Goal: Transaction & Acquisition: Purchase product/service

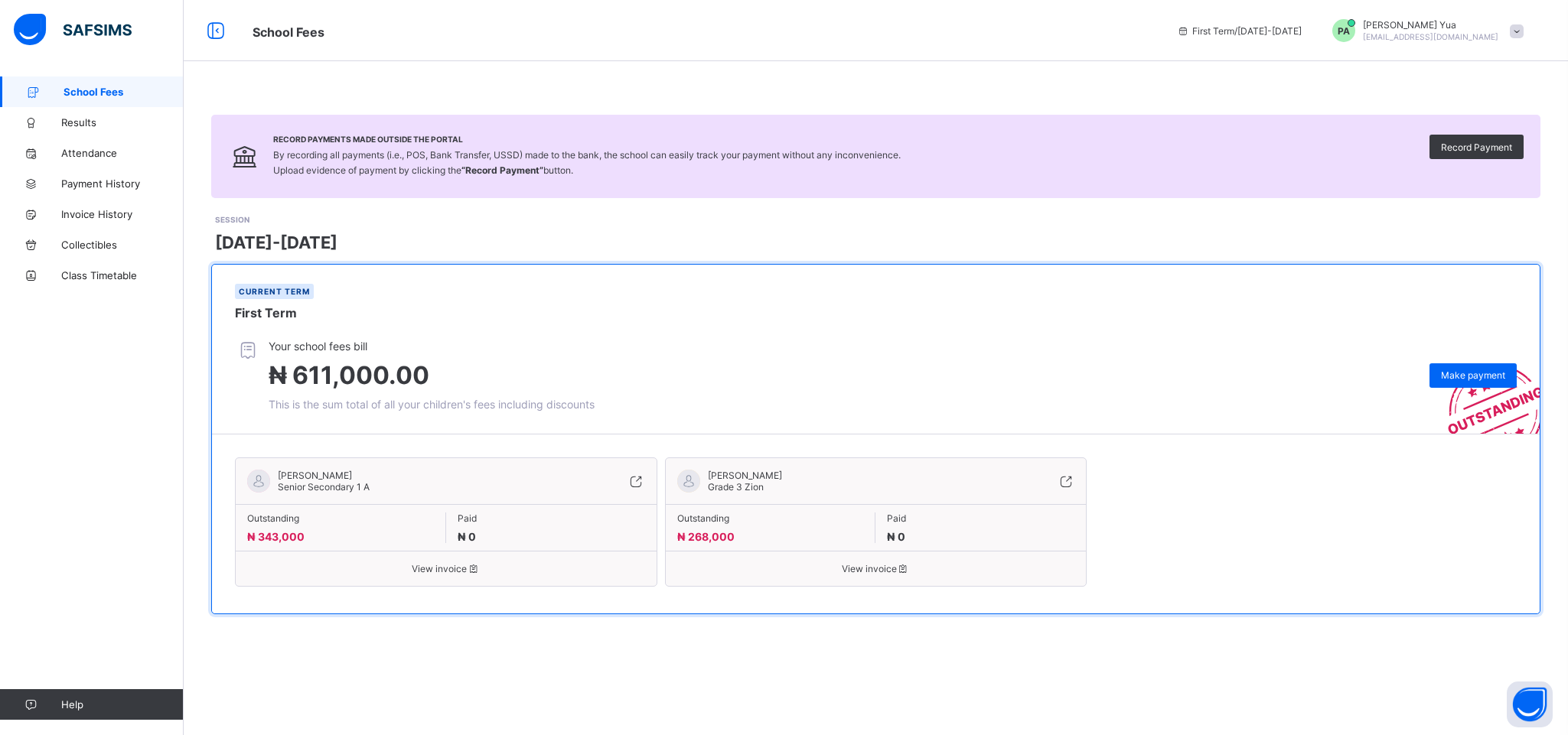
click at [444, 574] on span "View invoice" at bounding box center [446, 569] width 398 height 12
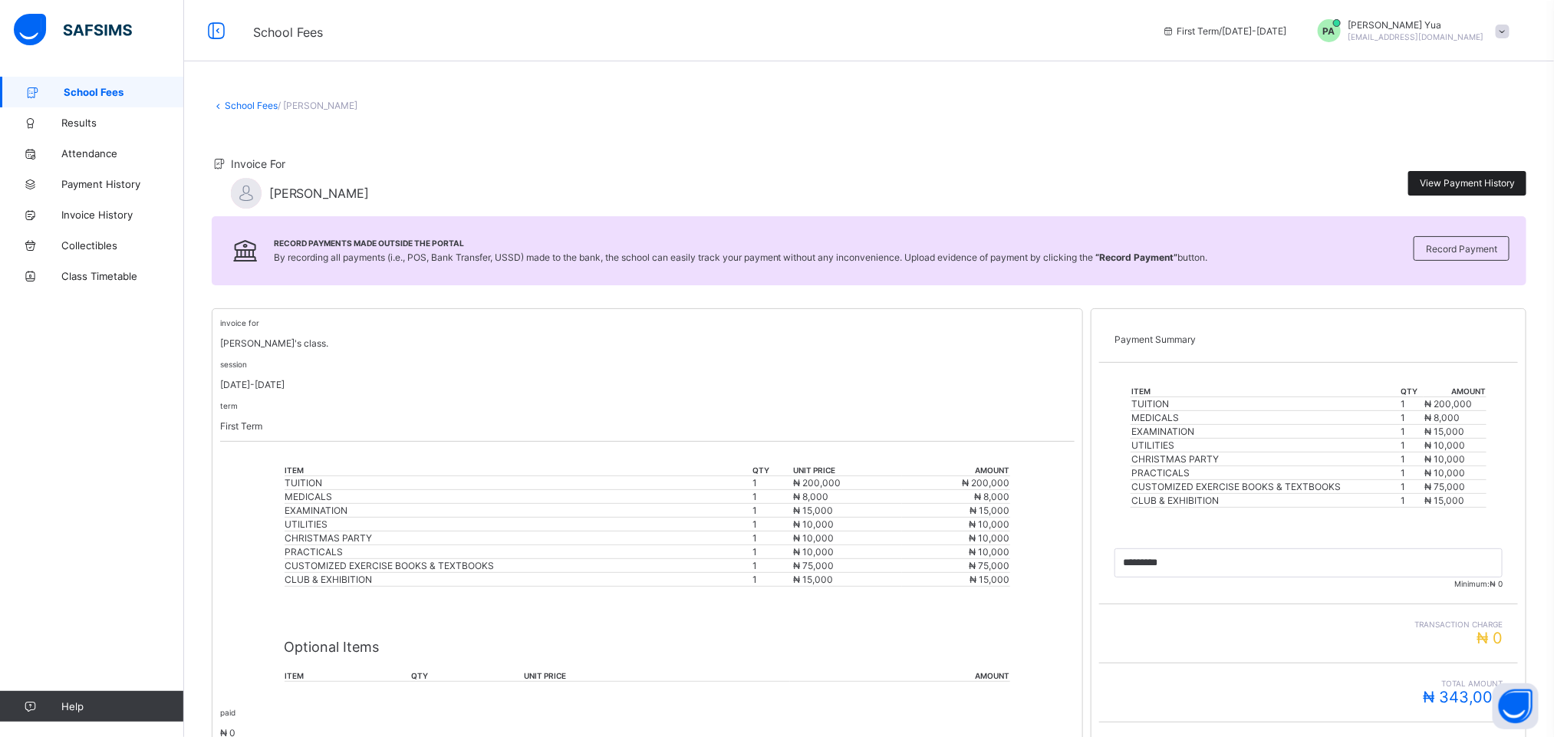
click at [1478, 186] on span "View Payment History" at bounding box center [1467, 183] width 95 height 12
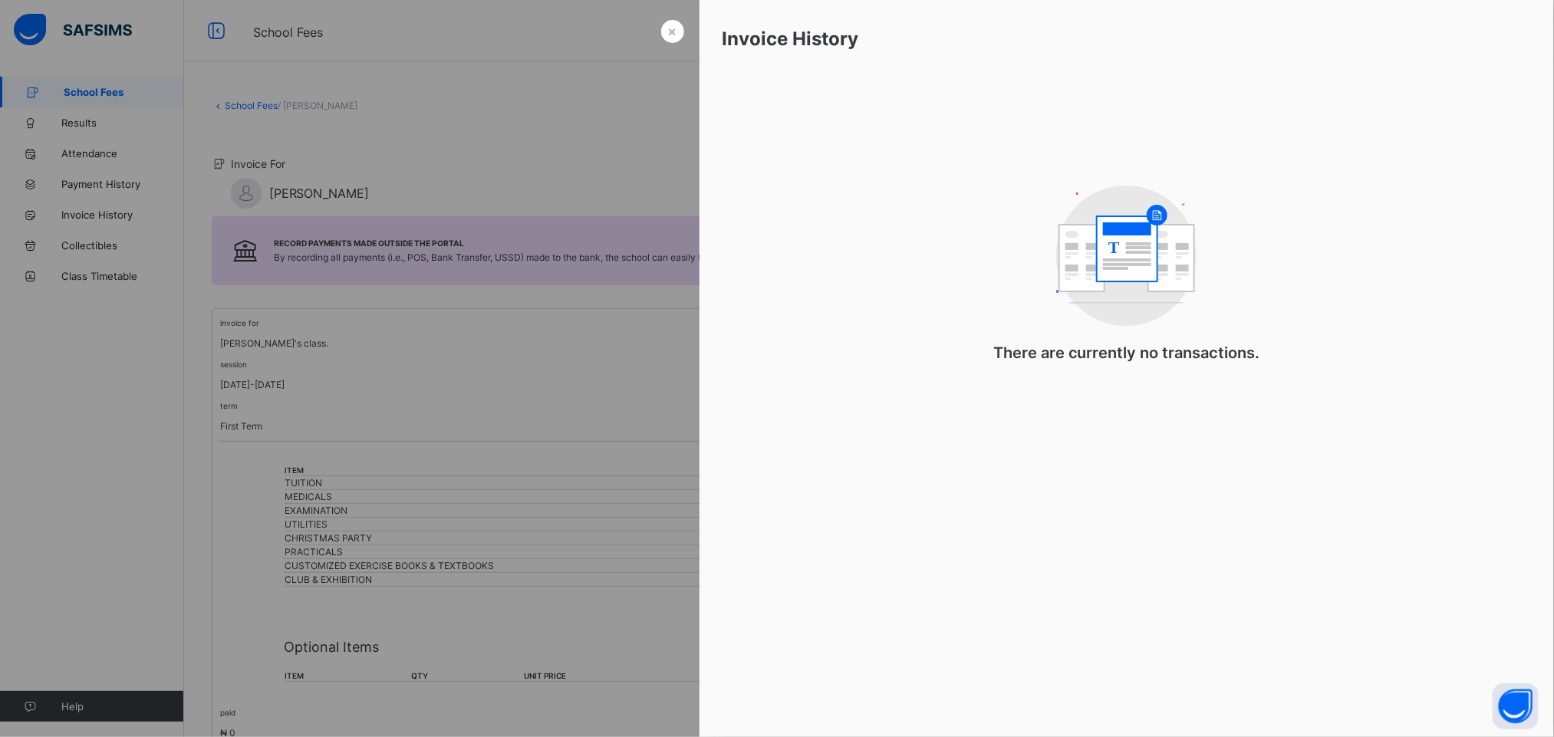
click at [412, 138] on div at bounding box center [777, 368] width 1554 height 737
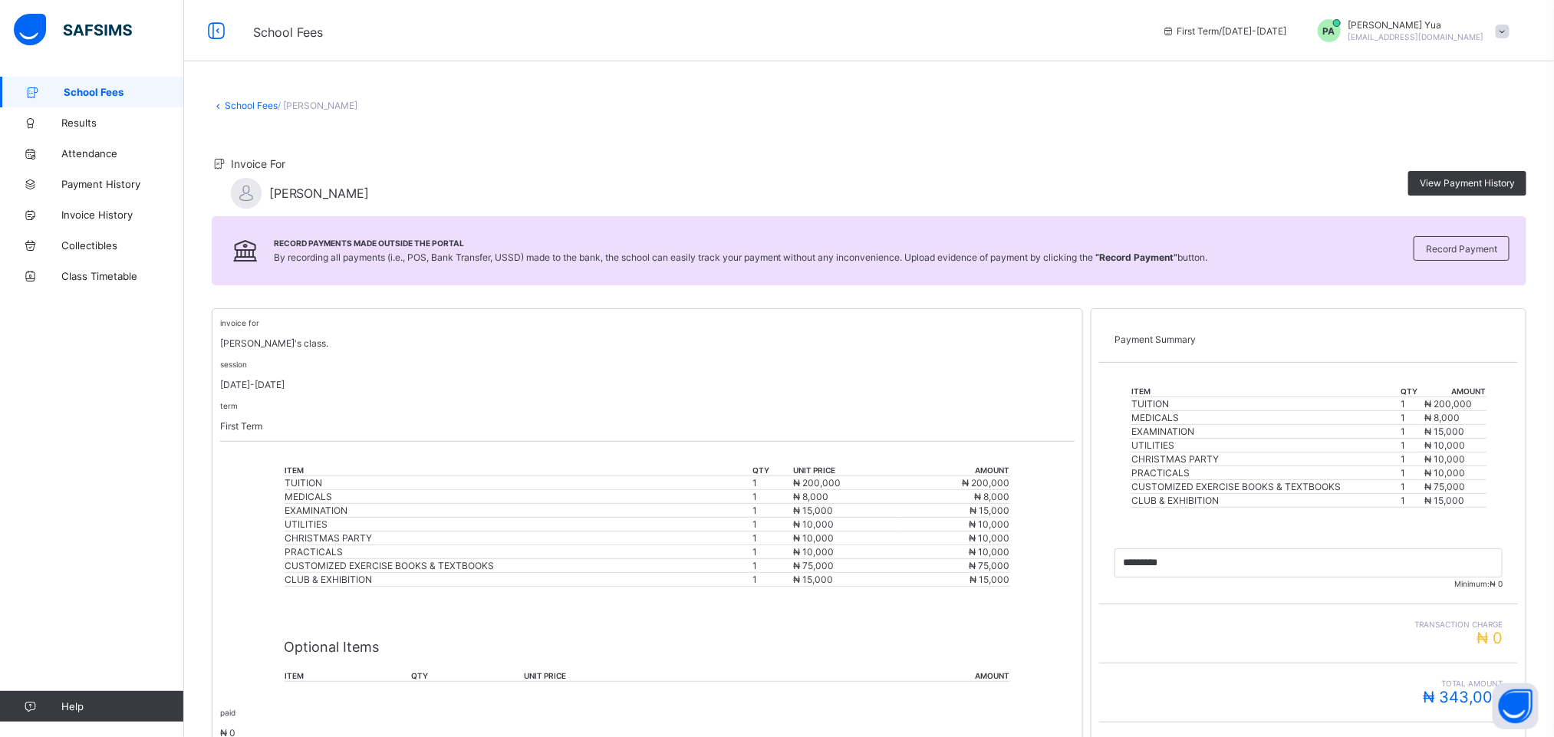
click at [1009, 538] on span "₦ 10,000" at bounding box center [989, 538] width 41 height 12
click at [235, 189] on div at bounding box center [246, 193] width 31 height 31
click at [263, 104] on link "School Fees" at bounding box center [251, 106] width 53 height 12
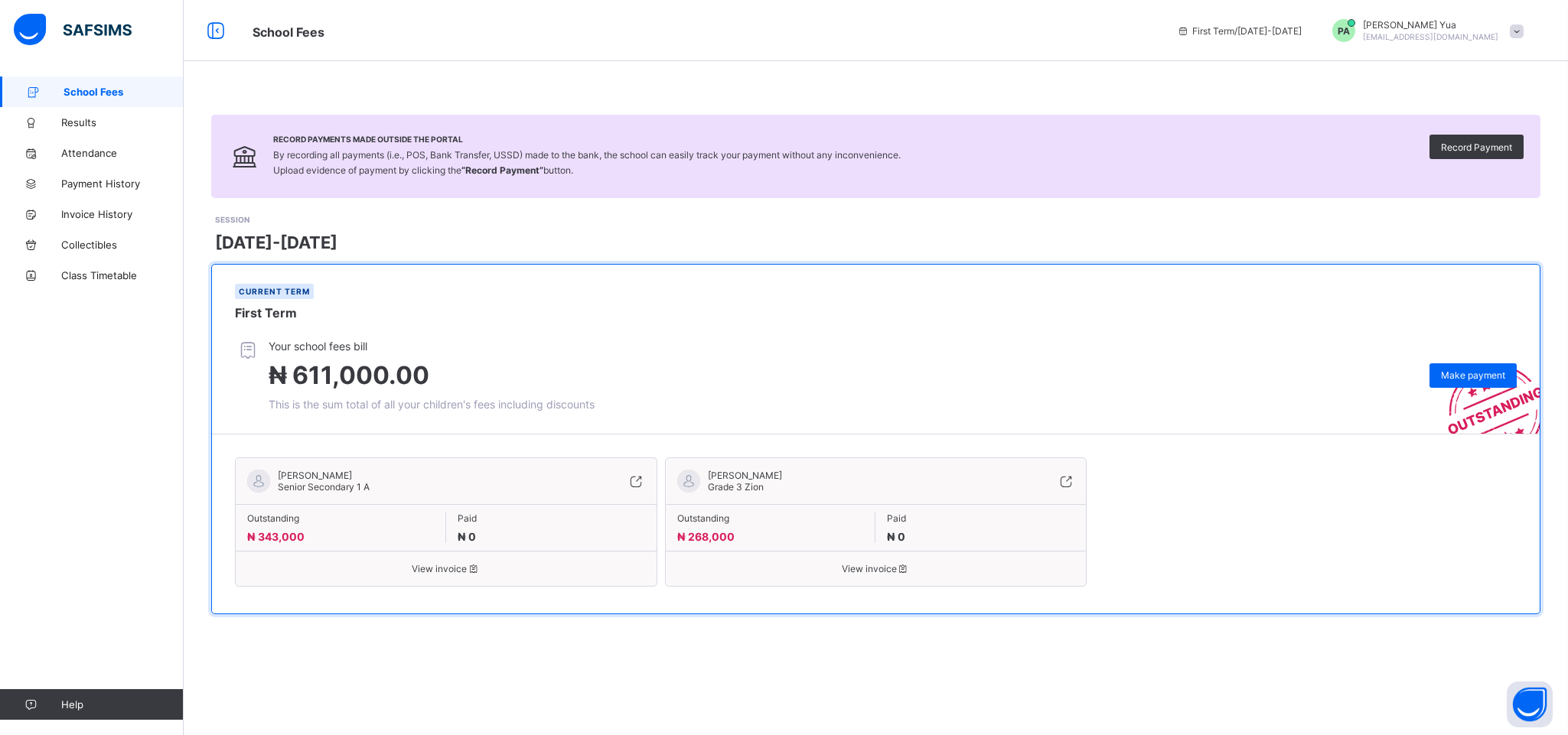
click at [429, 565] on span "View invoice" at bounding box center [446, 569] width 398 height 12
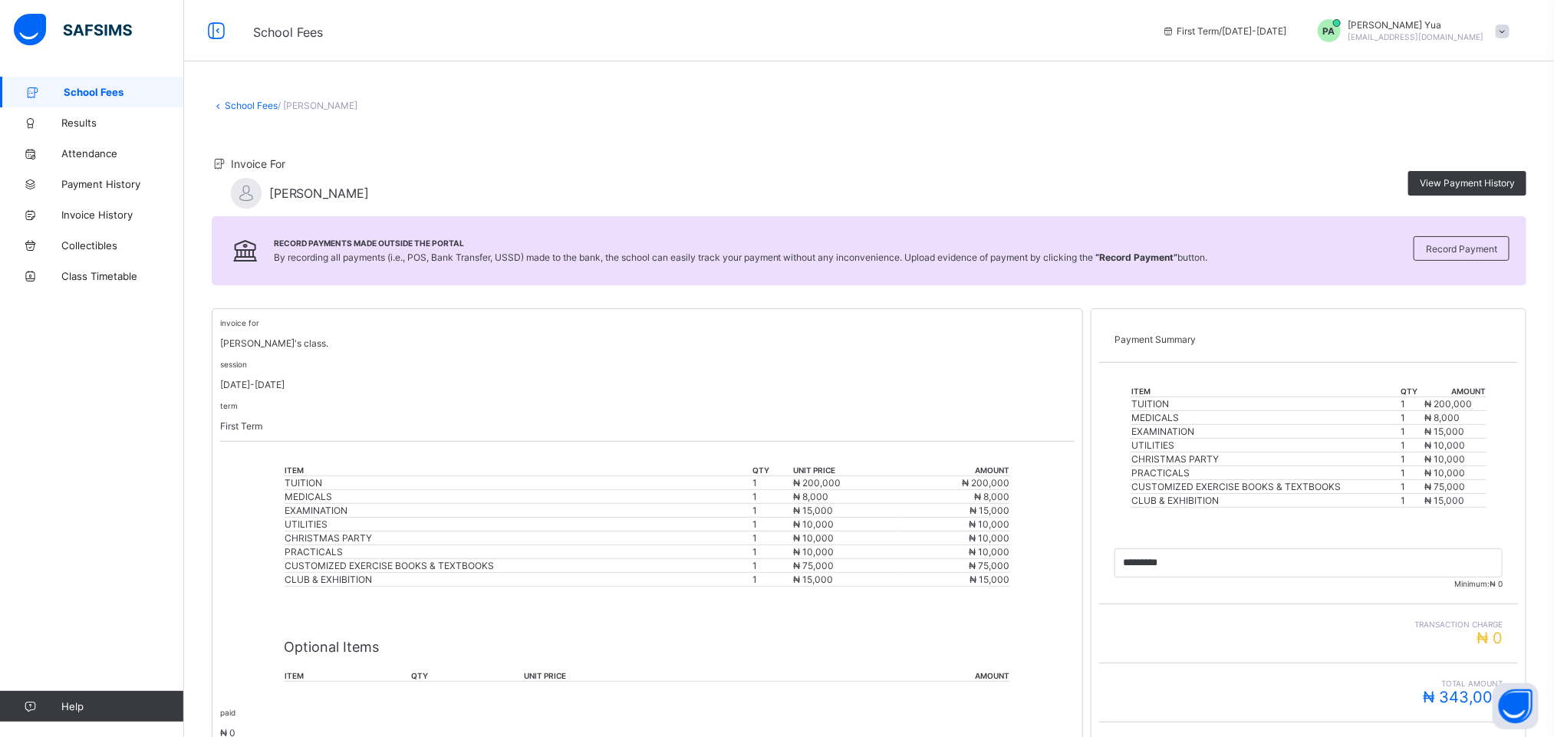
click at [331, 654] on p "Optional Items" at bounding box center [648, 647] width 726 height 16
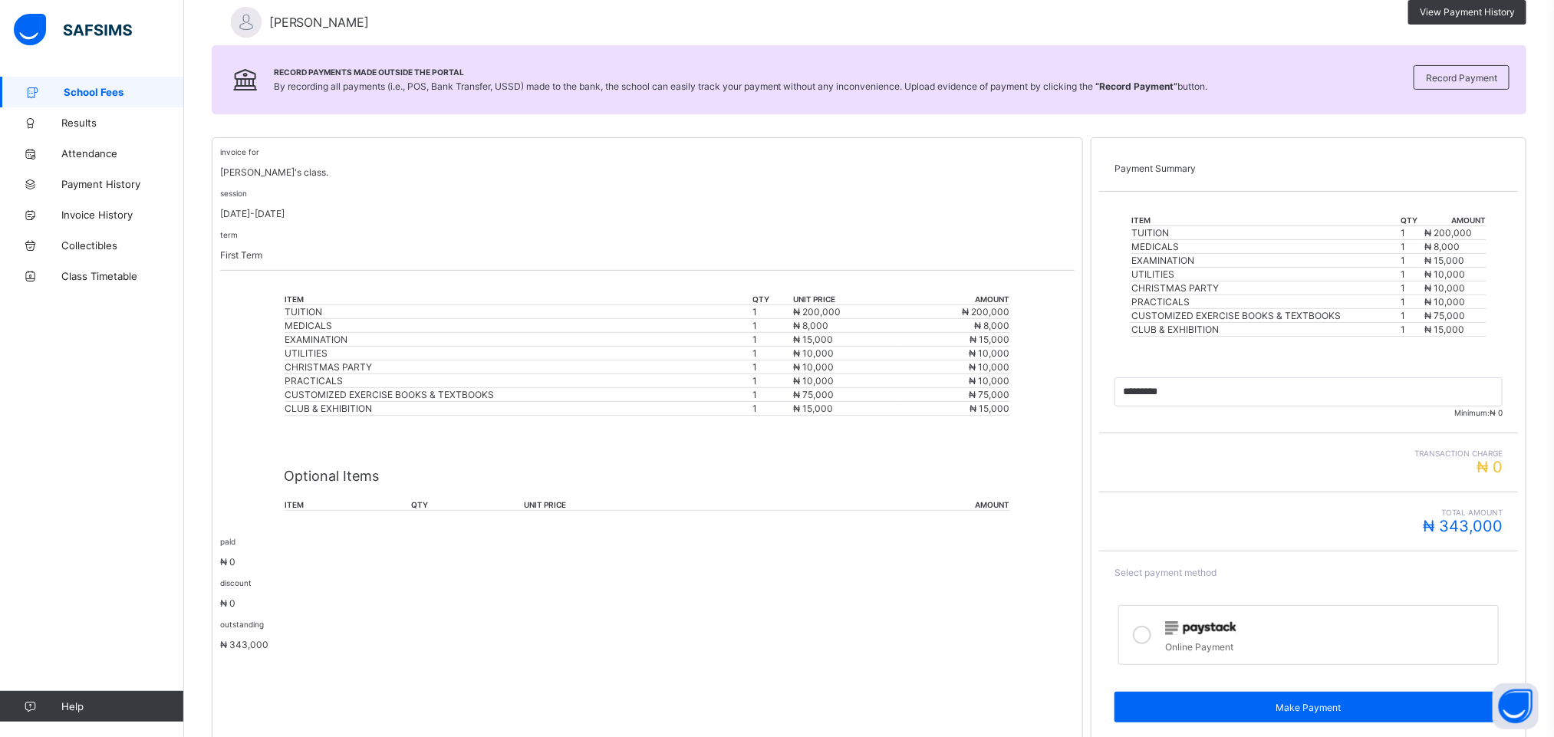
scroll to position [231, 0]
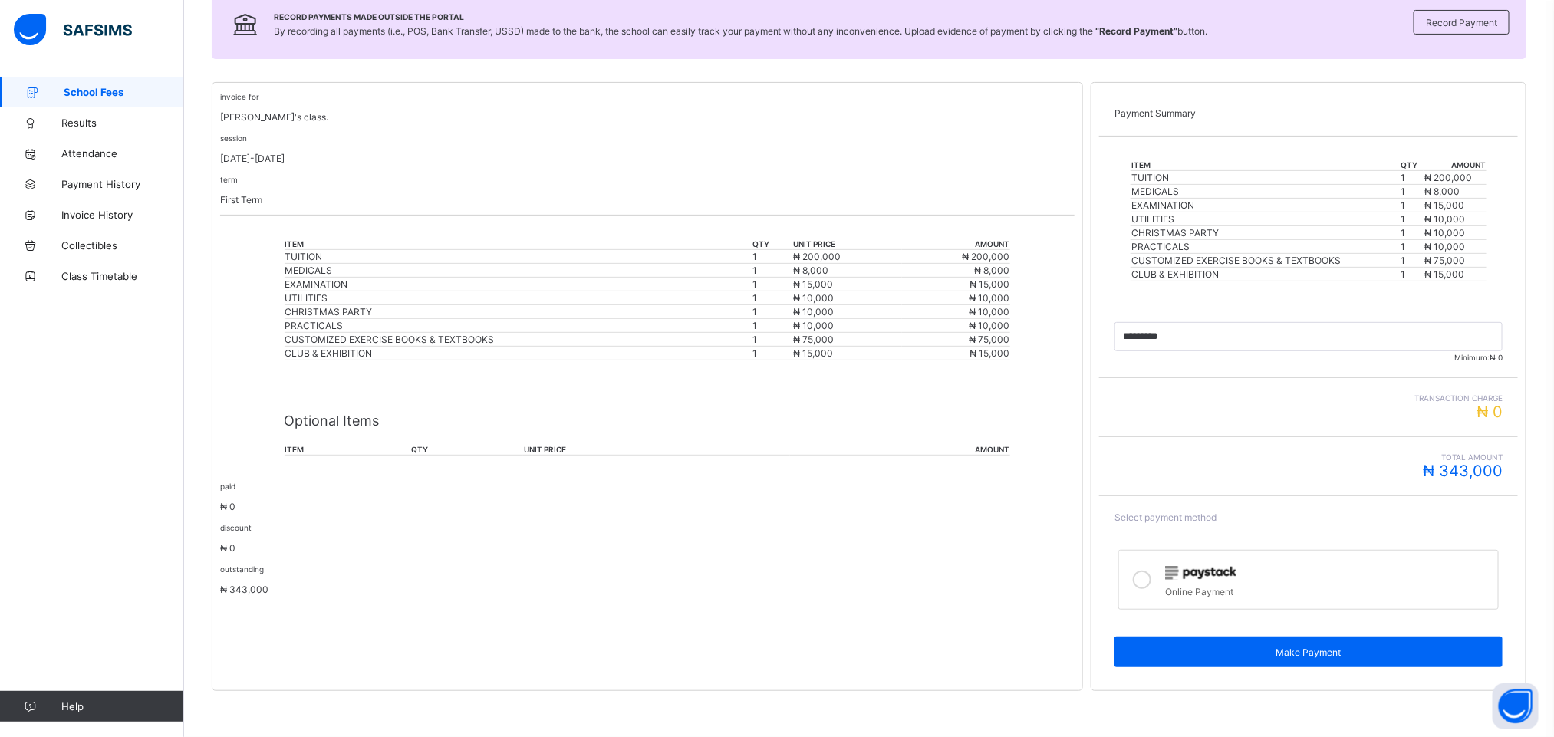
click at [245, 585] on span "₦ 343,000" at bounding box center [244, 590] width 48 height 12
click at [311, 444] on th "item" at bounding box center [348, 450] width 127 height 12
click at [539, 429] on div "Optional Items item qty unit price amount" at bounding box center [648, 427] width 726 height 87
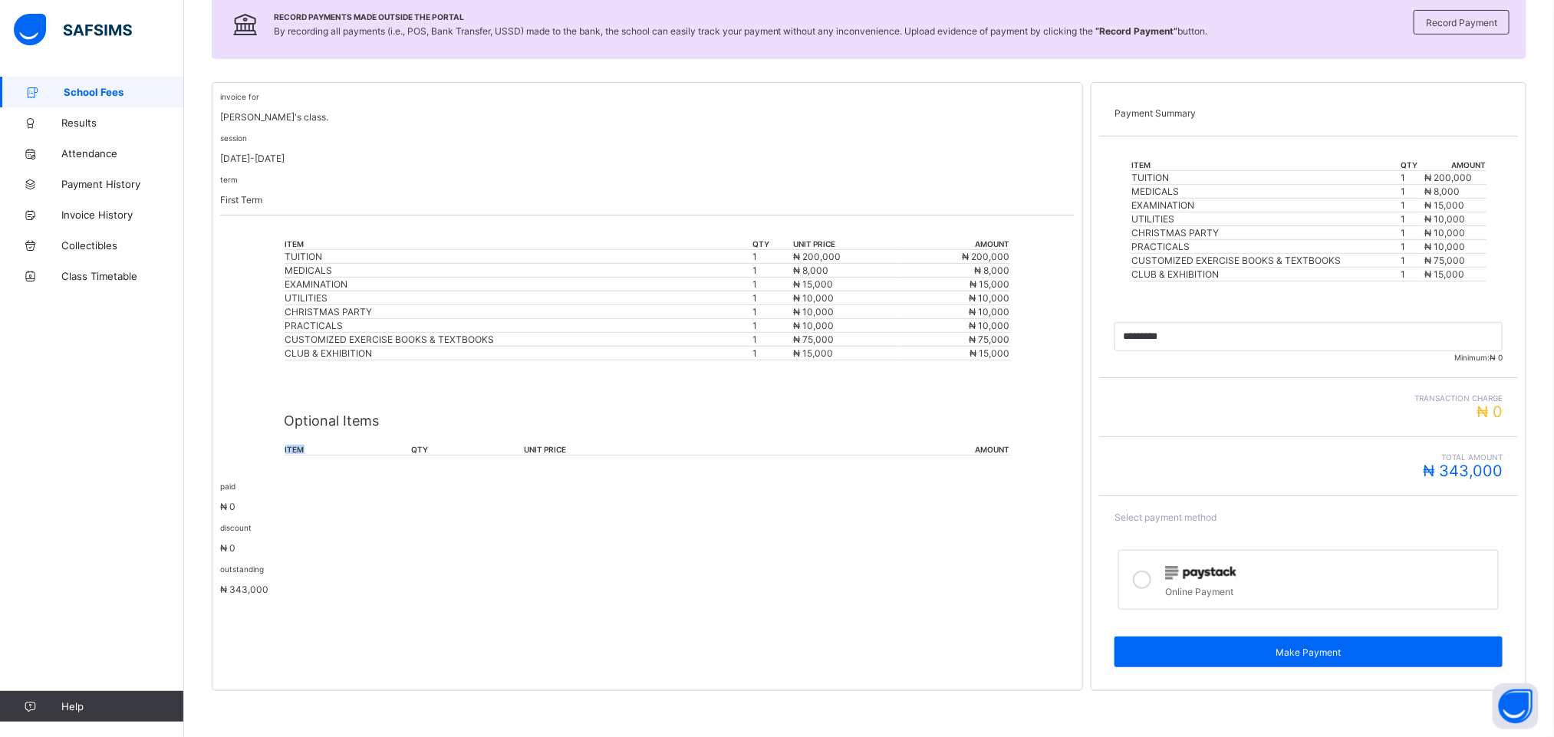
click at [539, 429] on div "Optional Items item qty unit price amount" at bounding box center [648, 427] width 726 height 87
click at [950, 472] on div "invoice for [PERSON_NAME]'s class. session [DATE]-[DATE] term First Term item q…" at bounding box center [647, 386] width 871 height 609
click at [110, 183] on span "Payment History" at bounding box center [122, 184] width 123 height 12
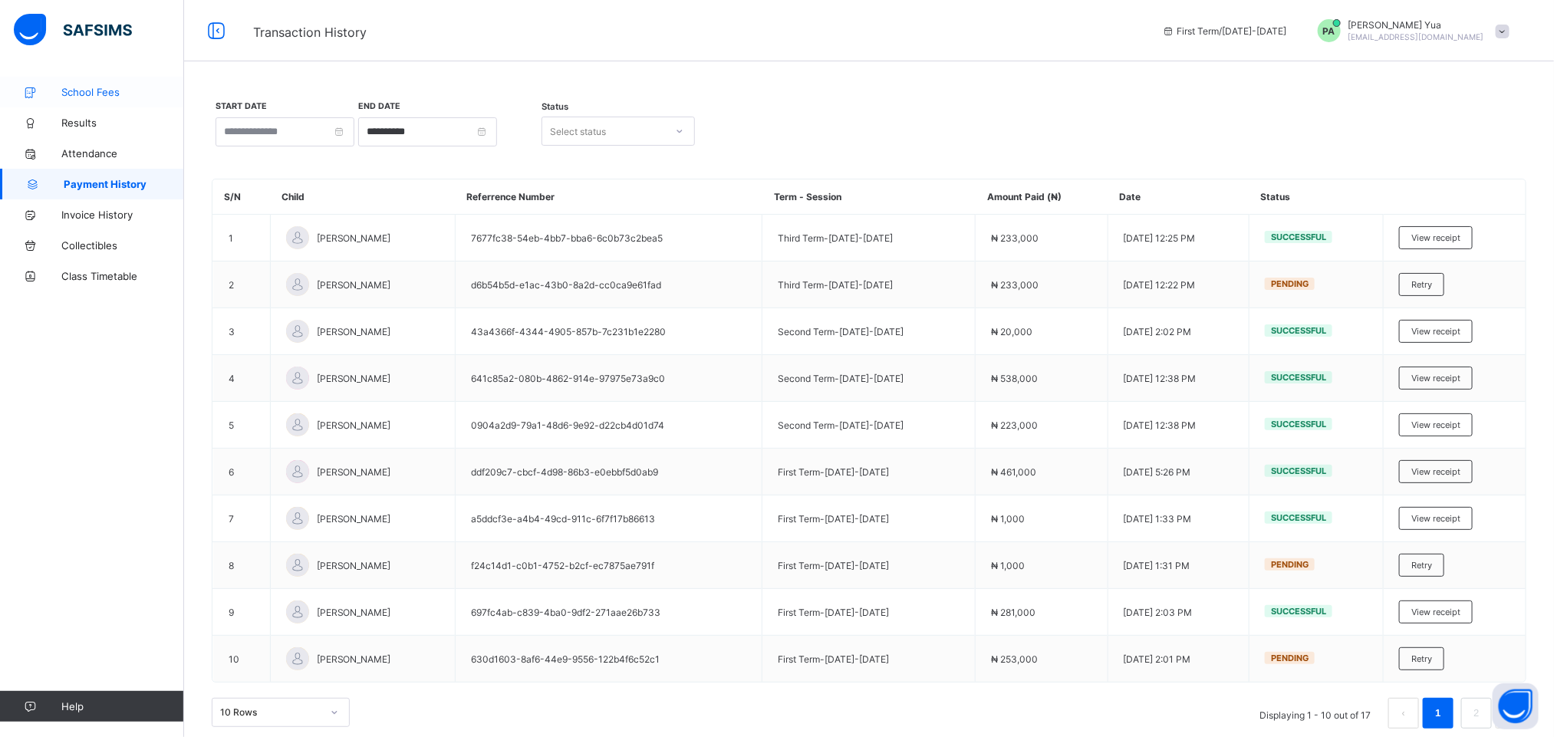
click at [91, 90] on span "School Fees" at bounding box center [122, 92] width 123 height 12
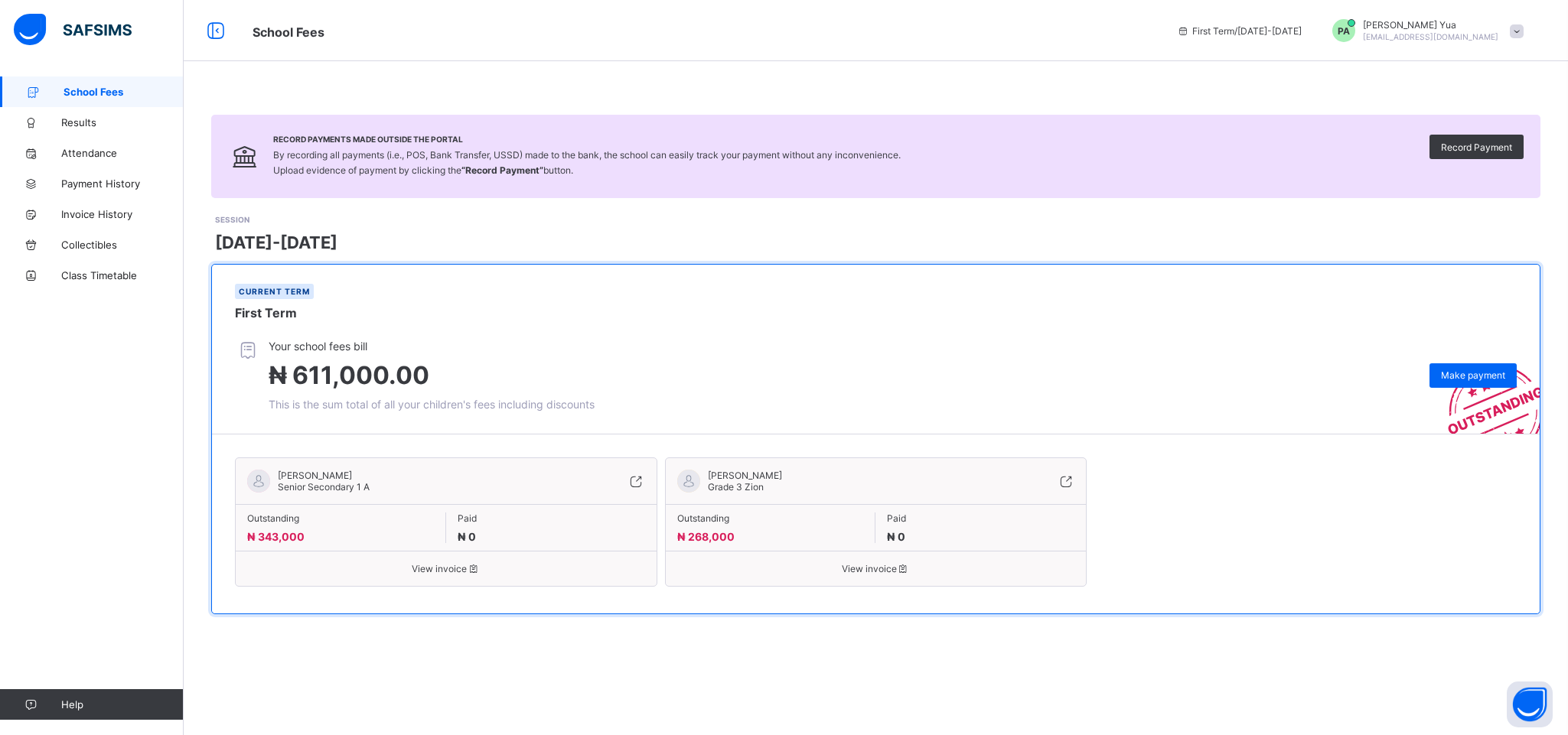
click at [455, 574] on span "View invoice" at bounding box center [446, 569] width 398 height 12
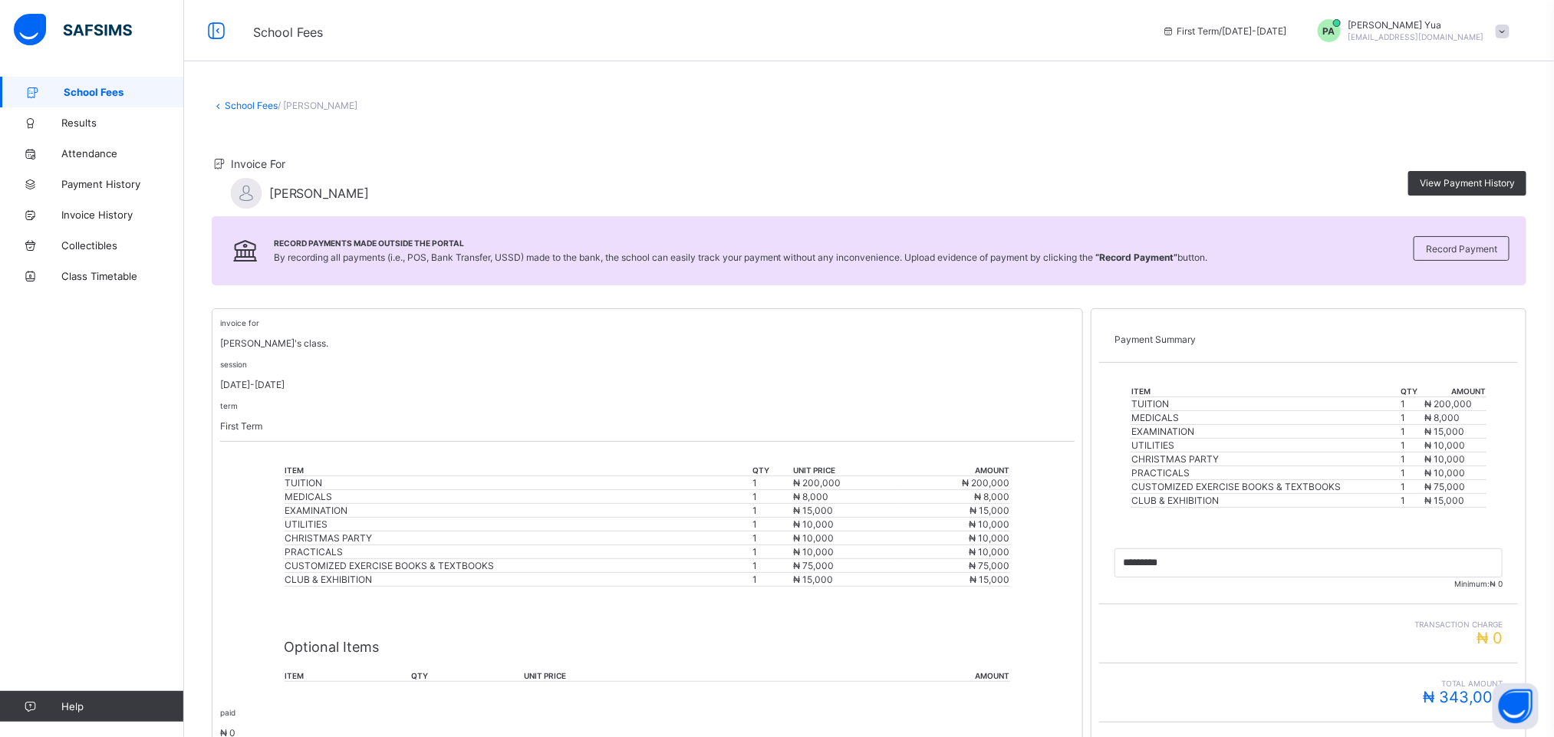
click at [465, 544] on div "CHRISTMAS PARTY" at bounding box center [518, 538] width 466 height 12
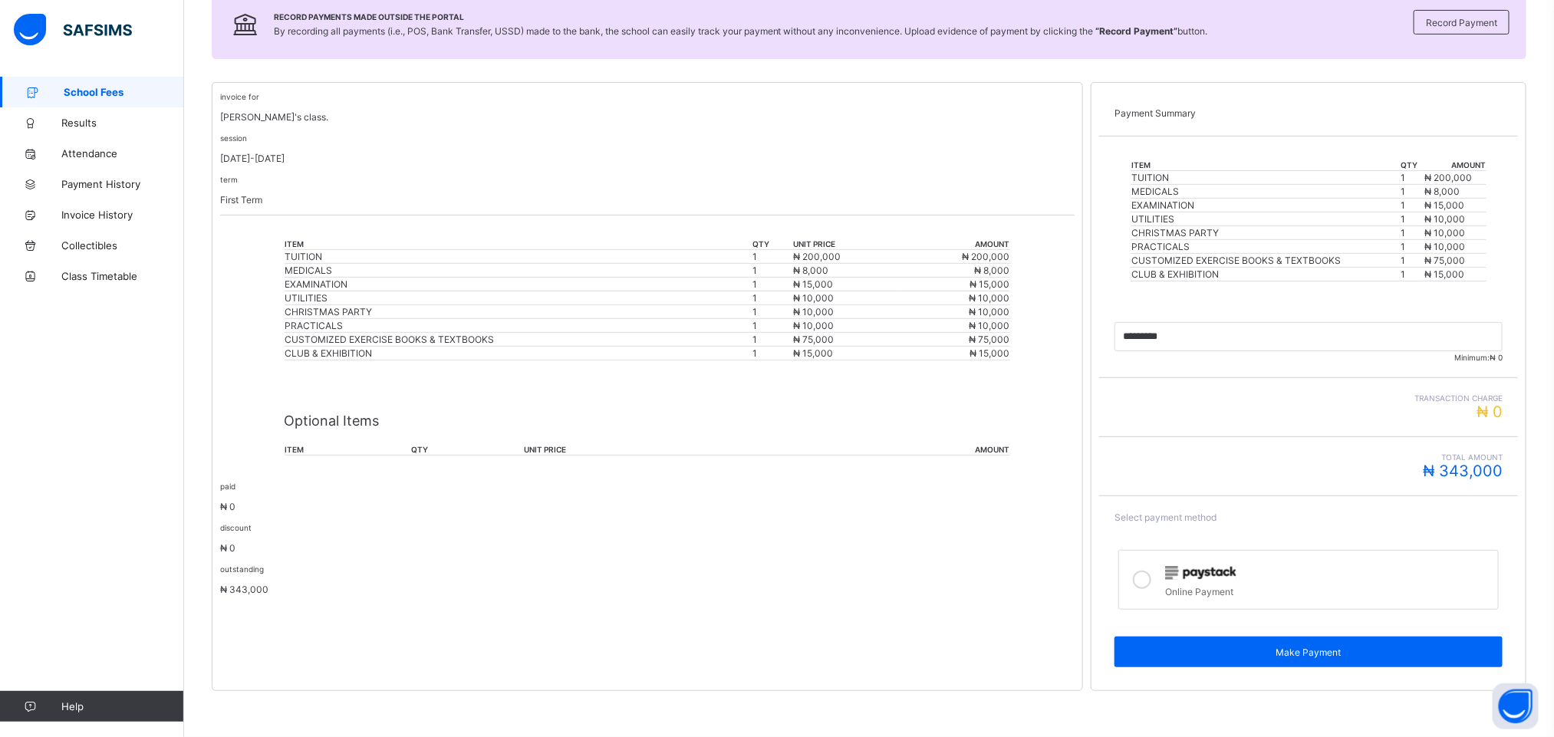
scroll to position [231, 0]
click at [392, 436] on div "Optional Items item qty unit price amount" at bounding box center [648, 427] width 726 height 87
click at [253, 502] on p "₦ 0" at bounding box center [647, 507] width 854 height 12
click at [877, 440] on div "Optional Items item qty unit price amount" at bounding box center [648, 427] width 726 height 87
click at [235, 578] on div "outstanding ₦ 343,000" at bounding box center [647, 579] width 854 height 32
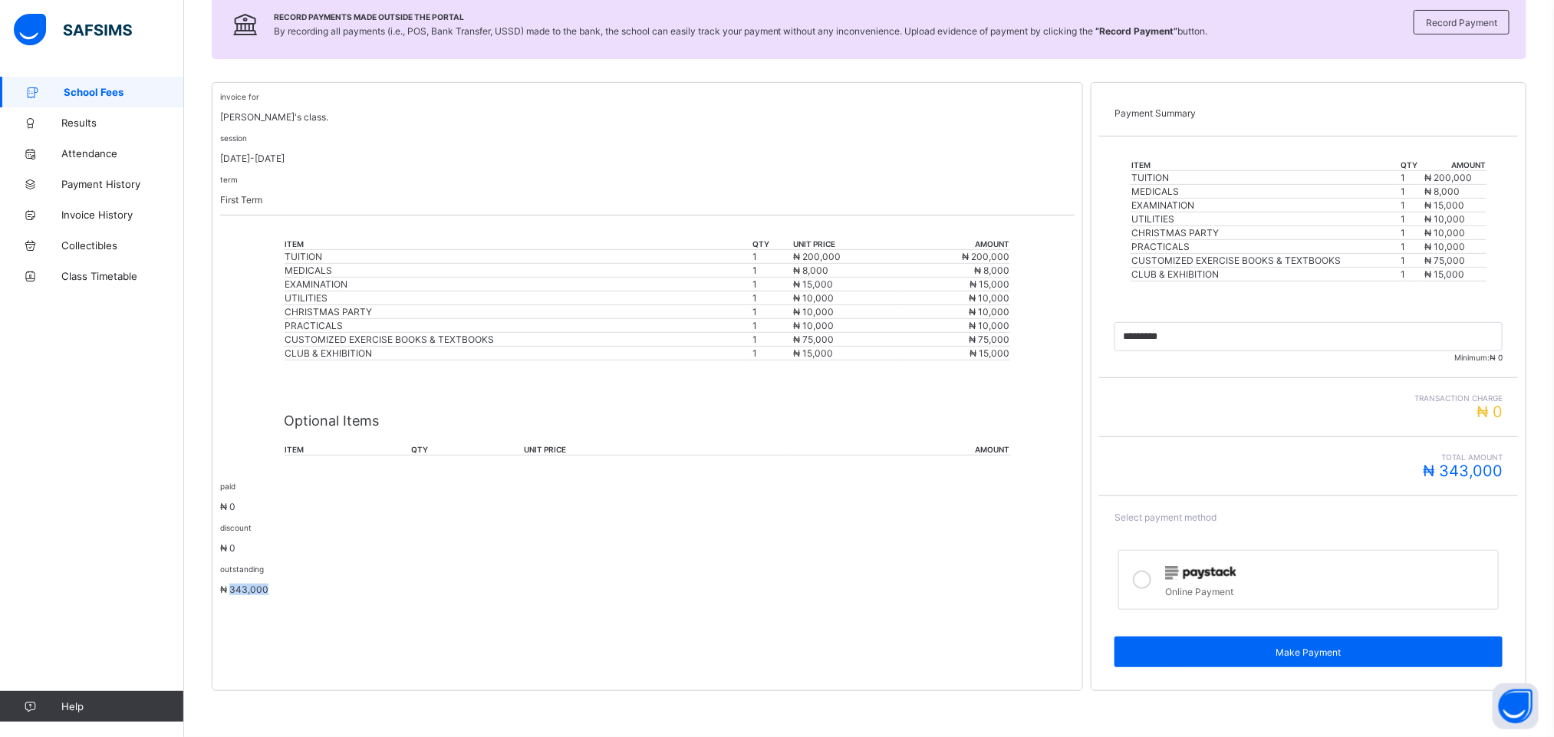
click at [235, 578] on div "outstanding ₦ 343,000" at bounding box center [647, 579] width 854 height 32
click at [733, 305] on td "CHRISTMAS PARTY" at bounding box center [519, 312] width 468 height 14
click at [1447, 339] on input "currency" at bounding box center [1309, 336] width 388 height 29
click at [1476, 463] on span "₦ 343,000" at bounding box center [1463, 471] width 80 height 18
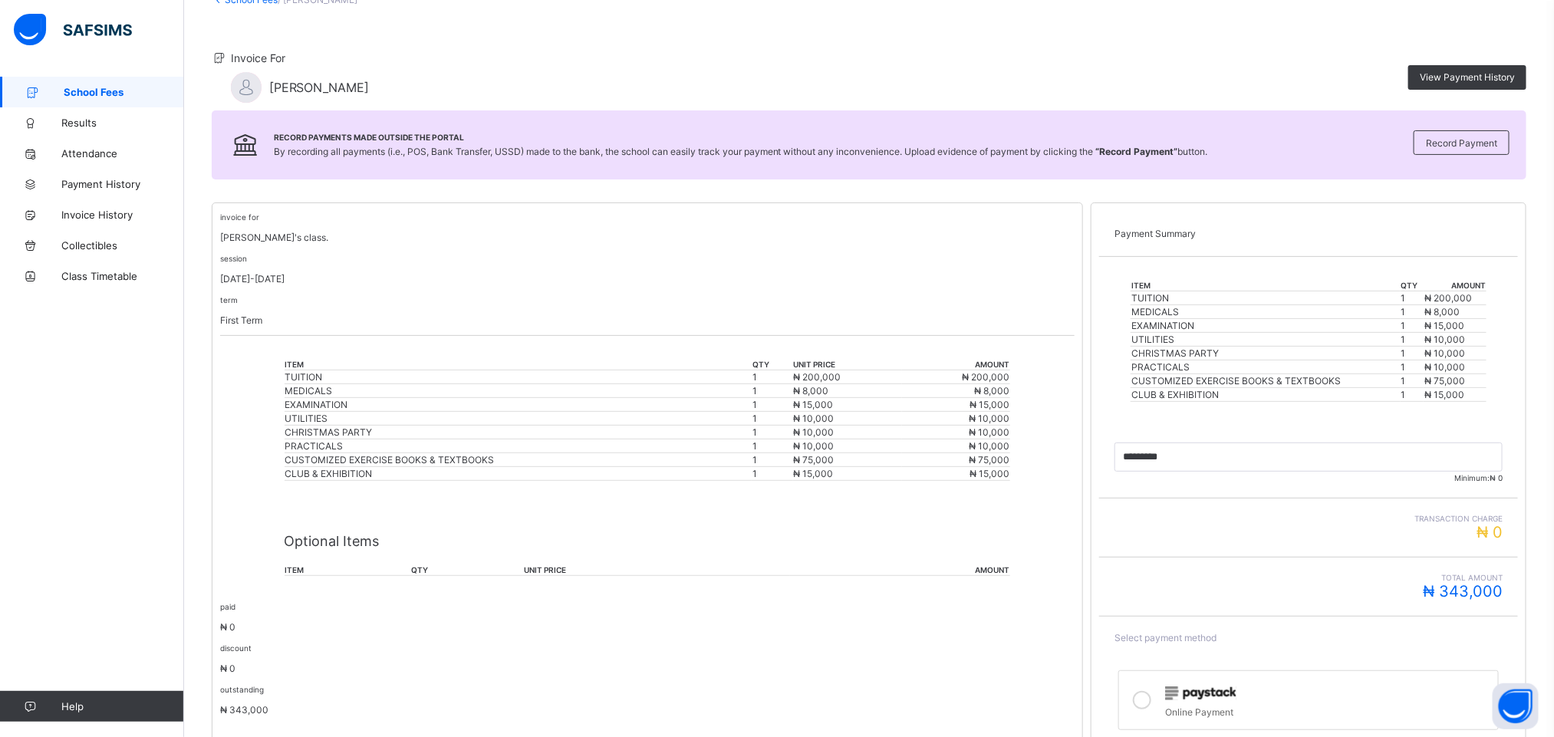
scroll to position [93, 0]
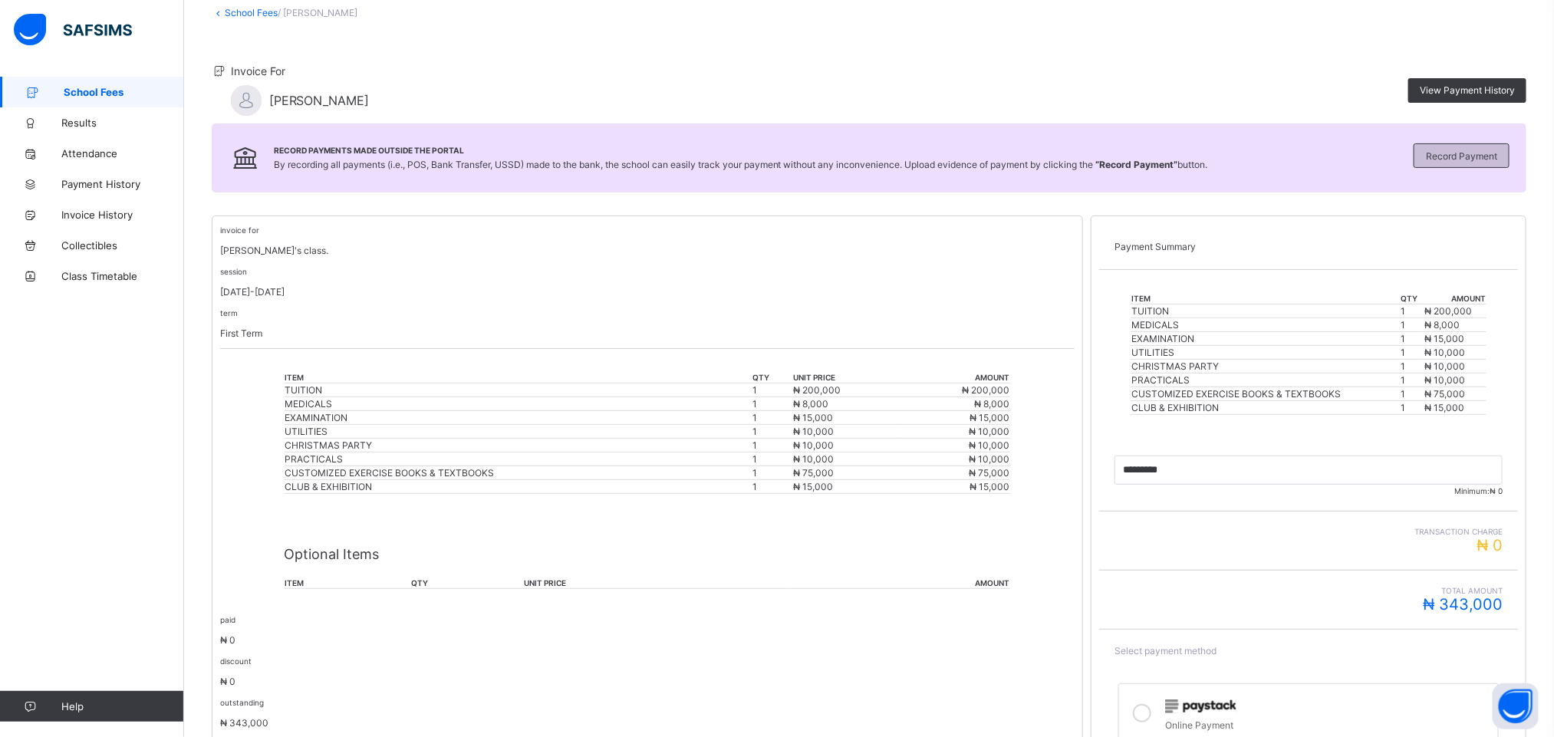
click at [1492, 152] on span "Record Payment" at bounding box center [1461, 156] width 71 height 12
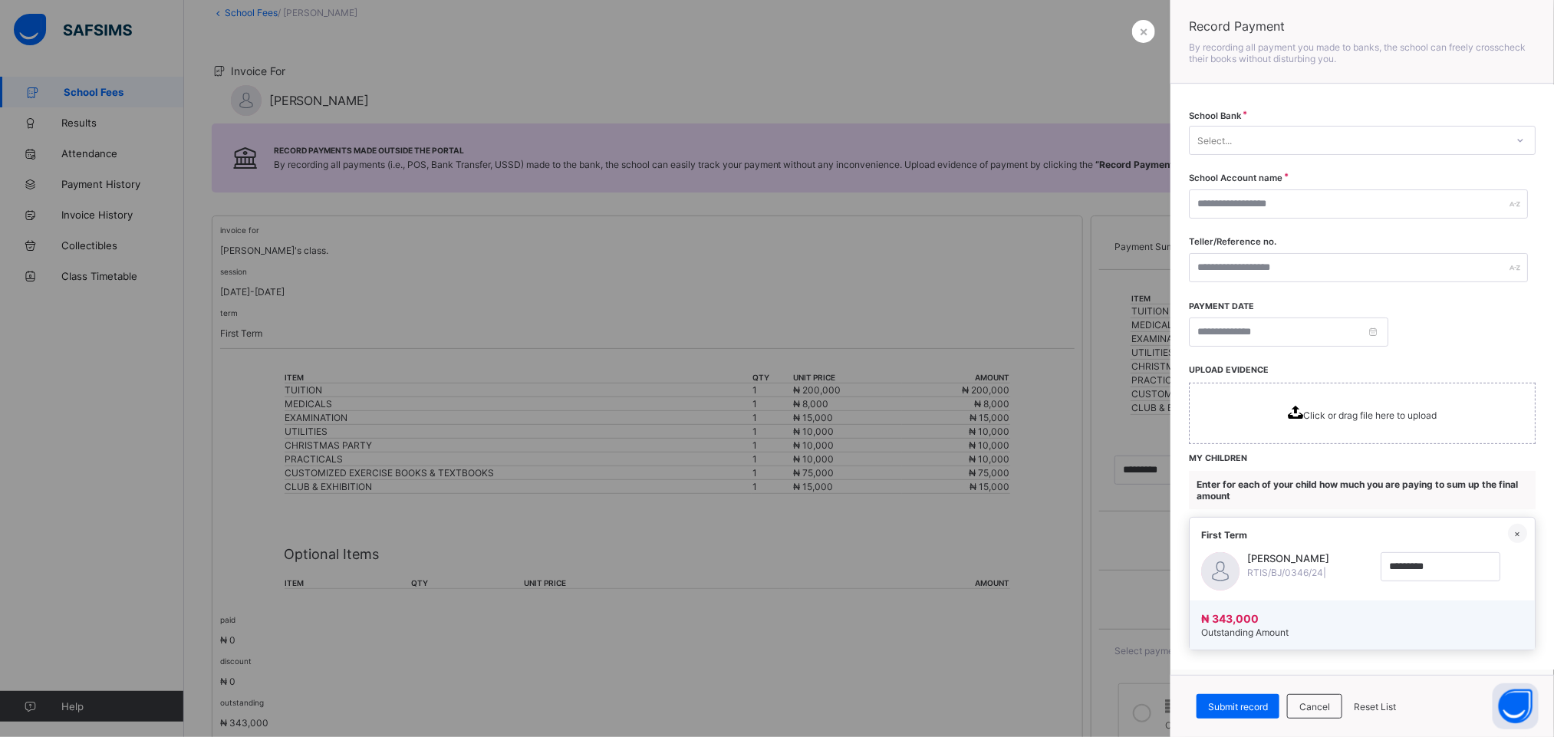
click at [1114, 102] on div at bounding box center [777, 368] width 1554 height 737
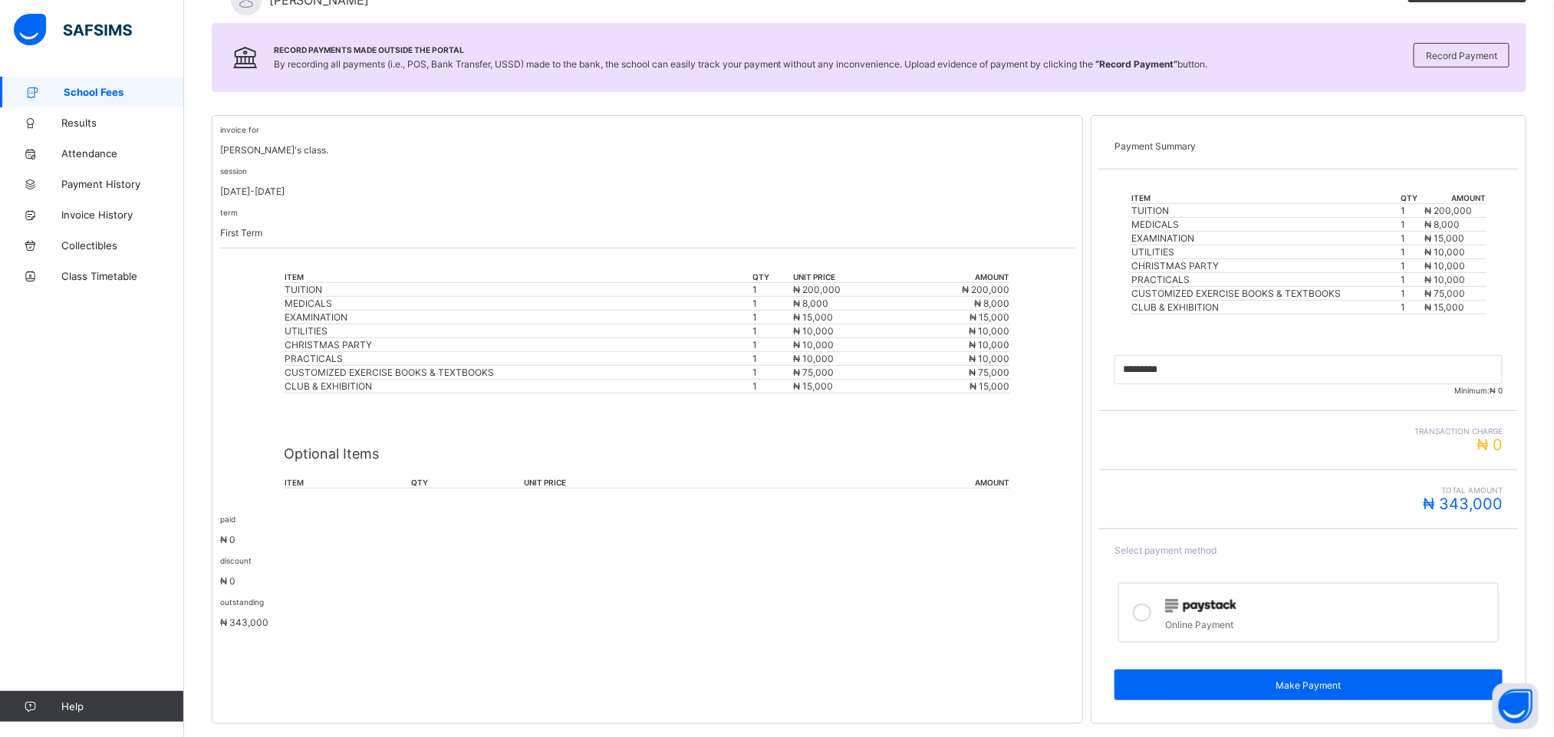
scroll to position [231, 0]
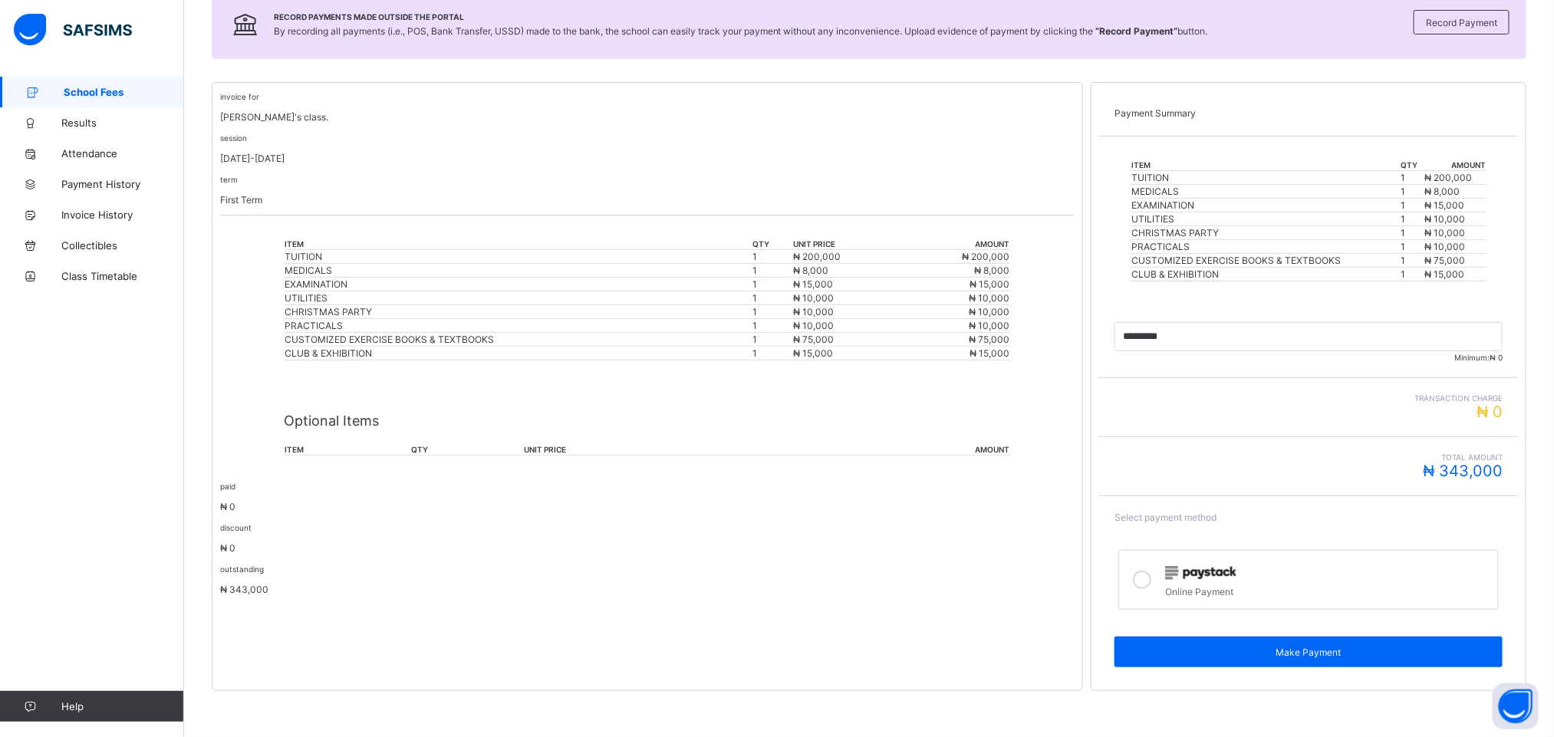
click at [322, 419] on p "Optional Items" at bounding box center [648, 421] width 726 height 16
click at [298, 447] on th "item" at bounding box center [348, 450] width 127 height 12
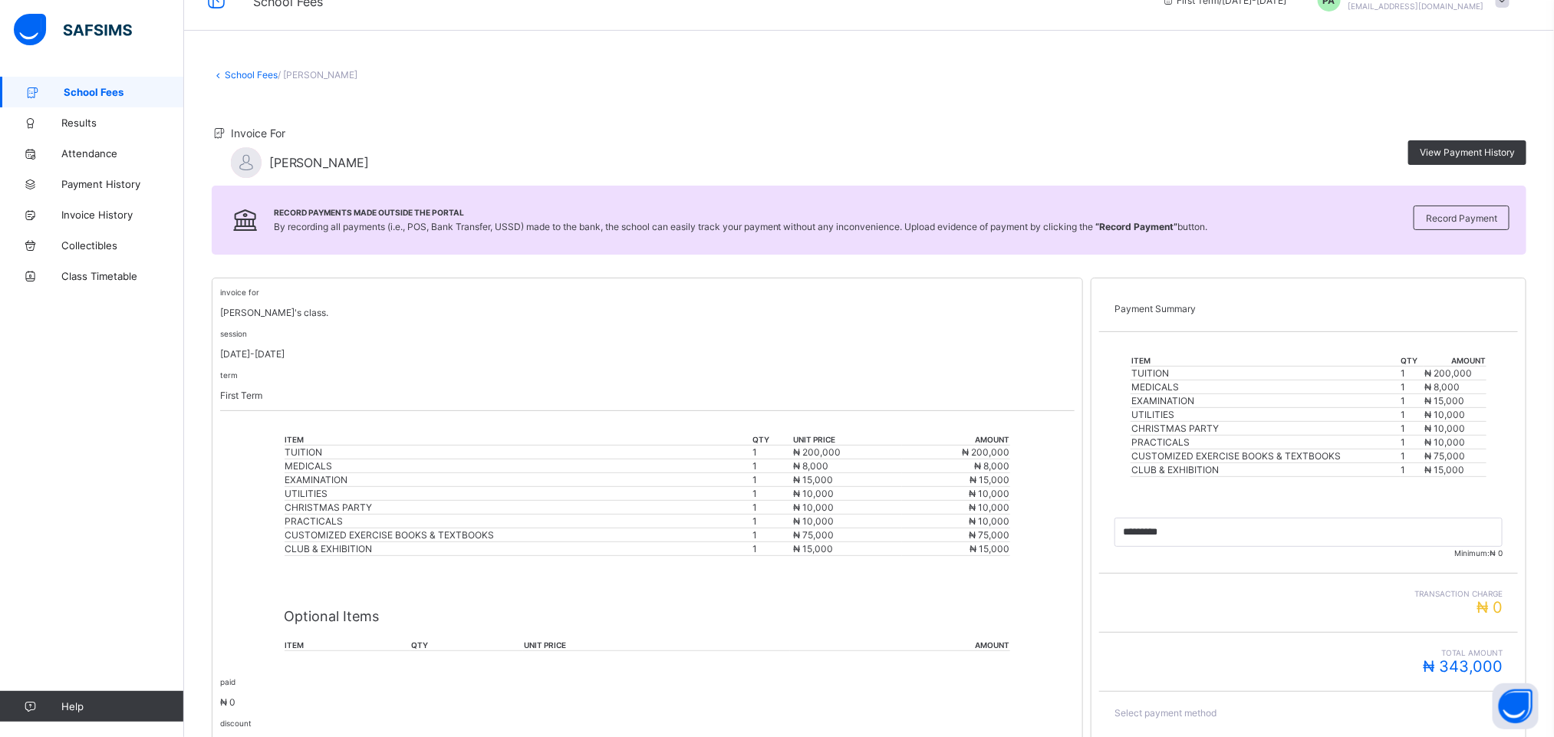
scroll to position [0, 0]
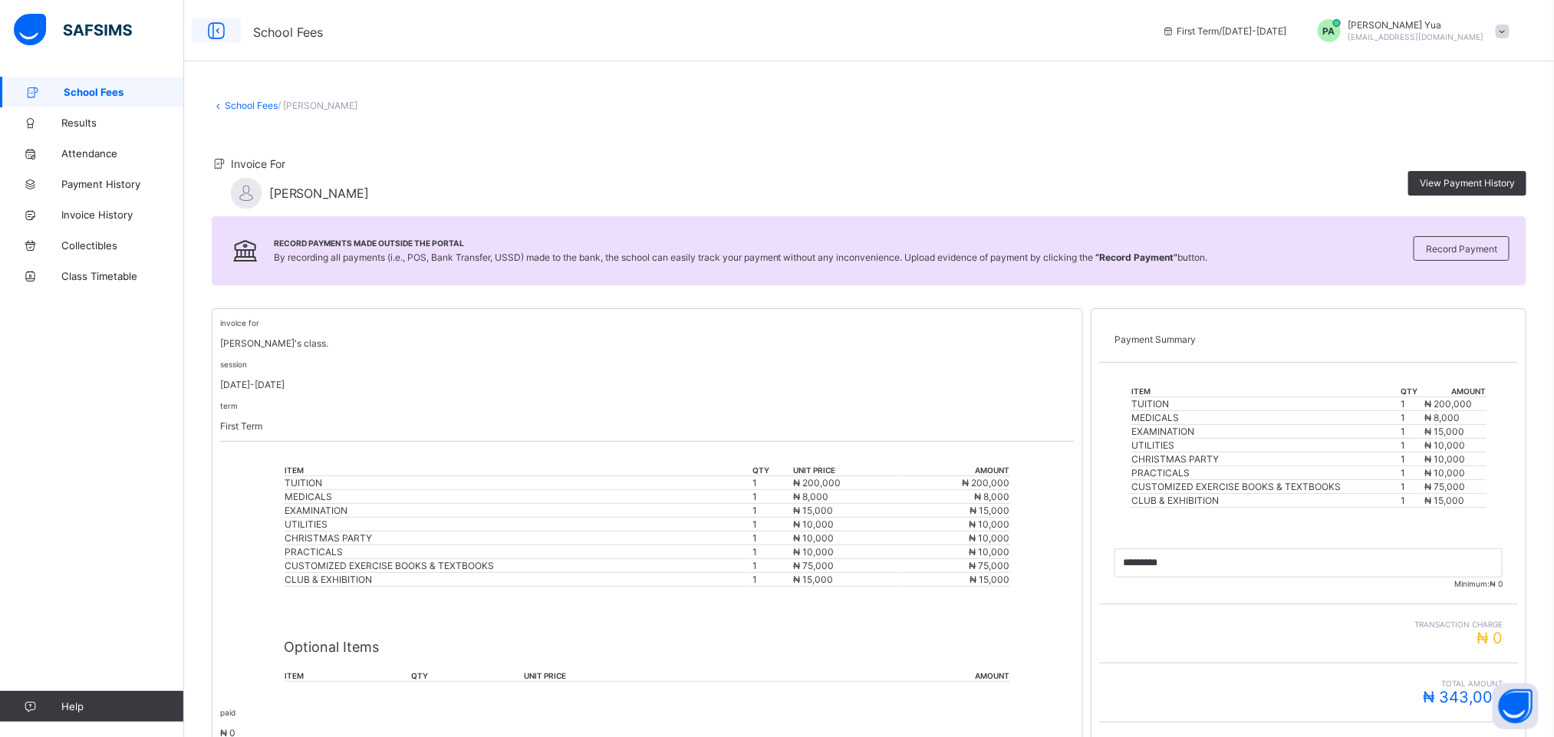
click at [212, 33] on icon at bounding box center [216, 31] width 26 height 22
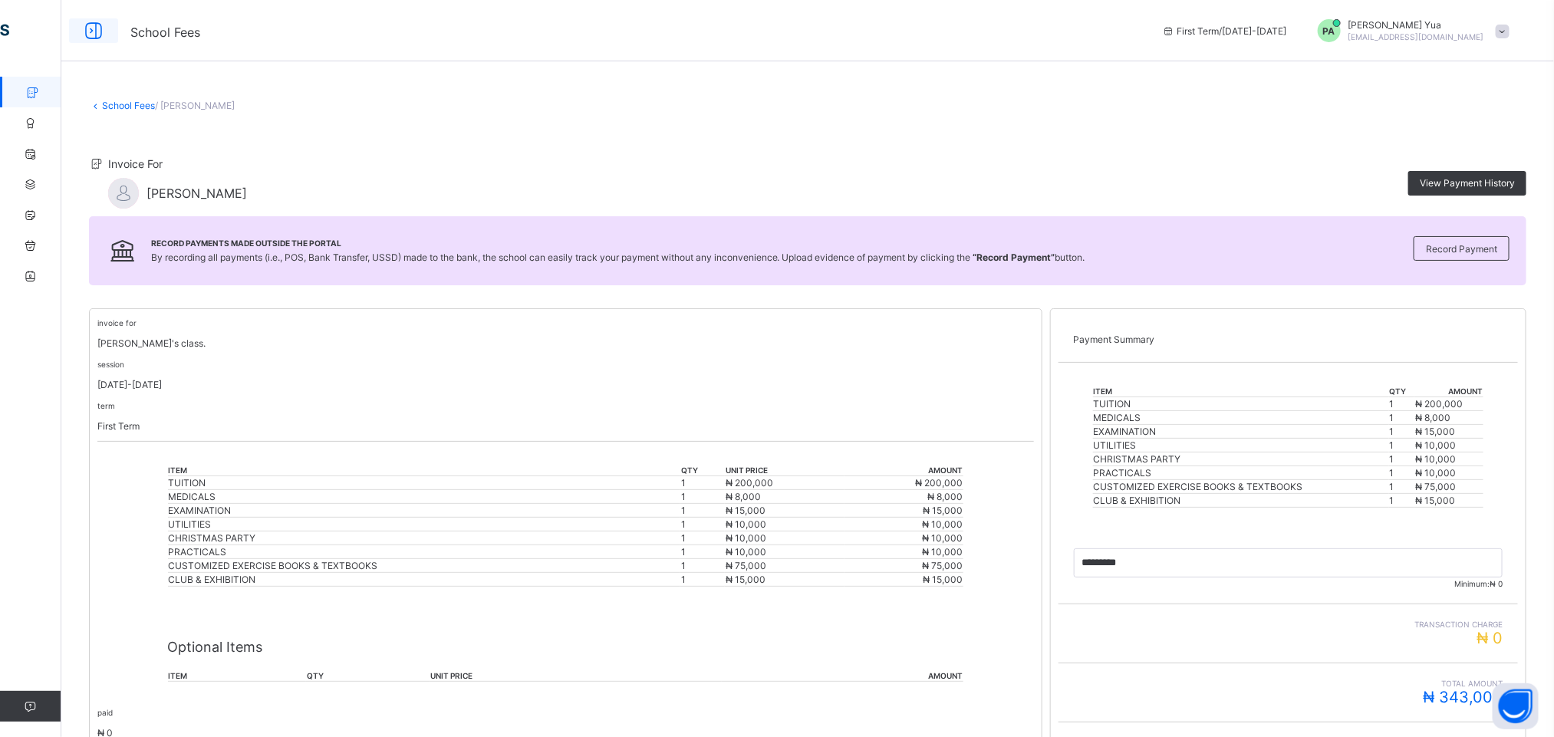
click at [97, 31] on icon at bounding box center [94, 31] width 26 height 22
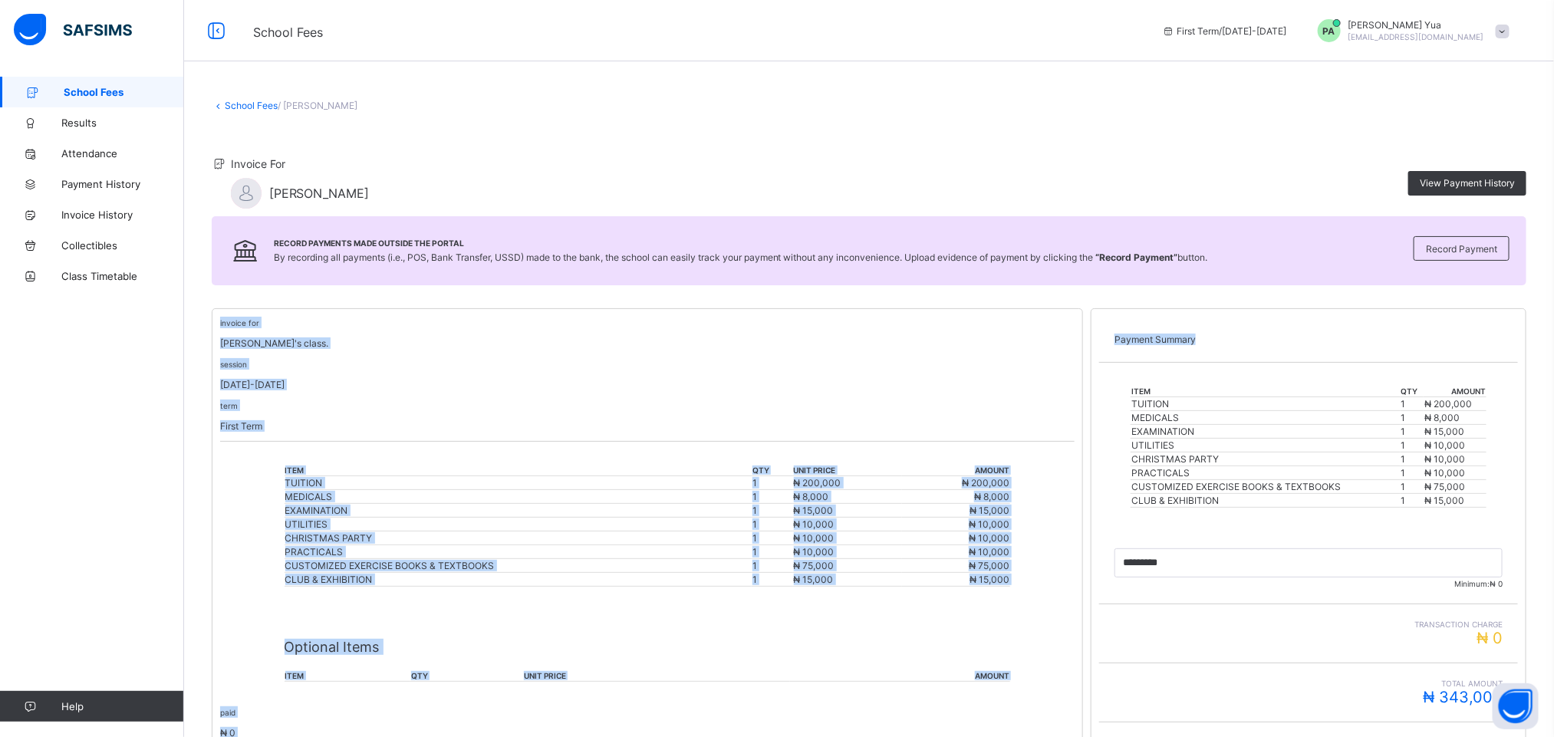
drag, startPoint x: 1547, startPoint y: 258, endPoint x: 1570, endPoint y: 463, distance: 205.3
click at [1554, 463] on html "School Fees First Term / [DATE]-[DATE] PA [PERSON_NAME] [PERSON_NAME][EMAIL_ADD…" at bounding box center [777, 481] width 1554 height 963
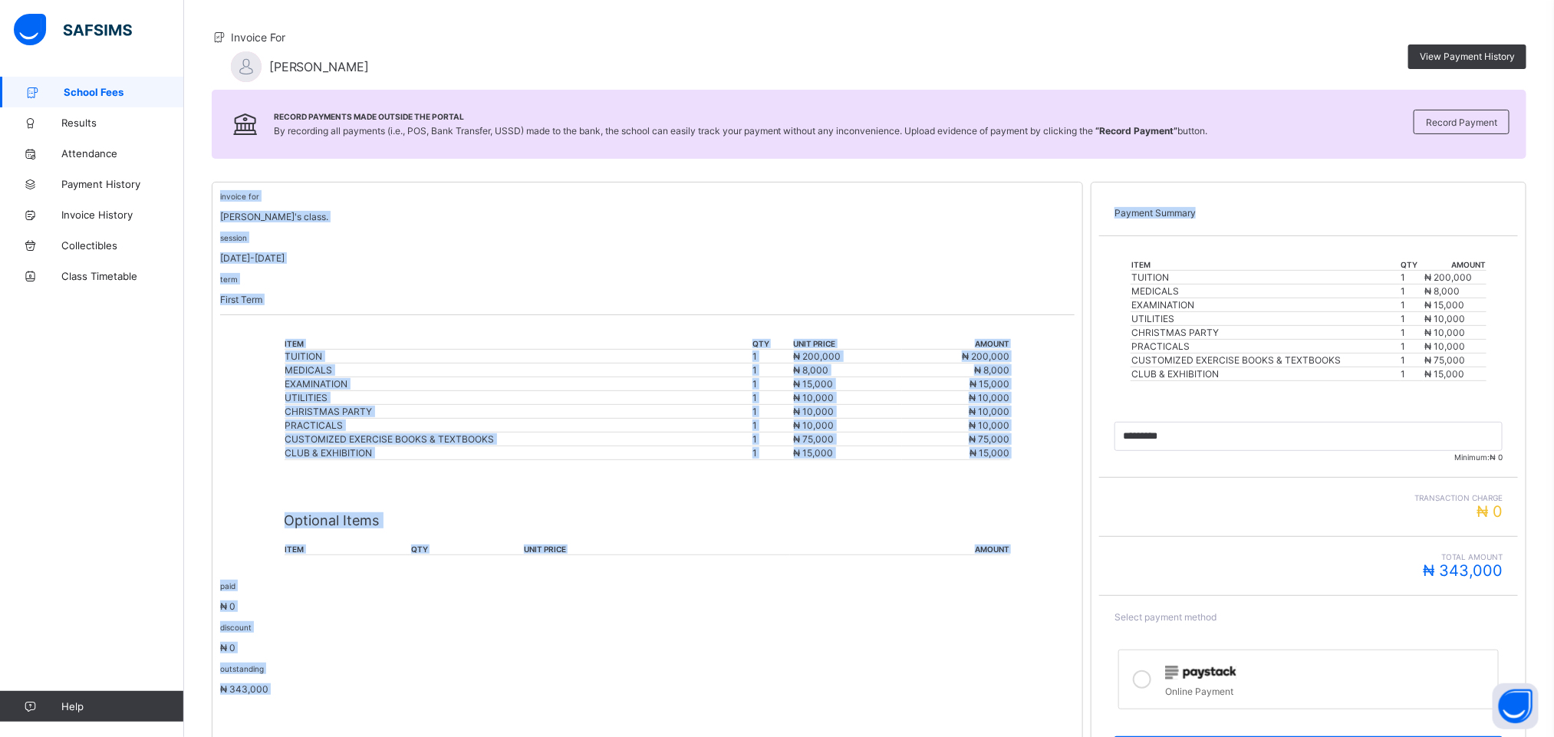
scroll to position [231, 0]
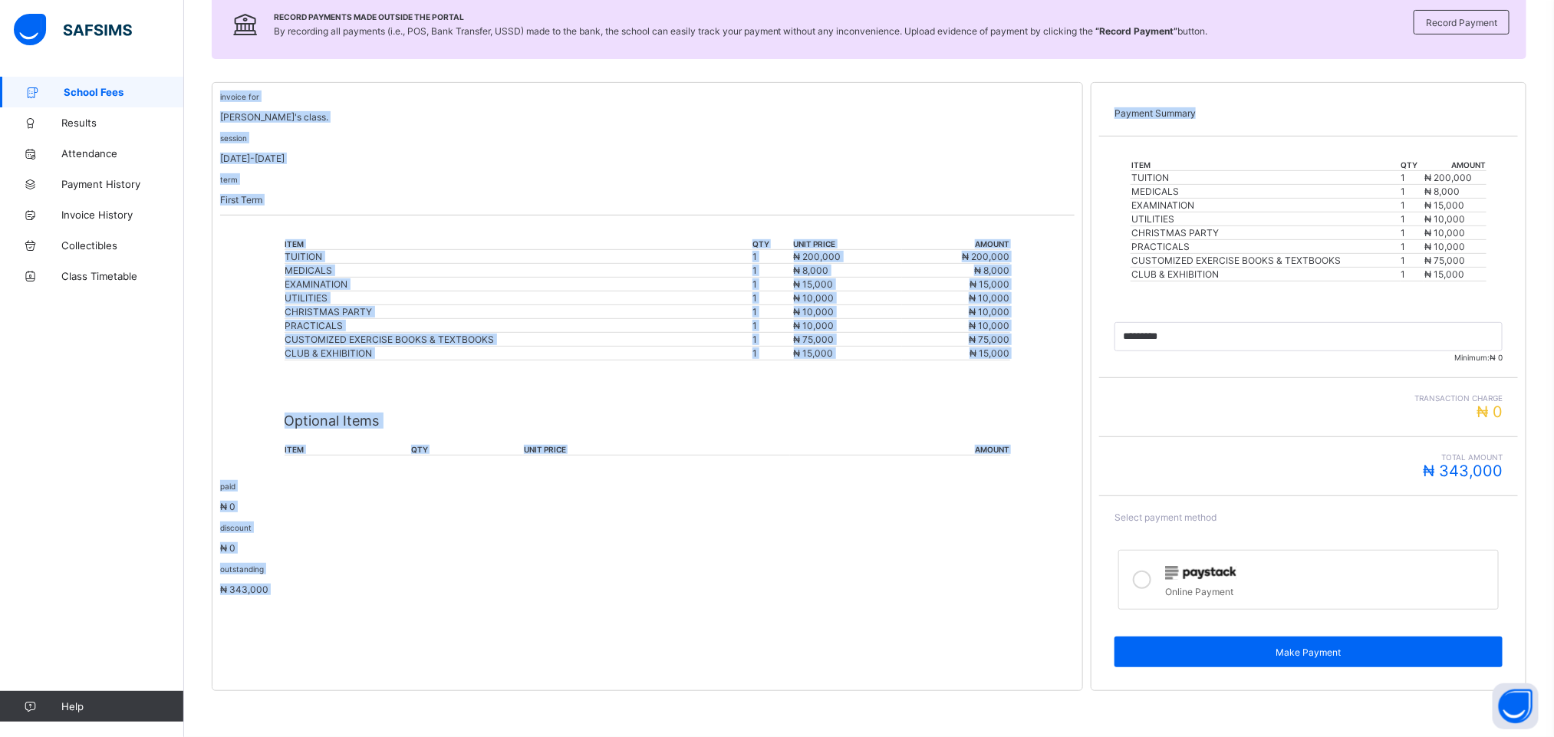
click at [500, 628] on div "invoice for [PERSON_NAME]'s class. session [DATE]-[DATE] term First Term item q…" at bounding box center [647, 386] width 871 height 609
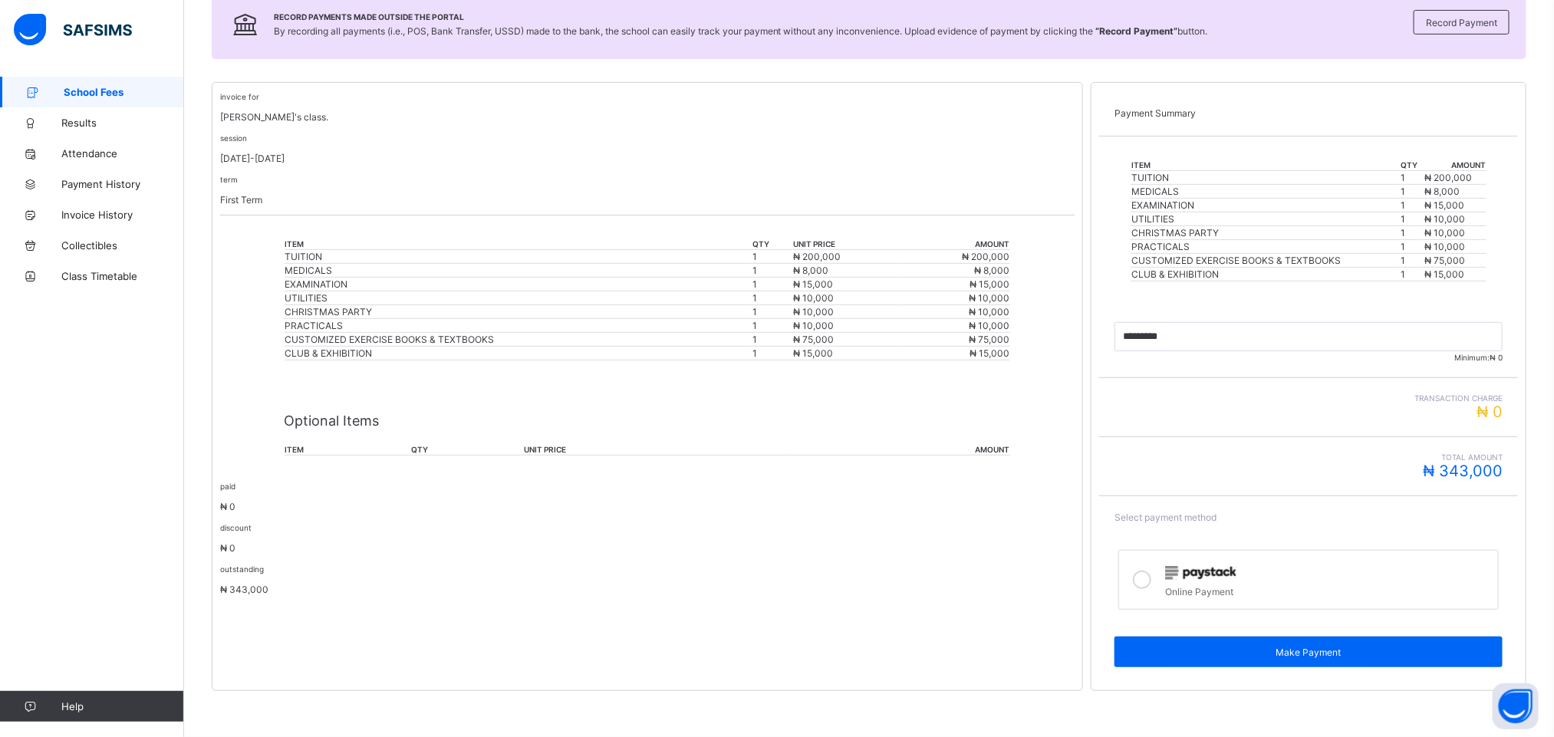
click at [318, 456] on div "Optional Items item qty unit price amount" at bounding box center [648, 427] width 726 height 87
click at [298, 436] on div "Optional Items item qty unit price amount" at bounding box center [648, 427] width 726 height 87
click at [431, 438] on div "Optional Items item qty unit price amount" at bounding box center [648, 427] width 726 height 87
click at [106, 246] on span "Collectibles" at bounding box center [122, 245] width 123 height 12
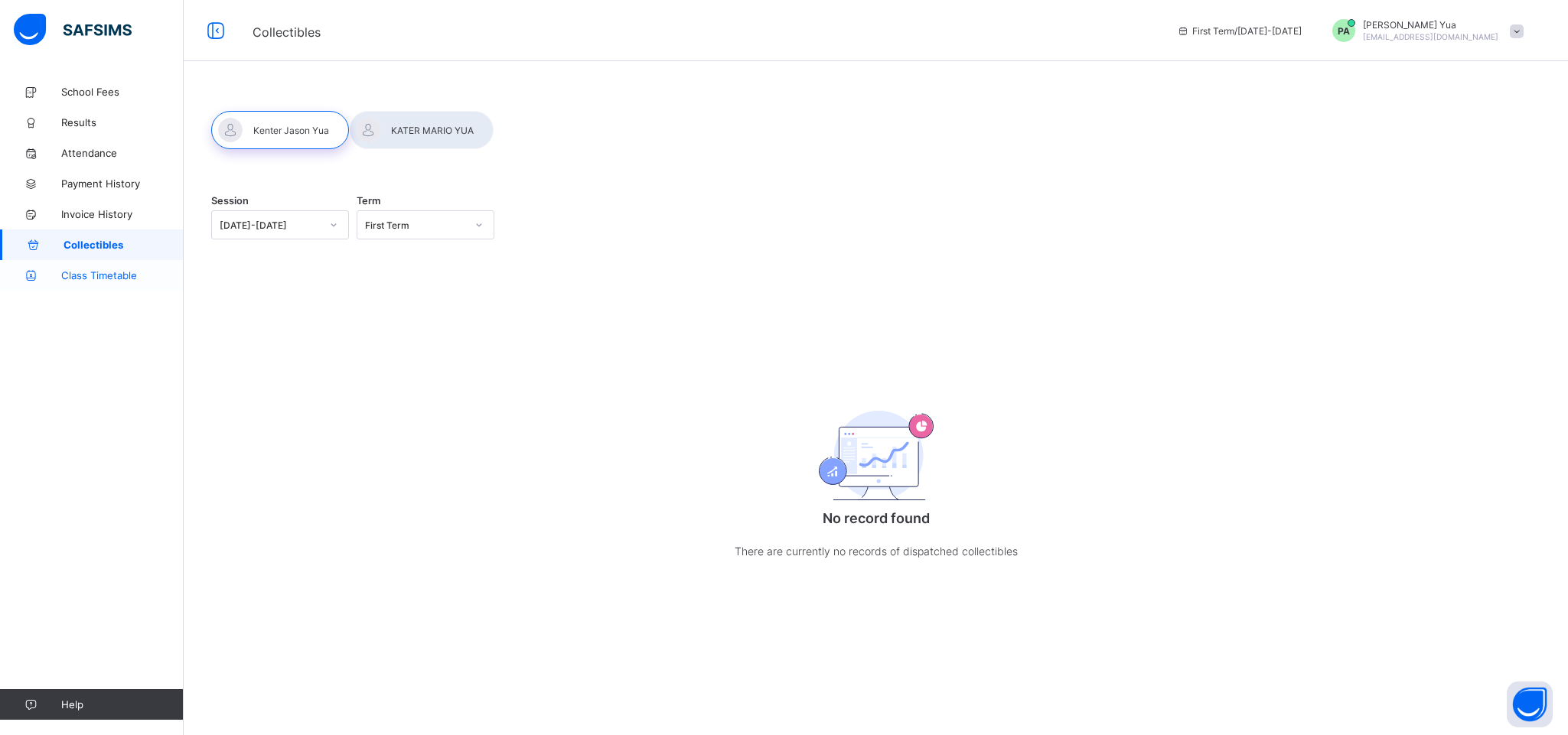
click at [104, 271] on span "Class Timetable" at bounding box center [122, 275] width 123 height 12
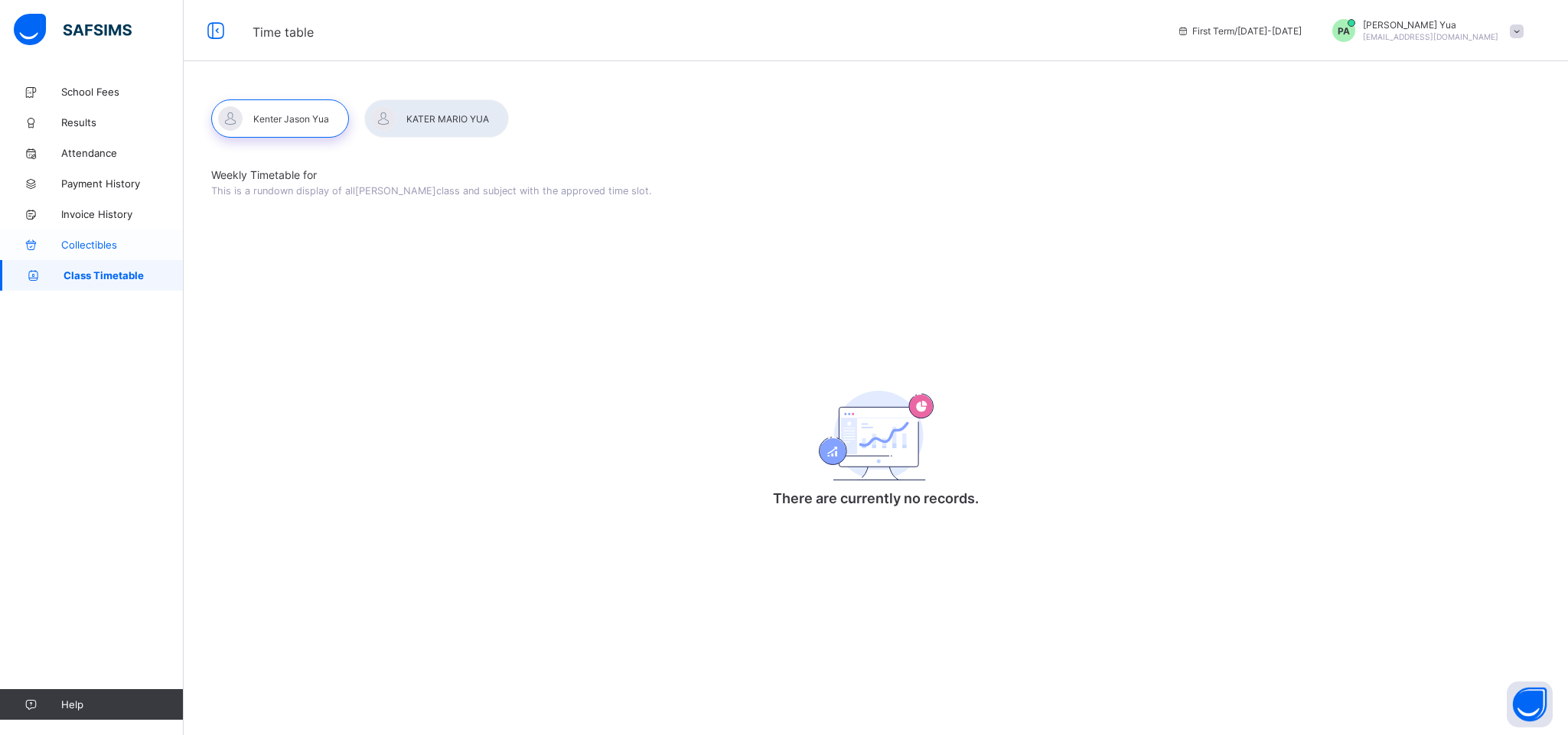
click at [100, 234] on link "Collectibles" at bounding box center [92, 244] width 184 height 31
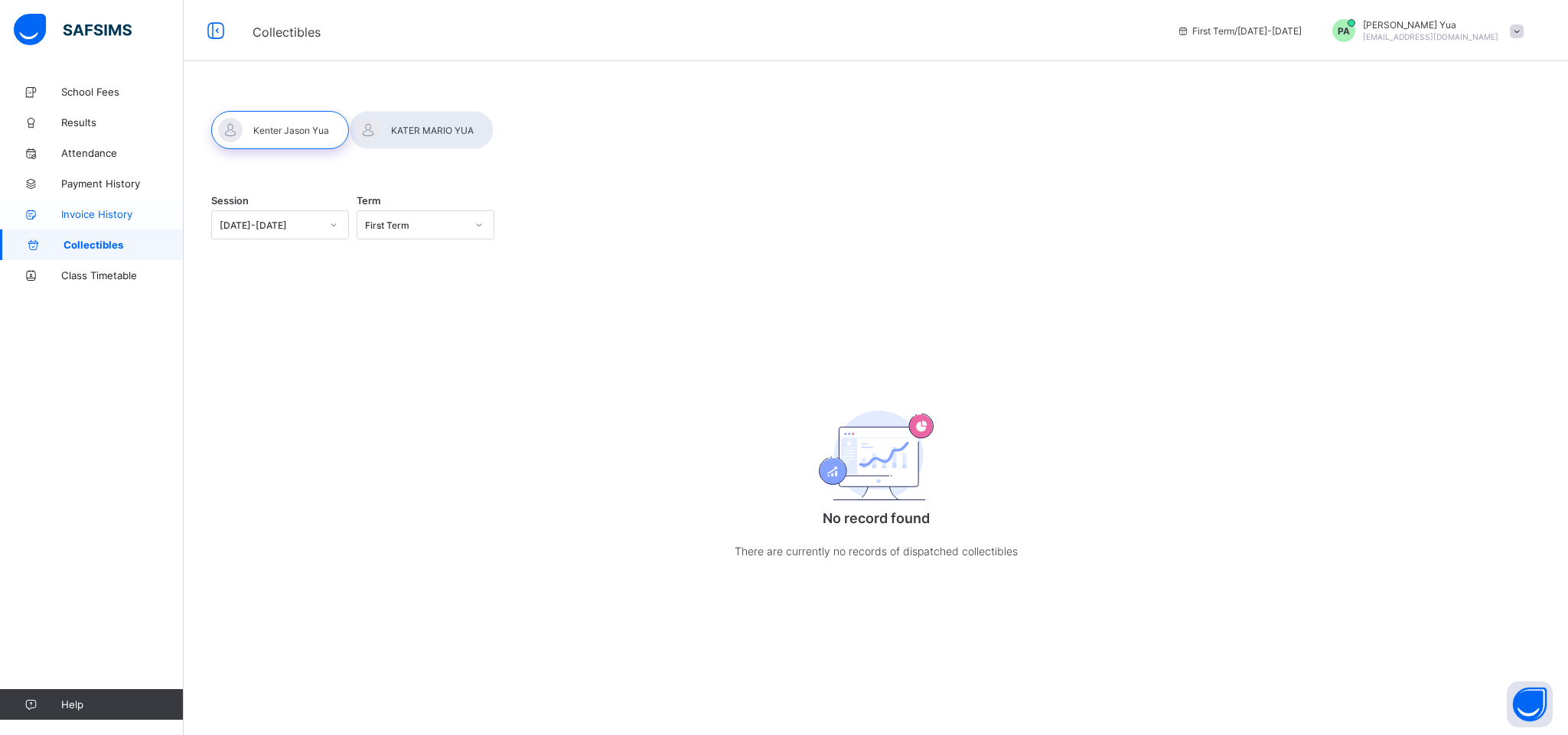
click at [92, 206] on link "Invoice History" at bounding box center [92, 213] width 184 height 31
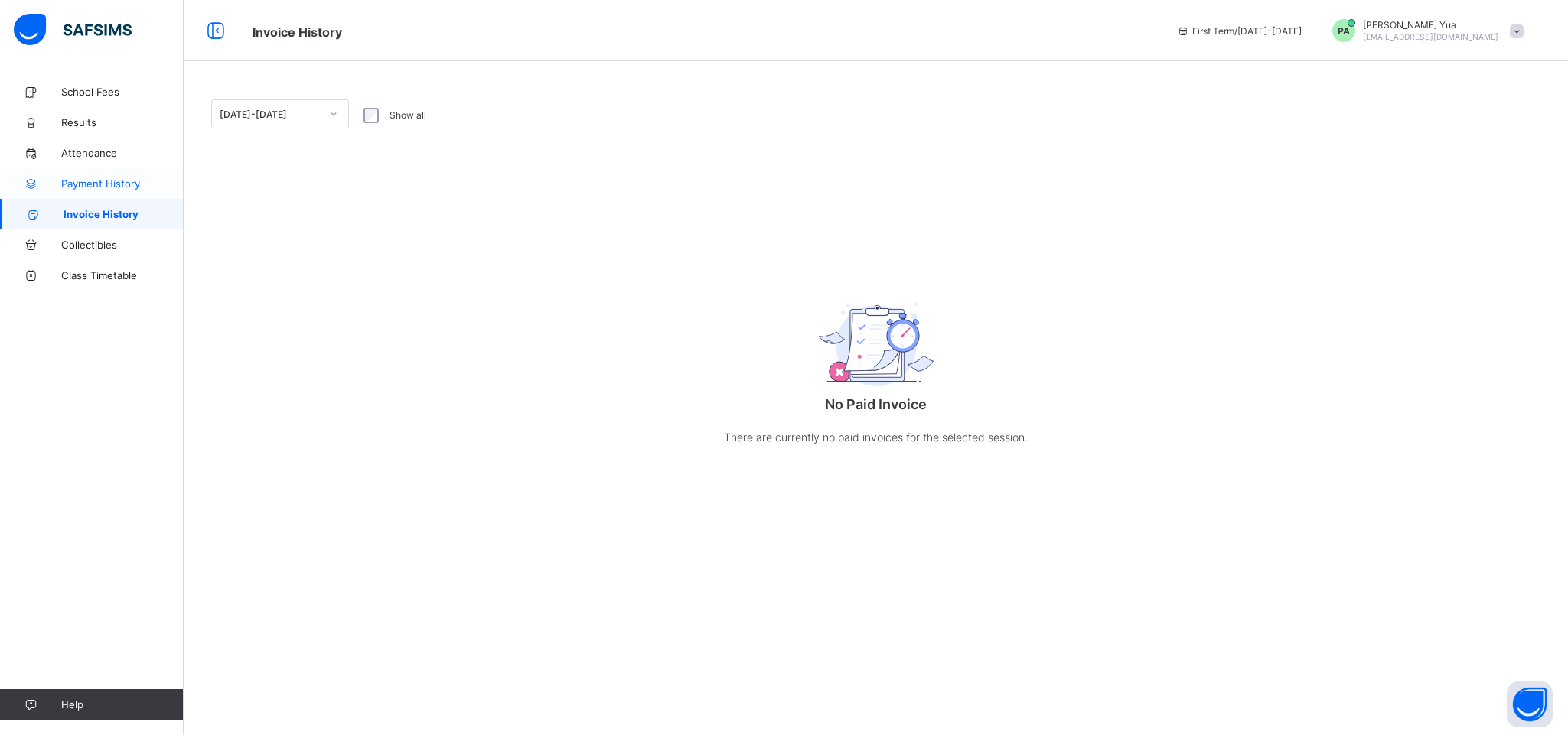
click at [95, 173] on link "Payment History" at bounding box center [92, 184] width 184 height 31
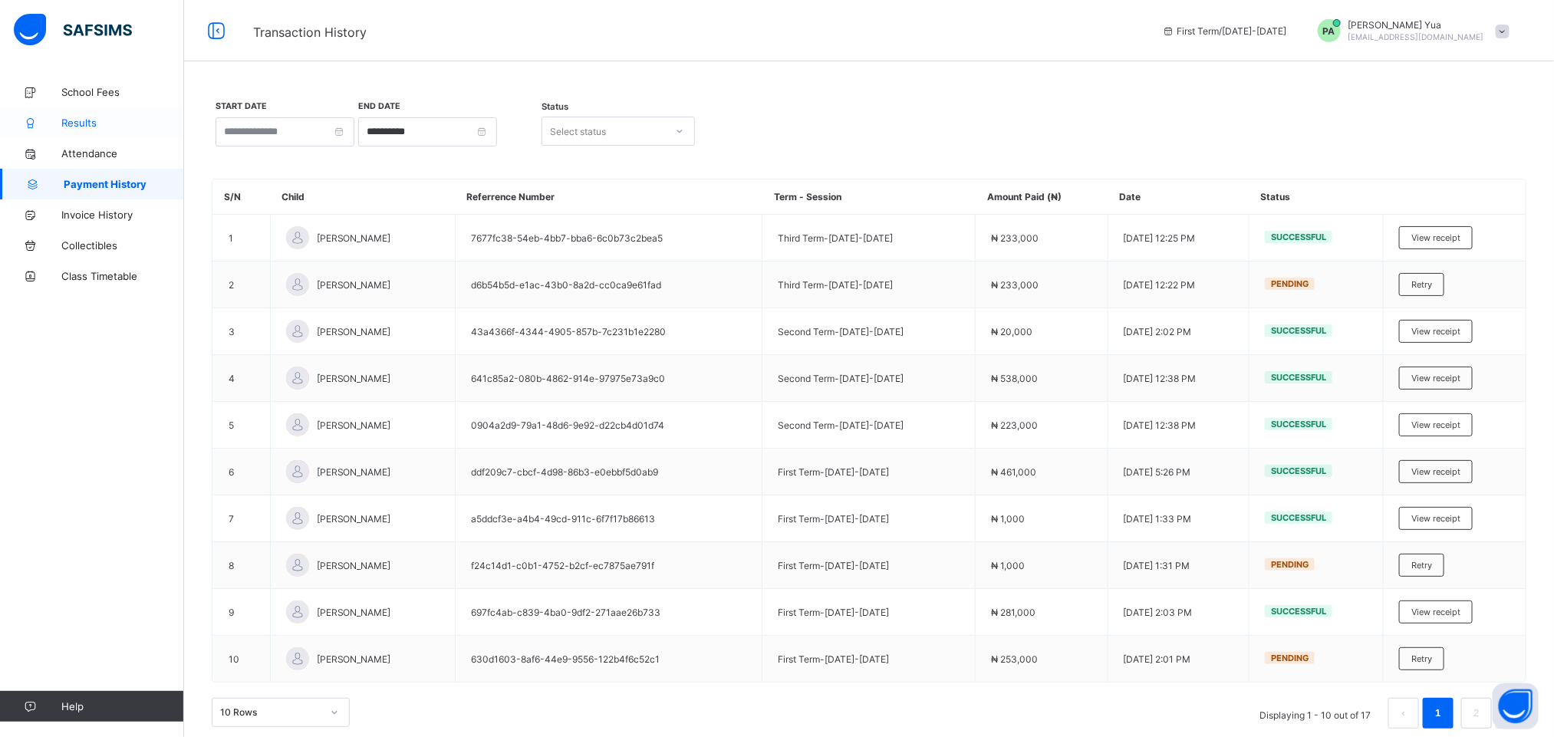
click at [84, 129] on span "Results" at bounding box center [122, 123] width 123 height 12
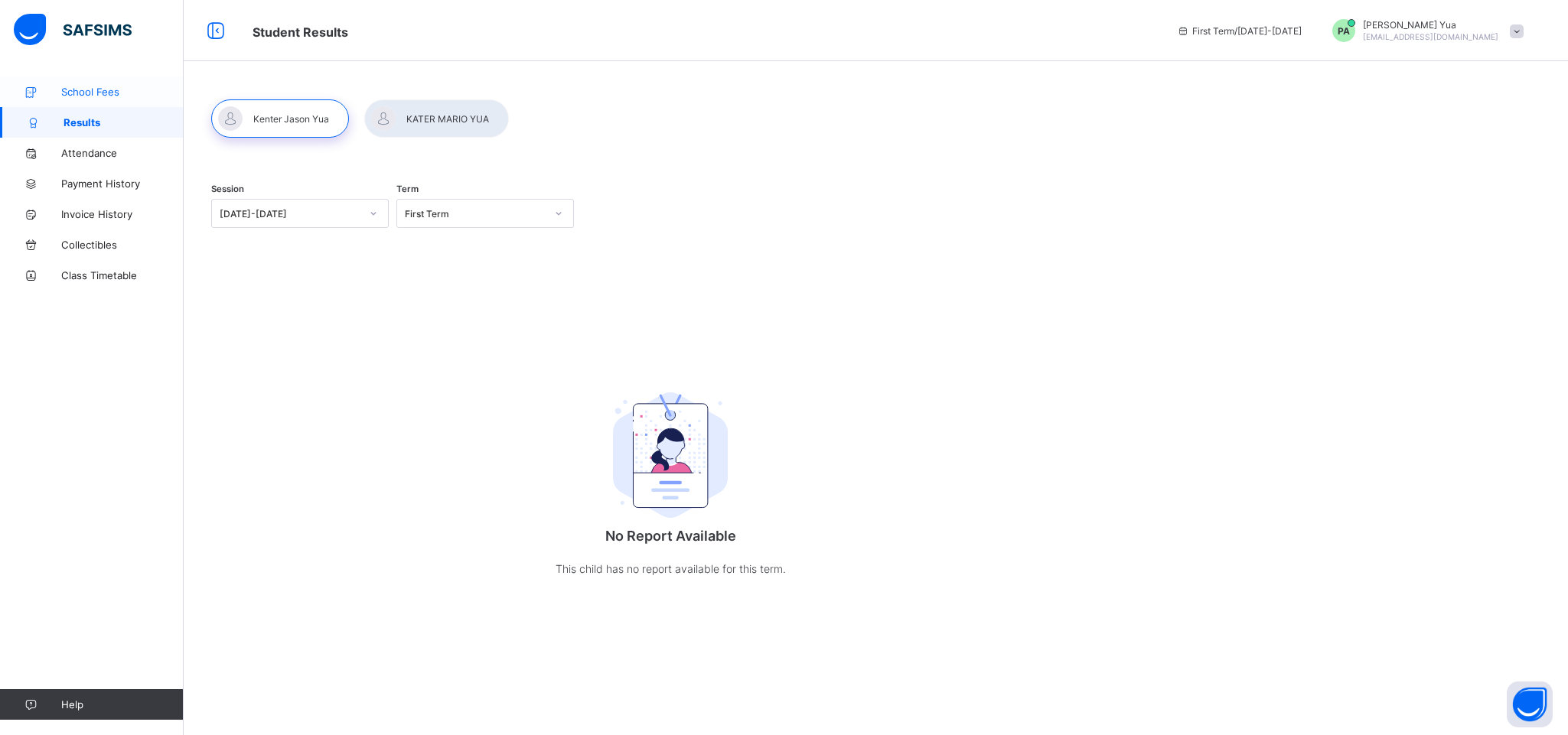
click at [84, 95] on span "School Fees" at bounding box center [122, 92] width 123 height 12
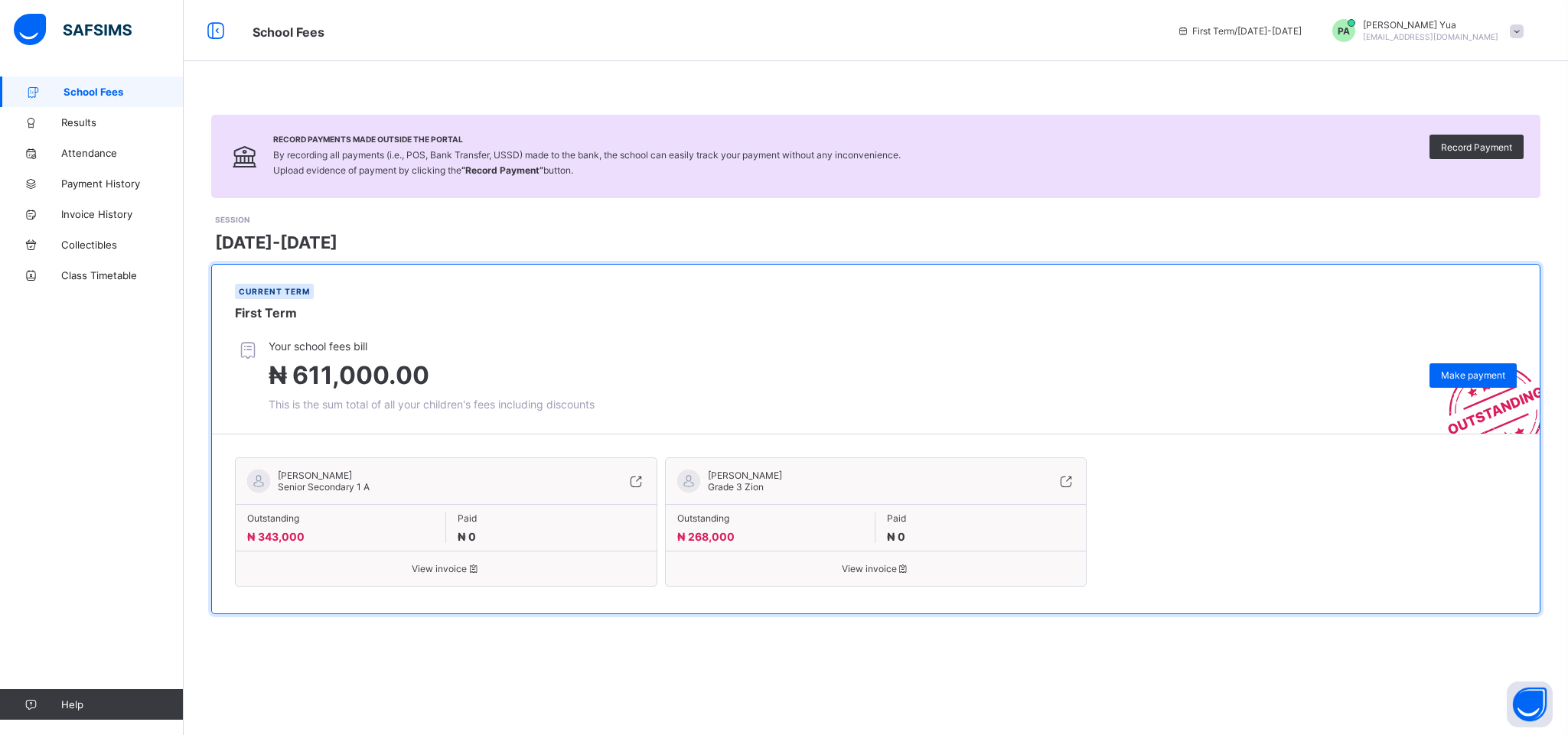
click at [1252, 389] on div "Your school fees bill ₦ 611,000.00 This is the sum total of all your children's…" at bounding box center [887, 375] width 1305 height 71
click at [294, 347] on span "Your school fees bill" at bounding box center [431, 346] width 326 height 13
click at [1462, 373] on span "Make payment" at bounding box center [1472, 375] width 64 height 12
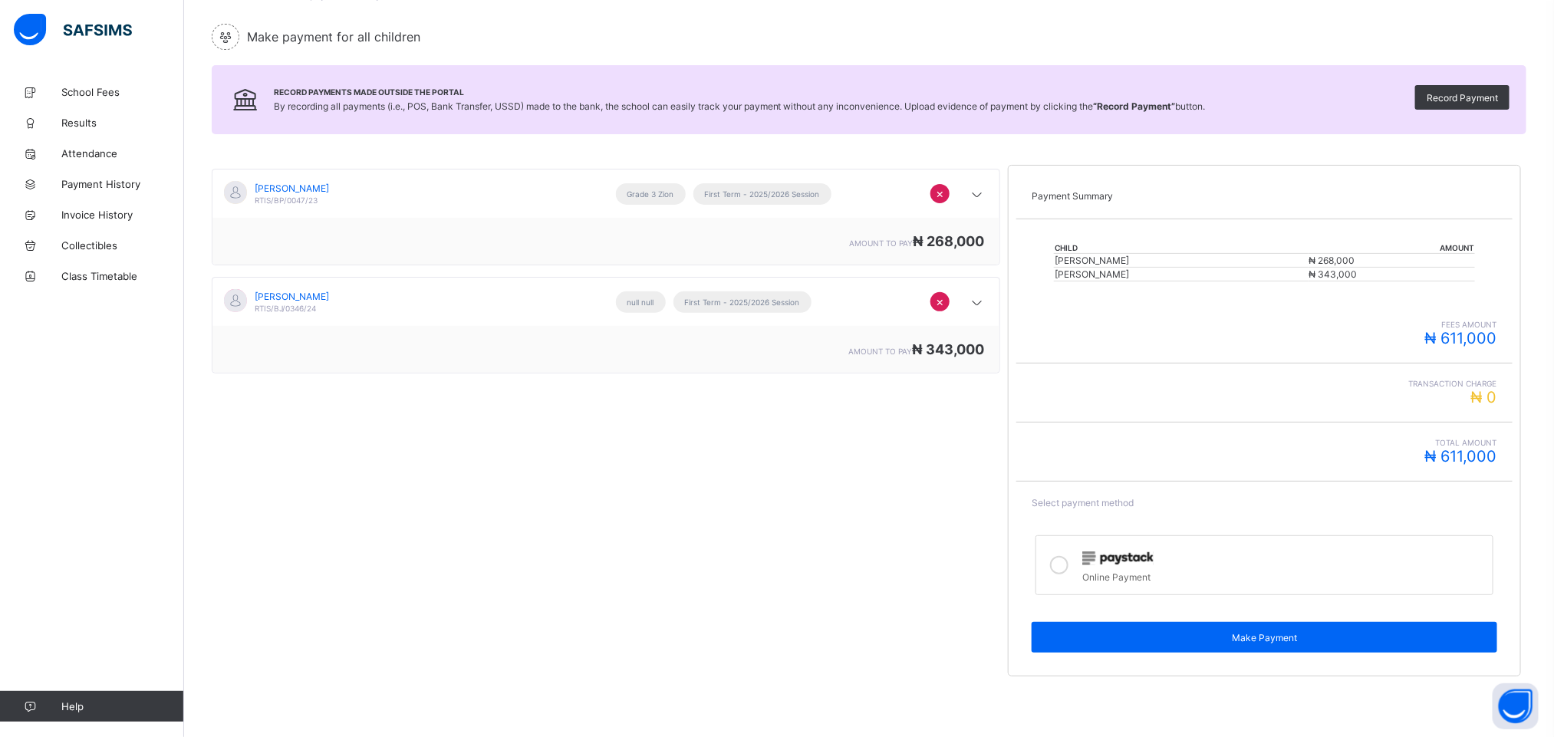
scroll to position [166, 0]
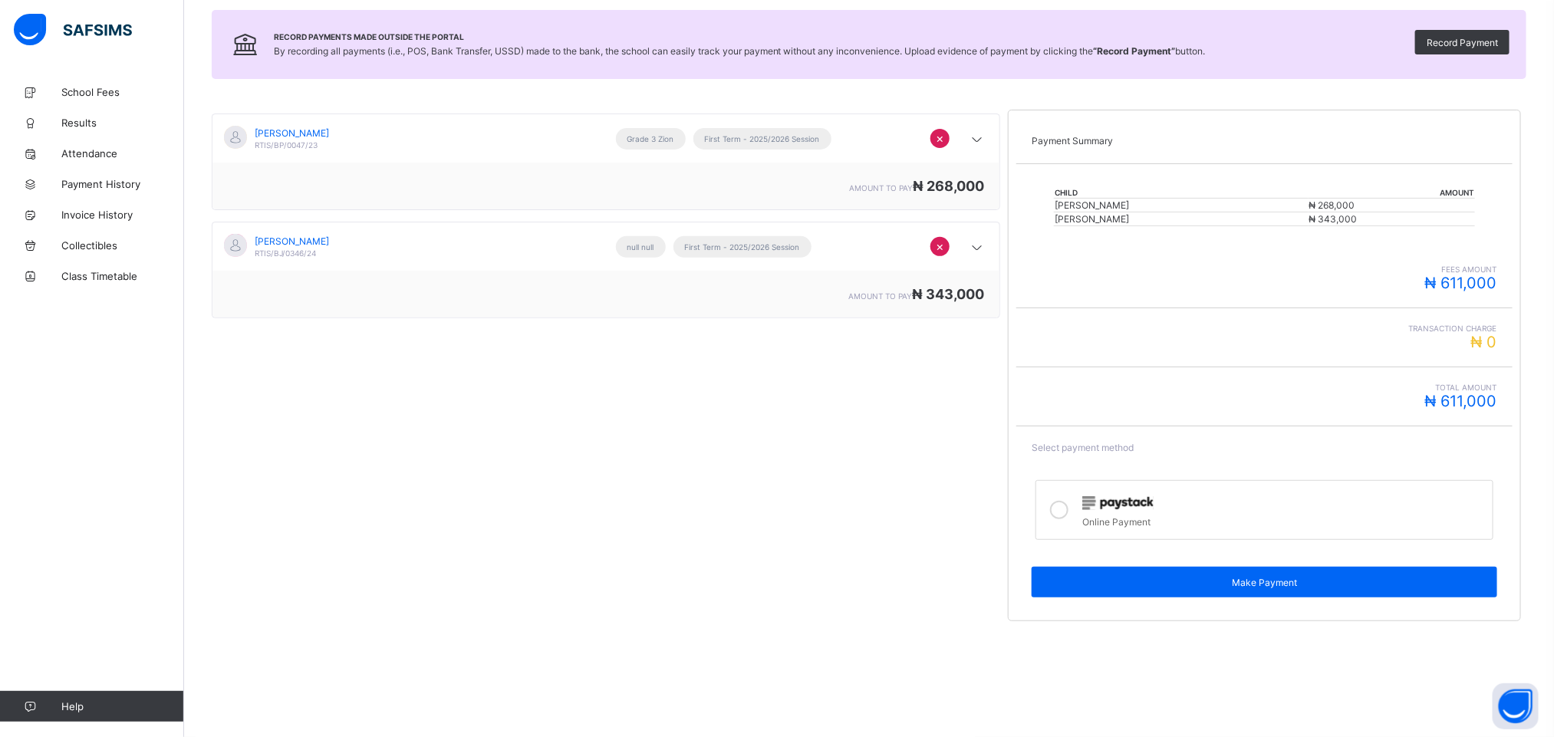
click at [1066, 502] on div at bounding box center [1059, 509] width 31 height 35
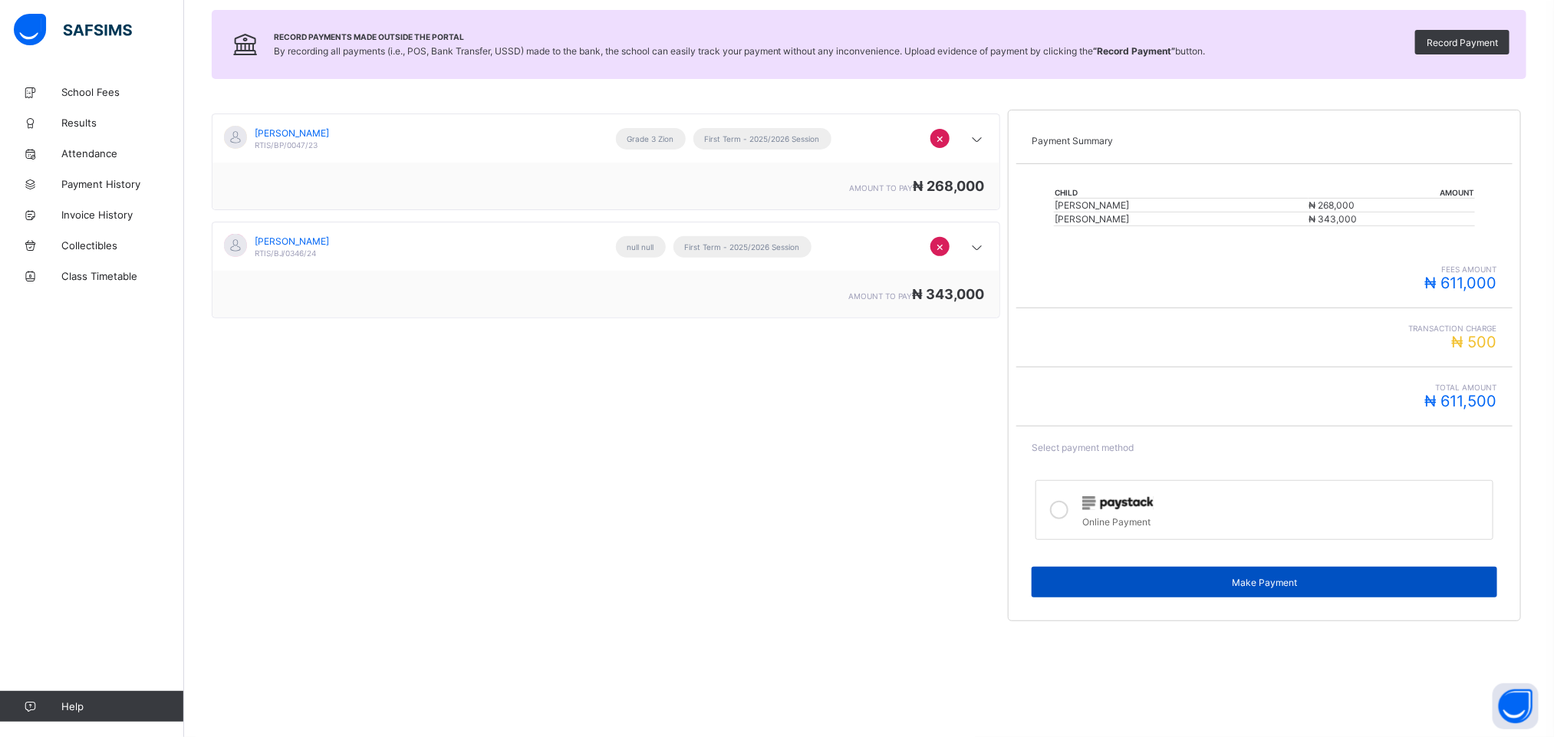
click at [1204, 583] on span "Make Payment" at bounding box center [1264, 583] width 442 height 12
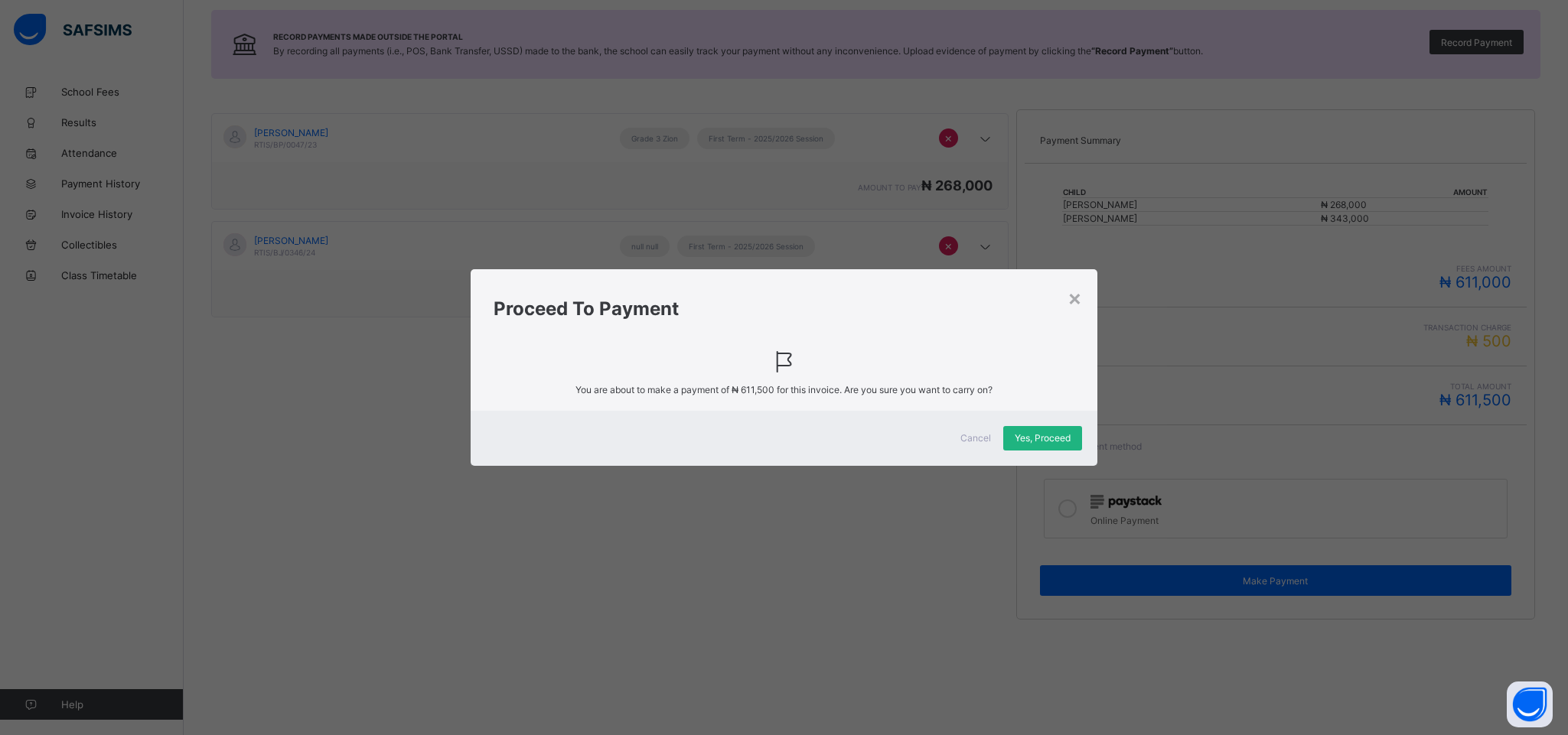
click at [1053, 435] on span "Yes, Proceed" at bounding box center [1042, 438] width 56 height 12
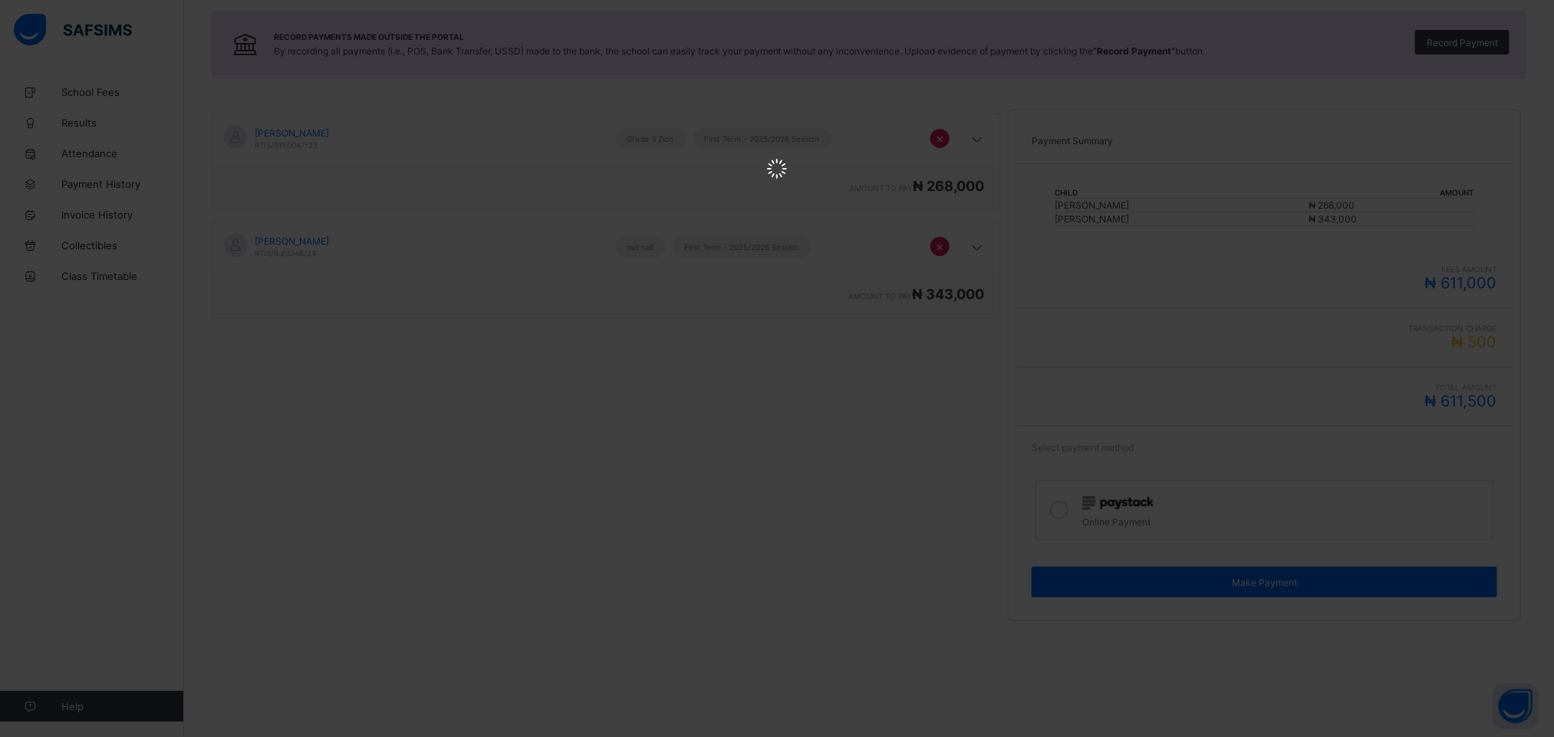
scroll to position [0, 0]
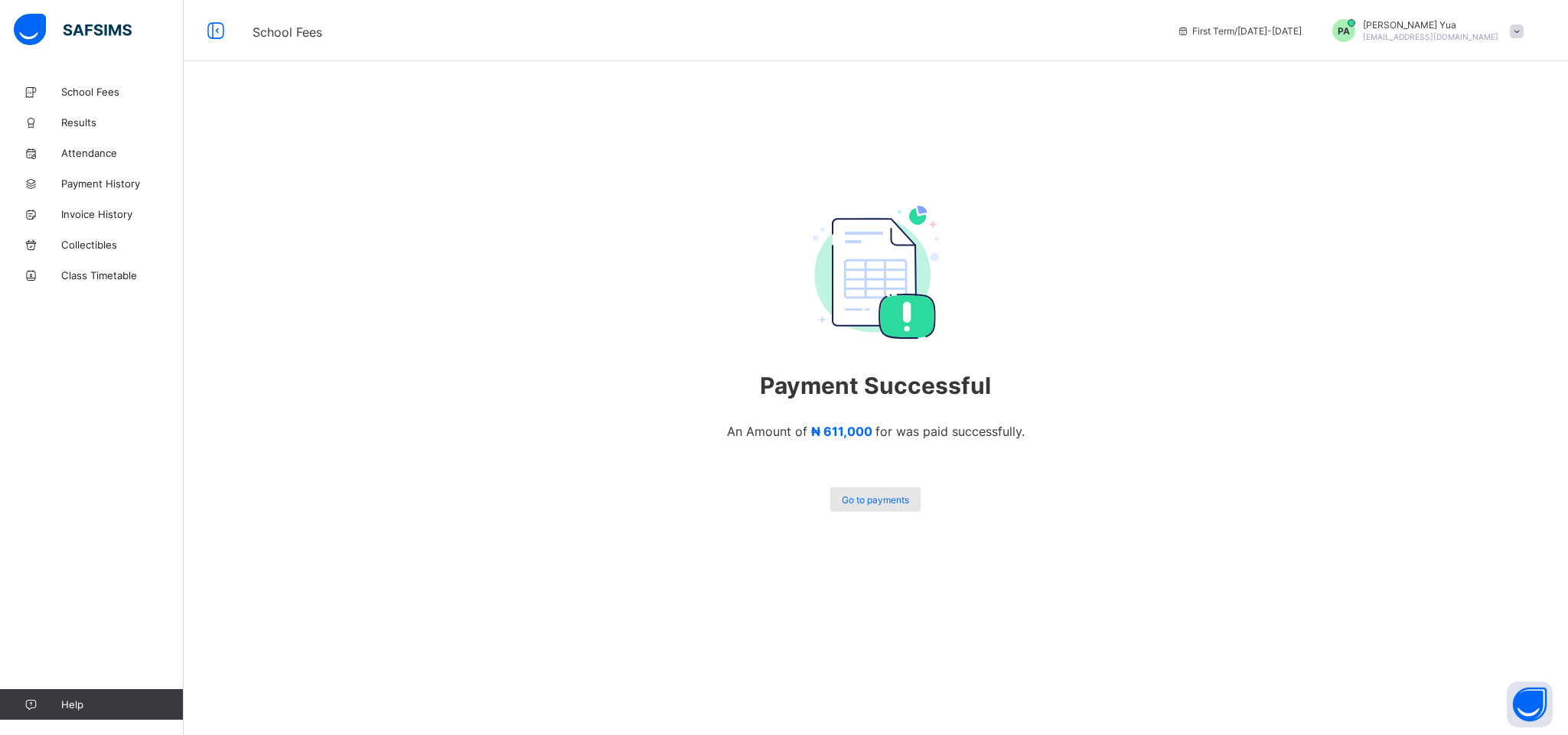
click at [871, 498] on span "Go to payments" at bounding box center [875, 501] width 67 height 12
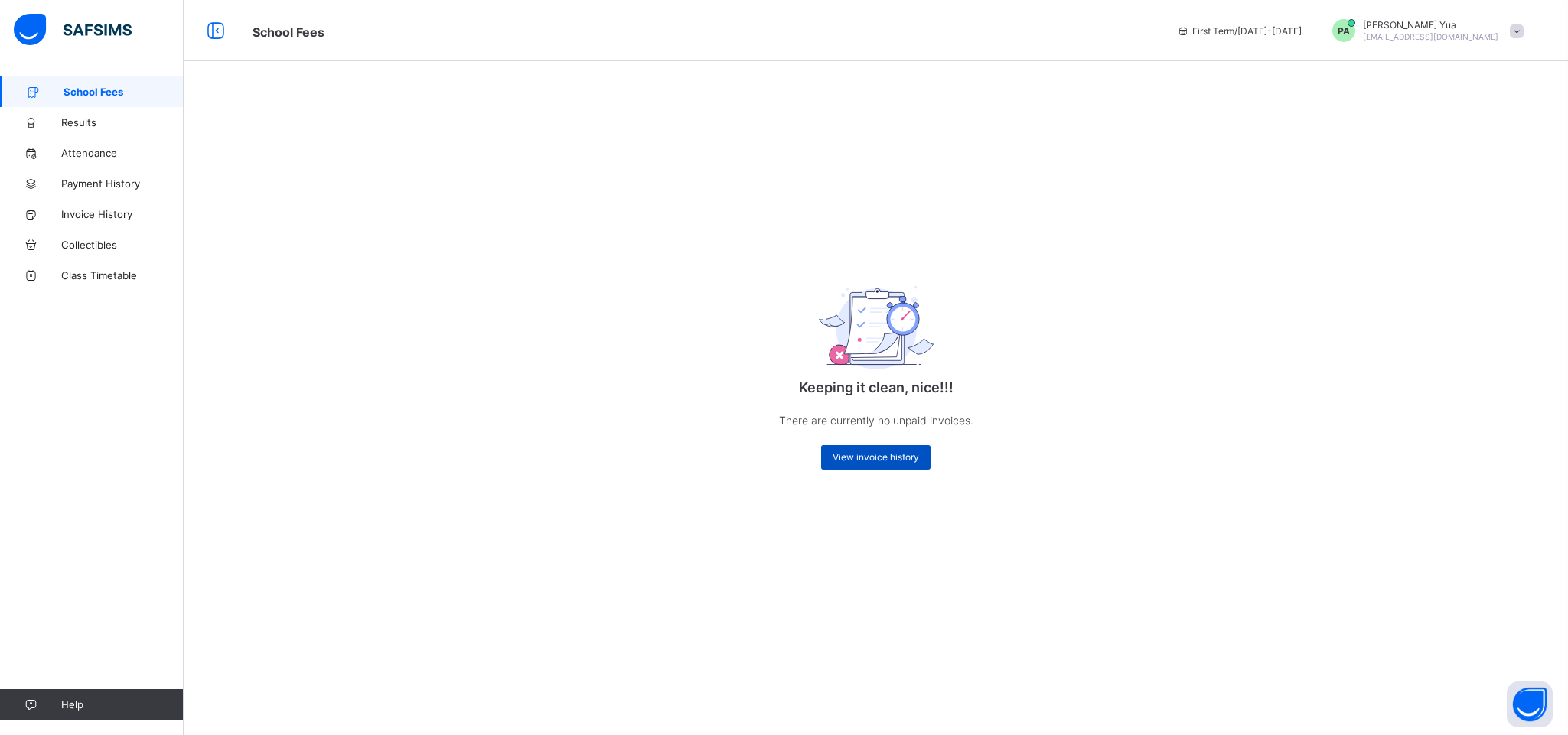
click at [873, 448] on div "View invoice history" at bounding box center [876, 457] width 110 height 25
click at [880, 458] on span "View invoice history" at bounding box center [876, 458] width 87 height 12
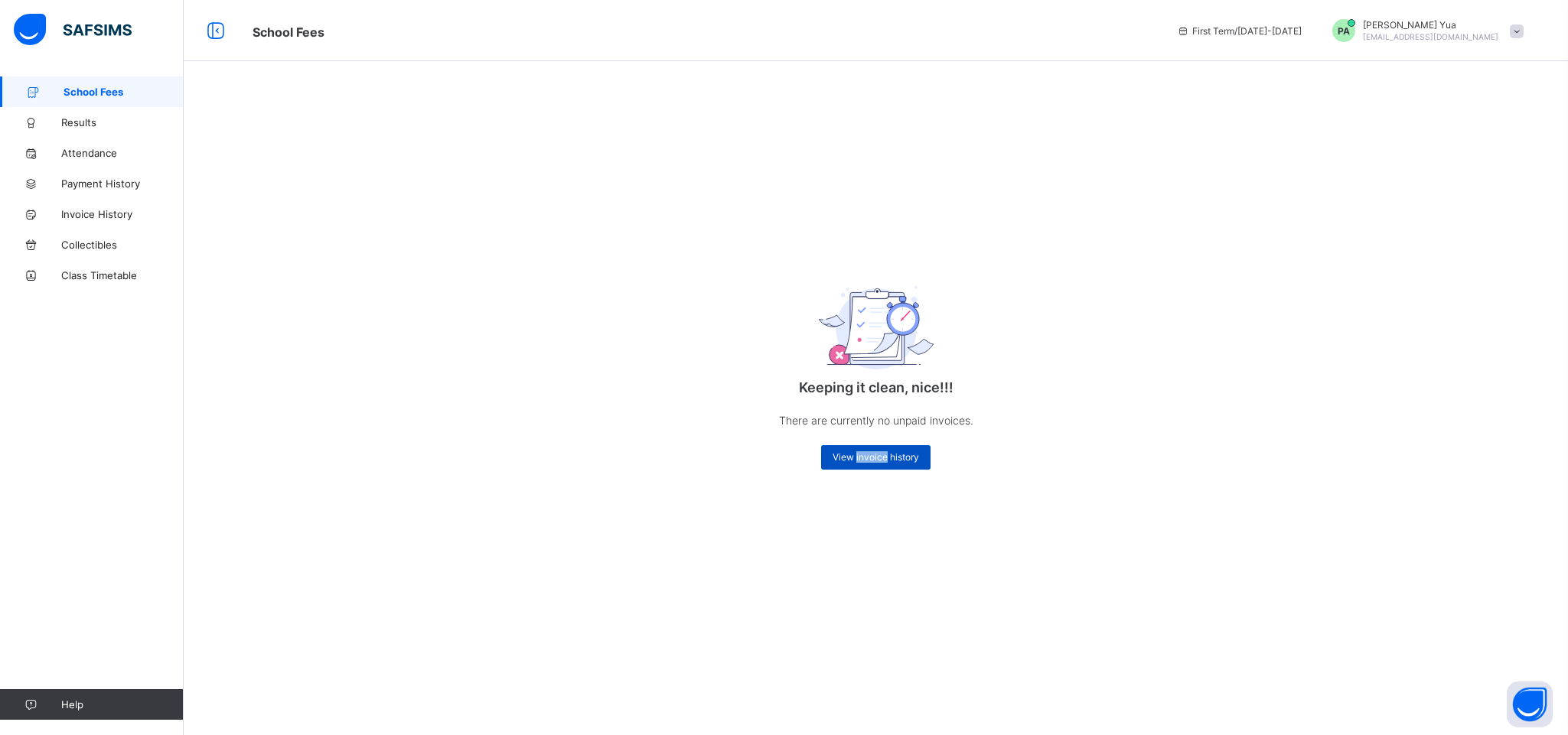
click at [879, 458] on span "View invoice history" at bounding box center [876, 458] width 87 height 12
click at [795, 359] on div "Keeping it clean, nice!!! There are currently no unpaid invoices. View invoice …" at bounding box center [876, 365] width 306 height 241
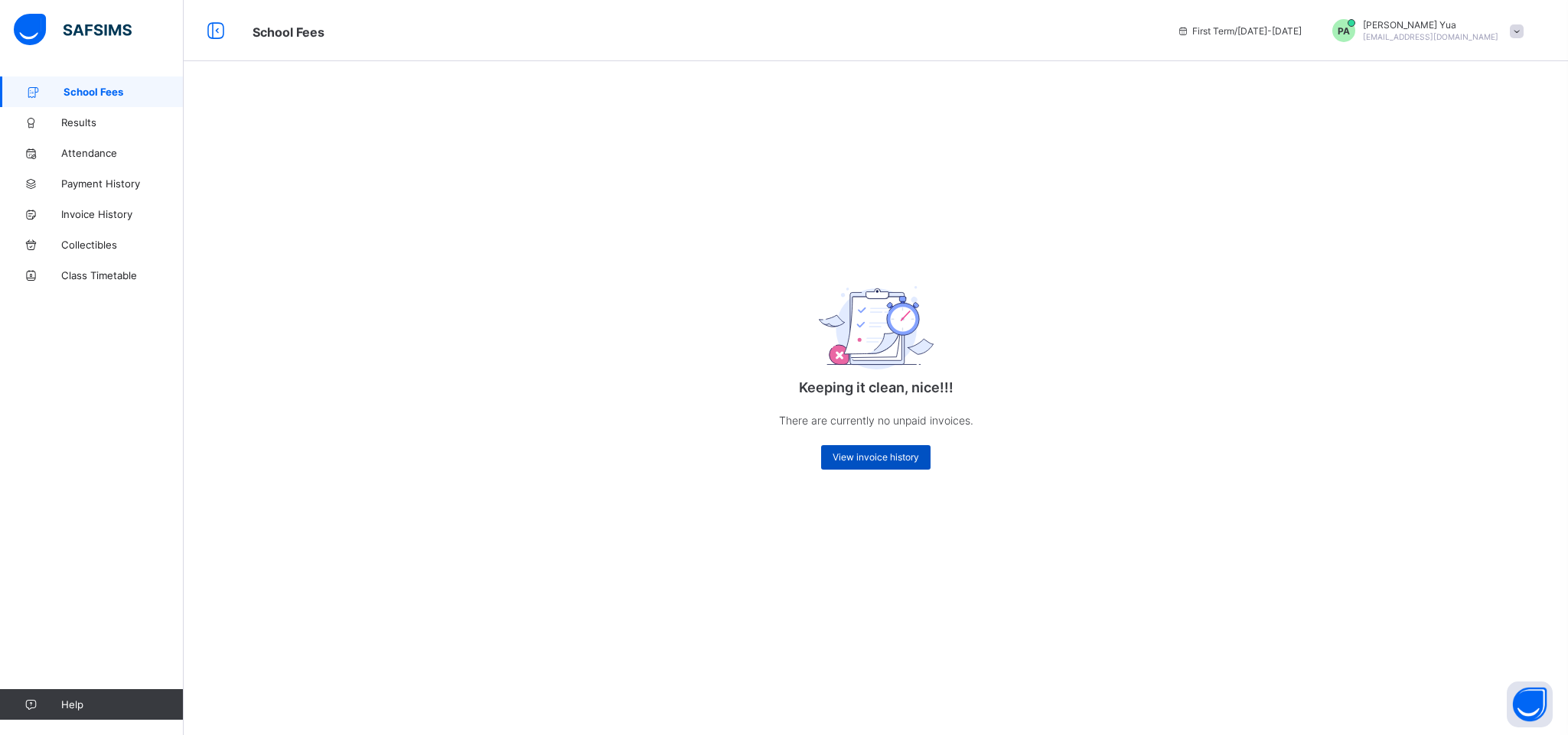
click at [895, 469] on div "View invoice history" at bounding box center [876, 457] width 110 height 25
click at [919, 437] on div "Keeping it clean, nice!!! There are currently no unpaid invoices. View invoice …" at bounding box center [876, 365] width 306 height 241
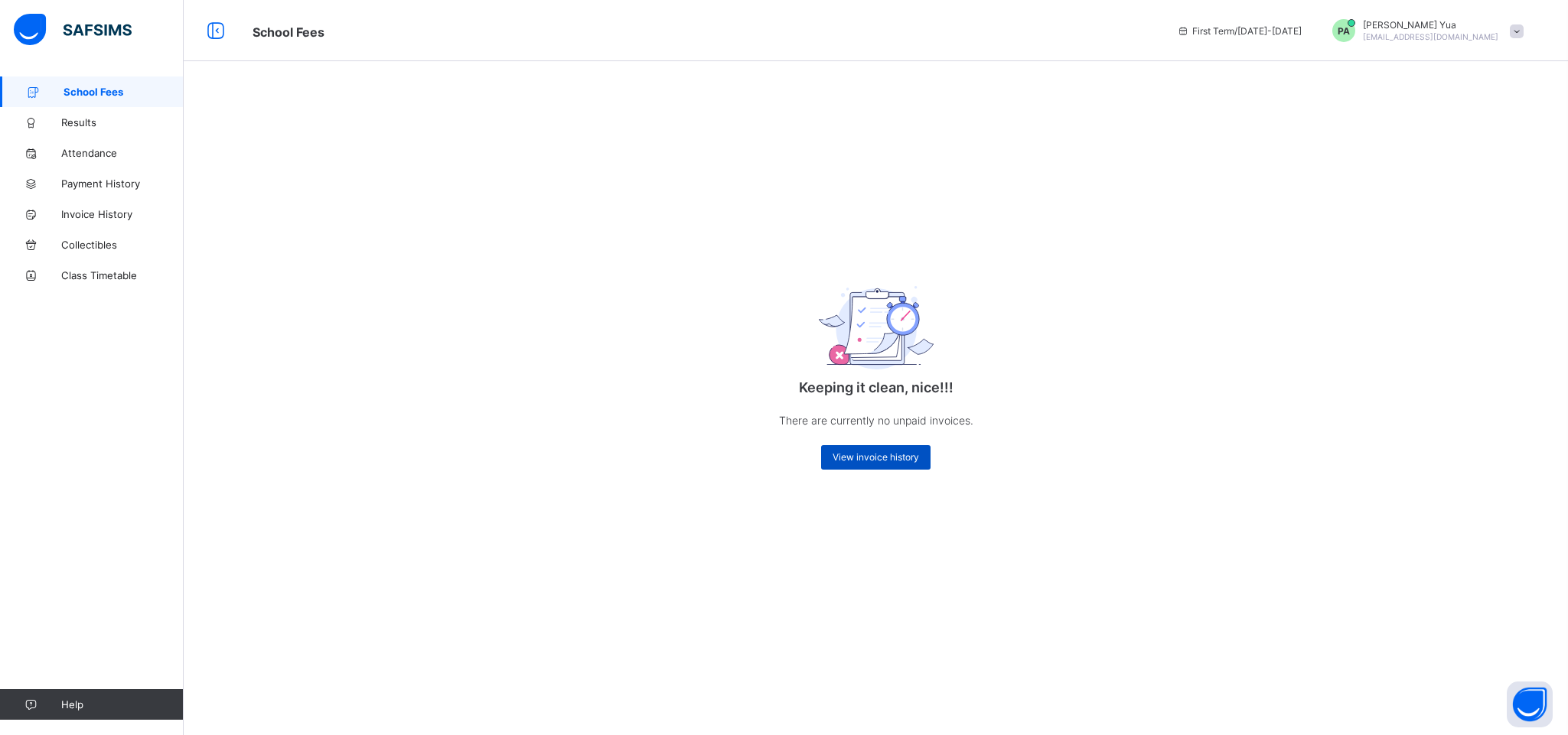
click at [901, 455] on span "View invoice history" at bounding box center [876, 458] width 87 height 12
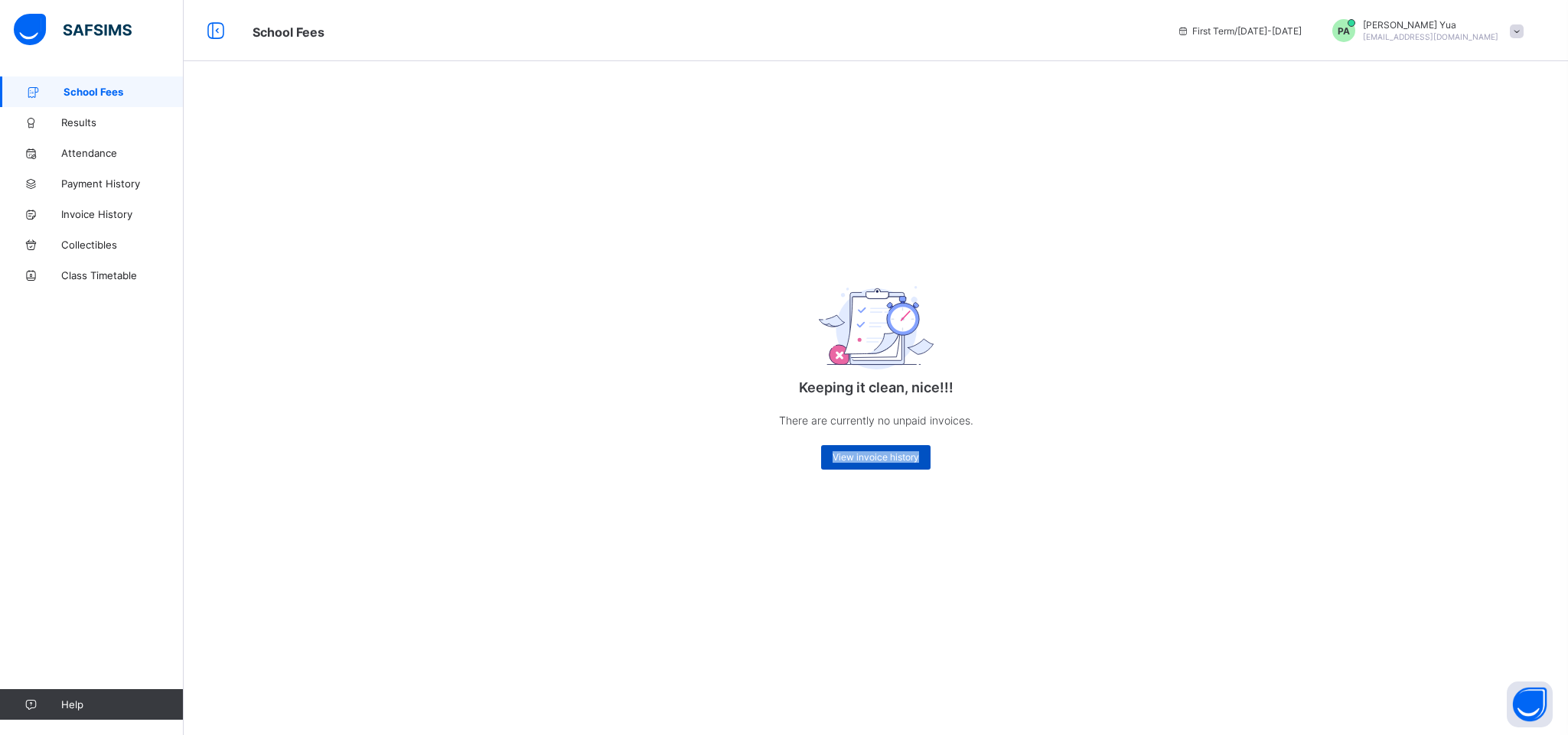
click at [901, 455] on span "View invoice history" at bounding box center [876, 458] width 87 height 12
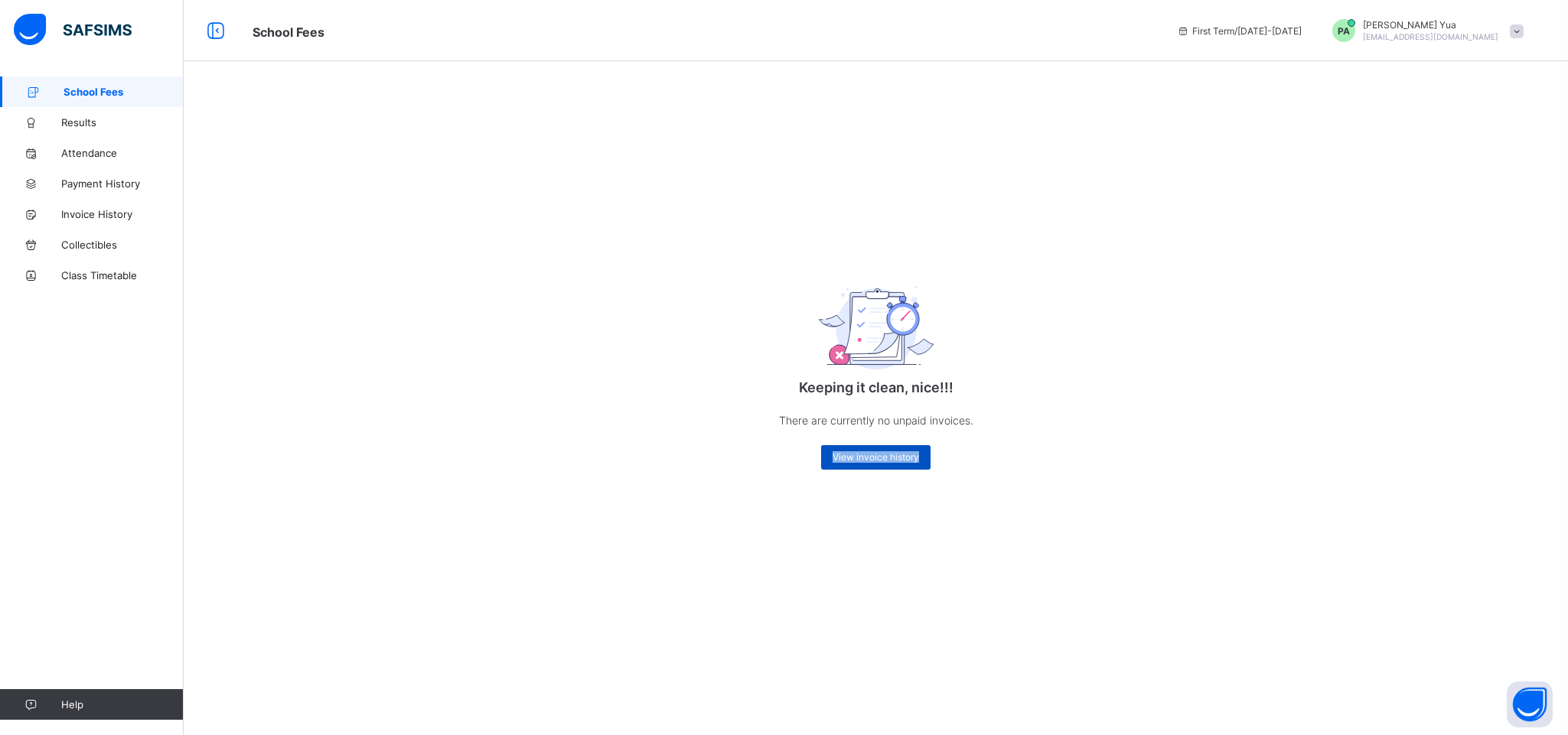
click at [901, 455] on span "View invoice history" at bounding box center [876, 458] width 87 height 12
click at [118, 91] on span "School Fees" at bounding box center [124, 92] width 120 height 12
click at [93, 122] on span "Results" at bounding box center [122, 123] width 123 height 12
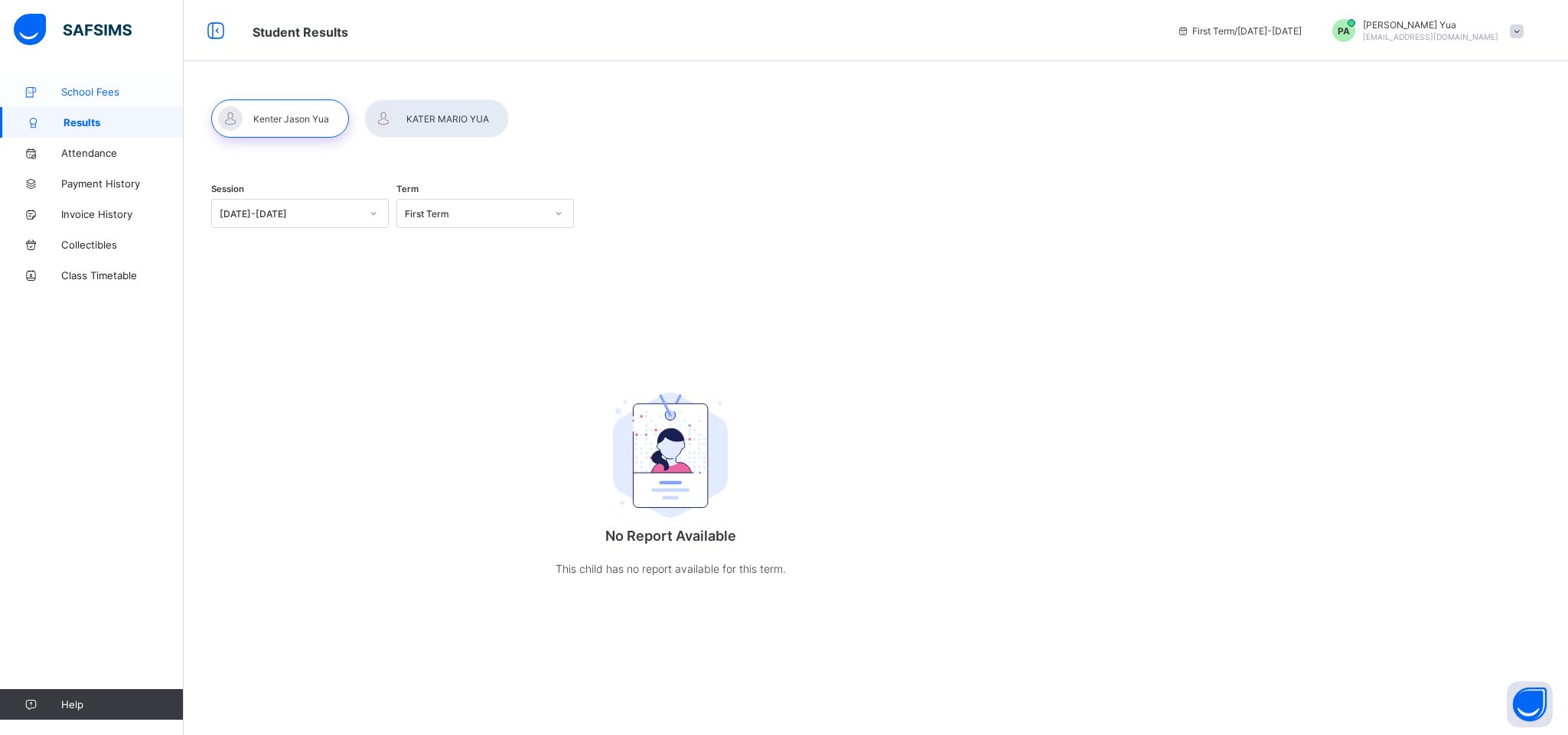
click at [99, 99] on link "School Fees" at bounding box center [92, 92] width 184 height 31
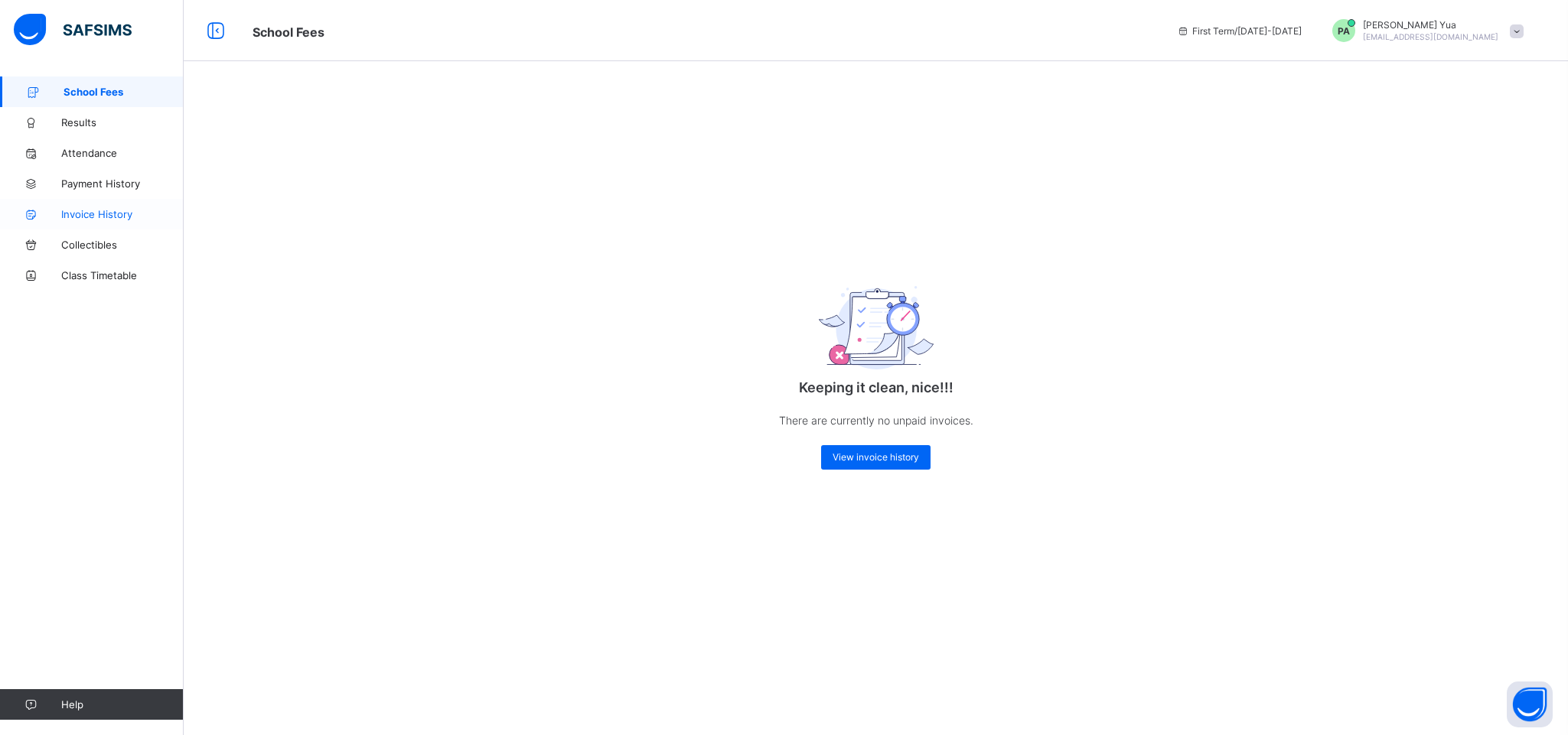
click at [120, 214] on span "Invoice History" at bounding box center [122, 214] width 123 height 12
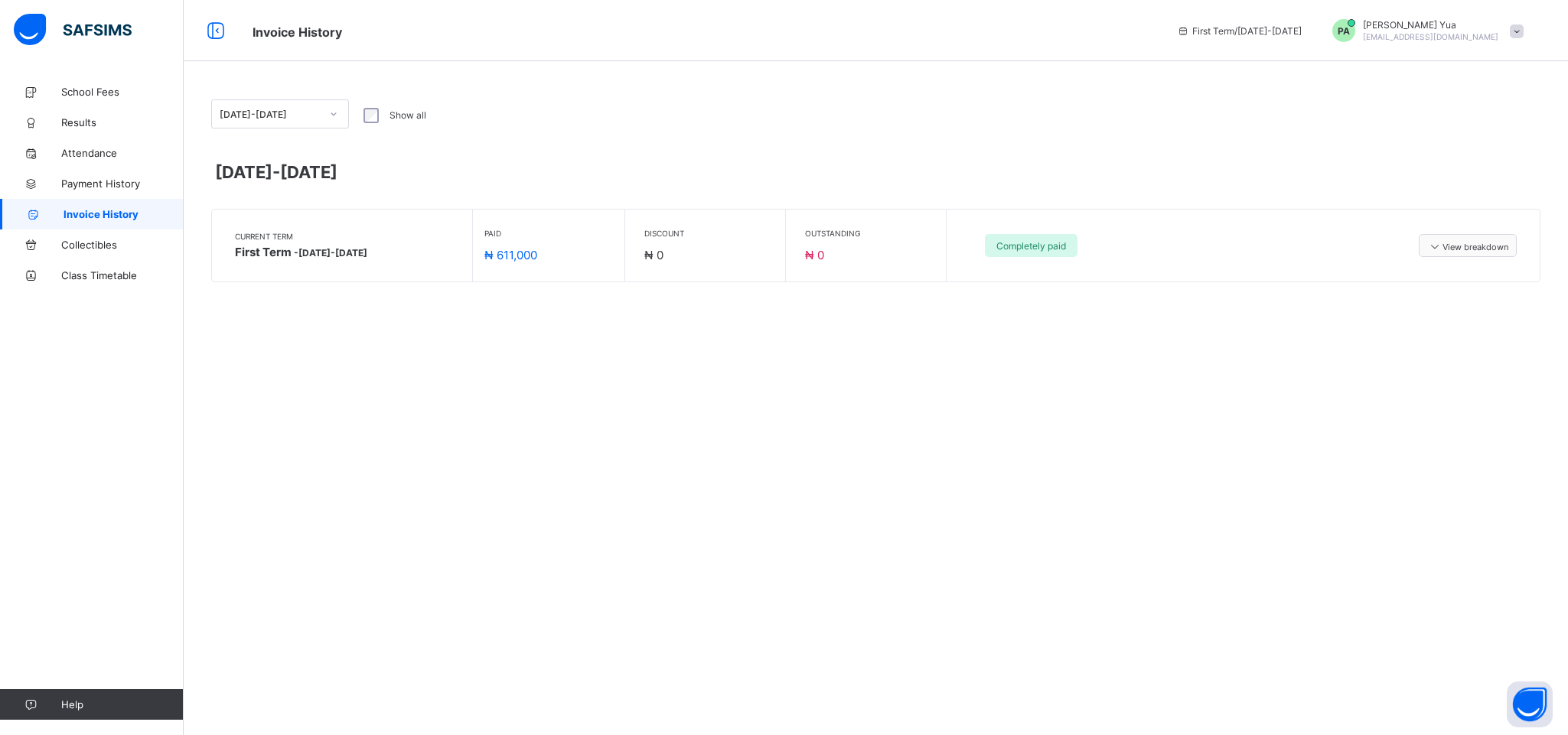
click at [1466, 246] on span "View breakdown" at bounding box center [1467, 245] width 81 height 13
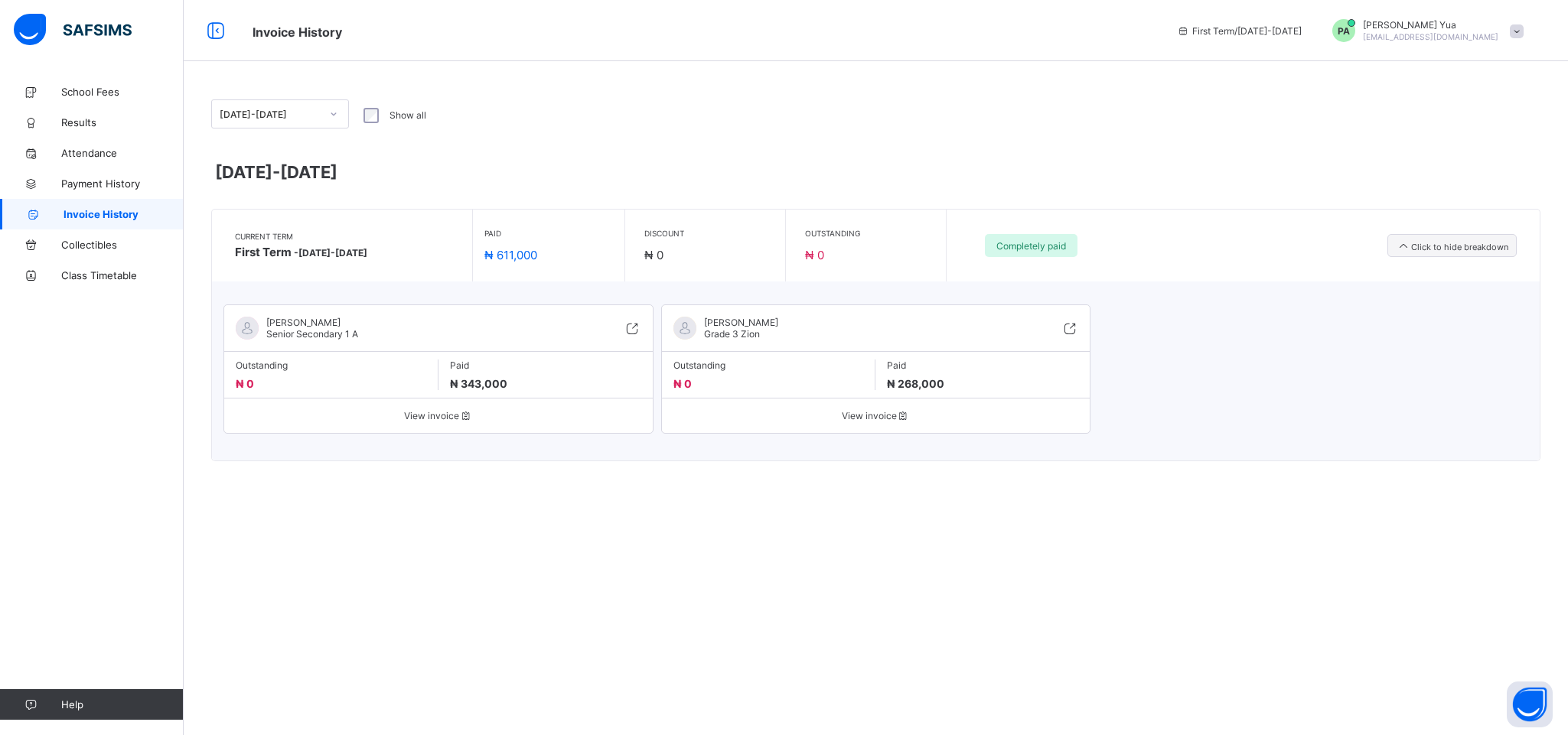
click at [418, 425] on div "[PERSON_NAME] Senior Secondary 1 A Outstanding ₦ 0 Paid ₦ 343,000 View invoice" at bounding box center [438, 369] width 430 height 130
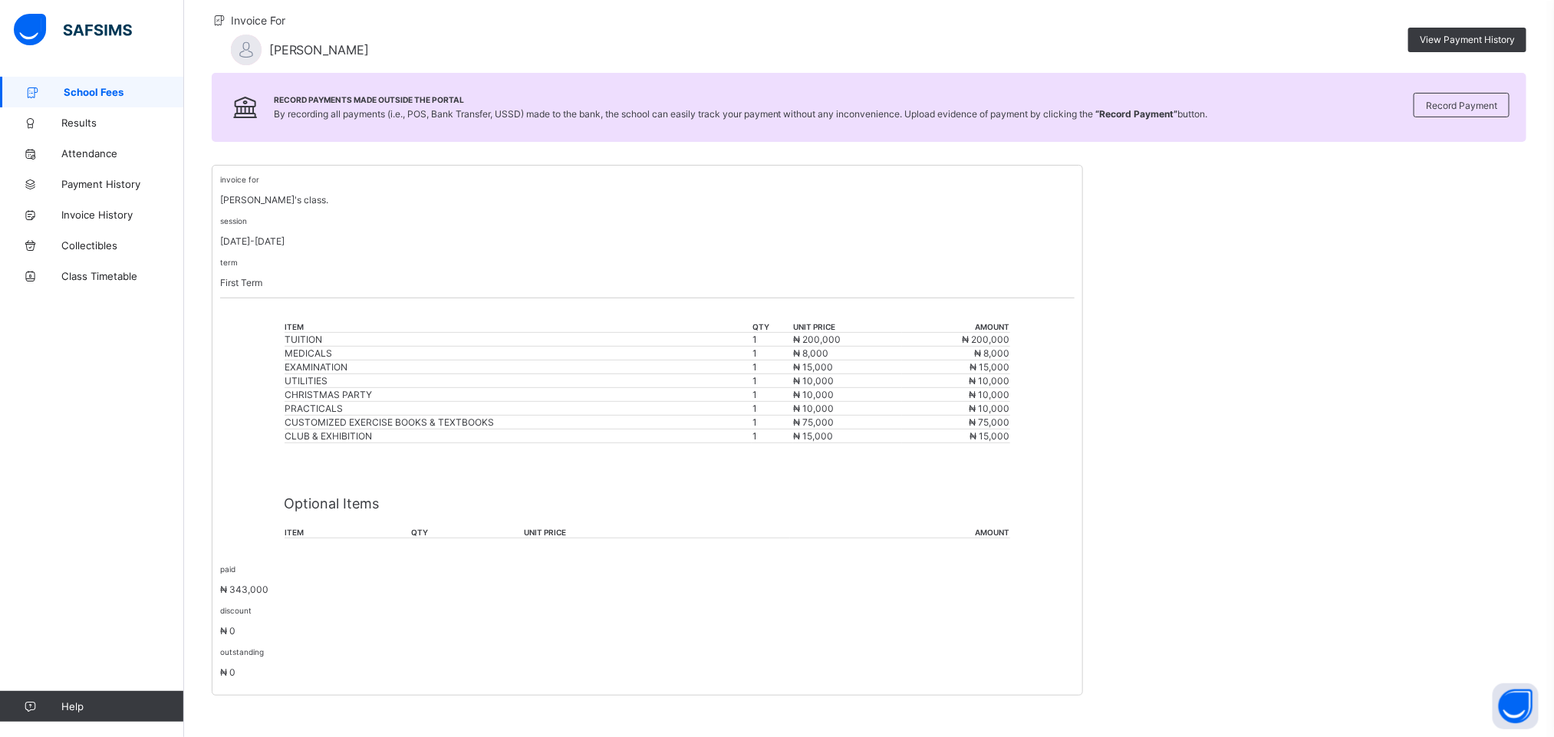
scroll to position [153, 0]
click at [1547, 313] on div "School Fees / [PERSON_NAME] Invoice For [PERSON_NAME] View Payment History Reco…" at bounding box center [869, 333] width 1370 height 808
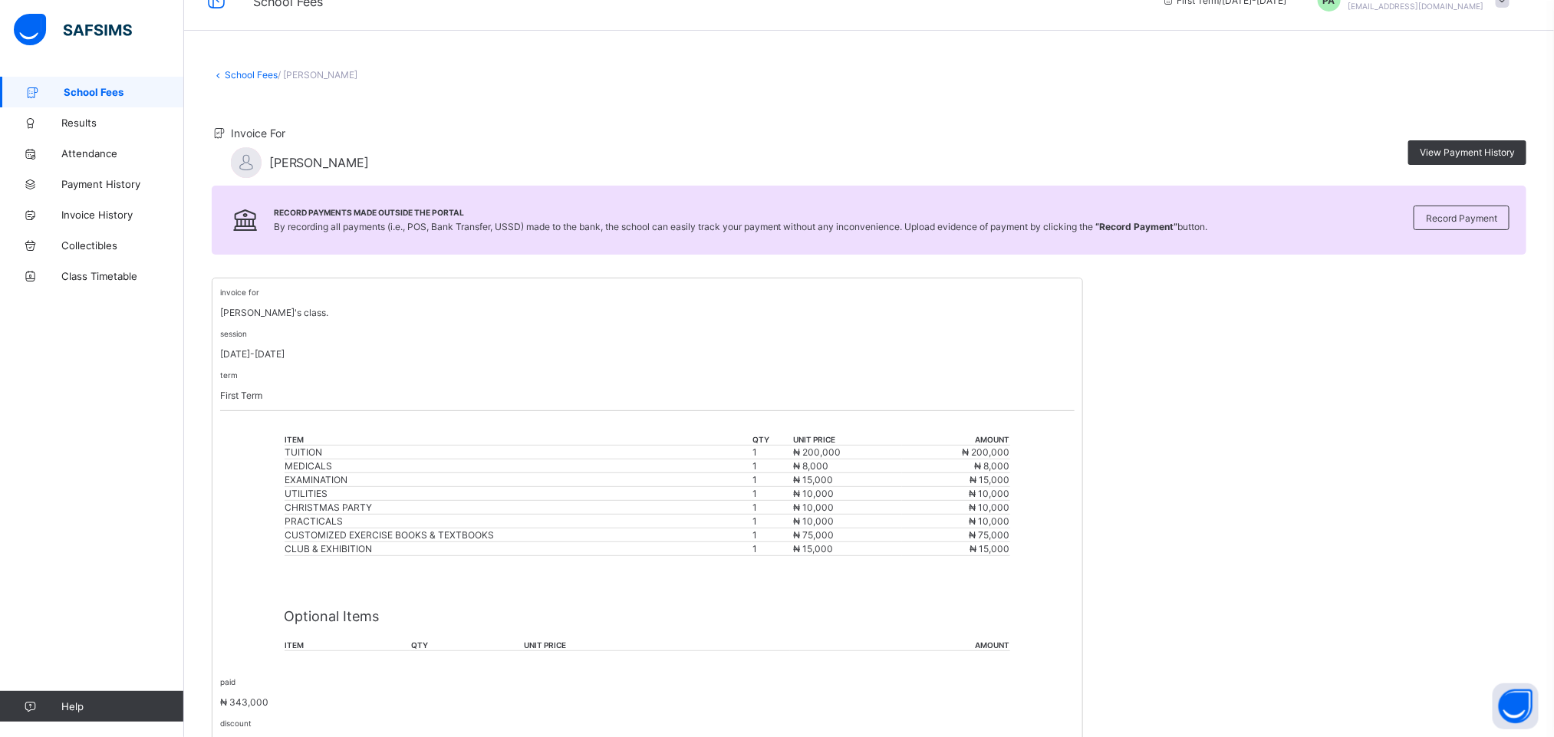
scroll to position [30, 0]
click at [1517, 251] on div "Record Payments Made Outside the Portal By recording all payments (i.e., POS, B…" at bounding box center [869, 220] width 1315 height 69
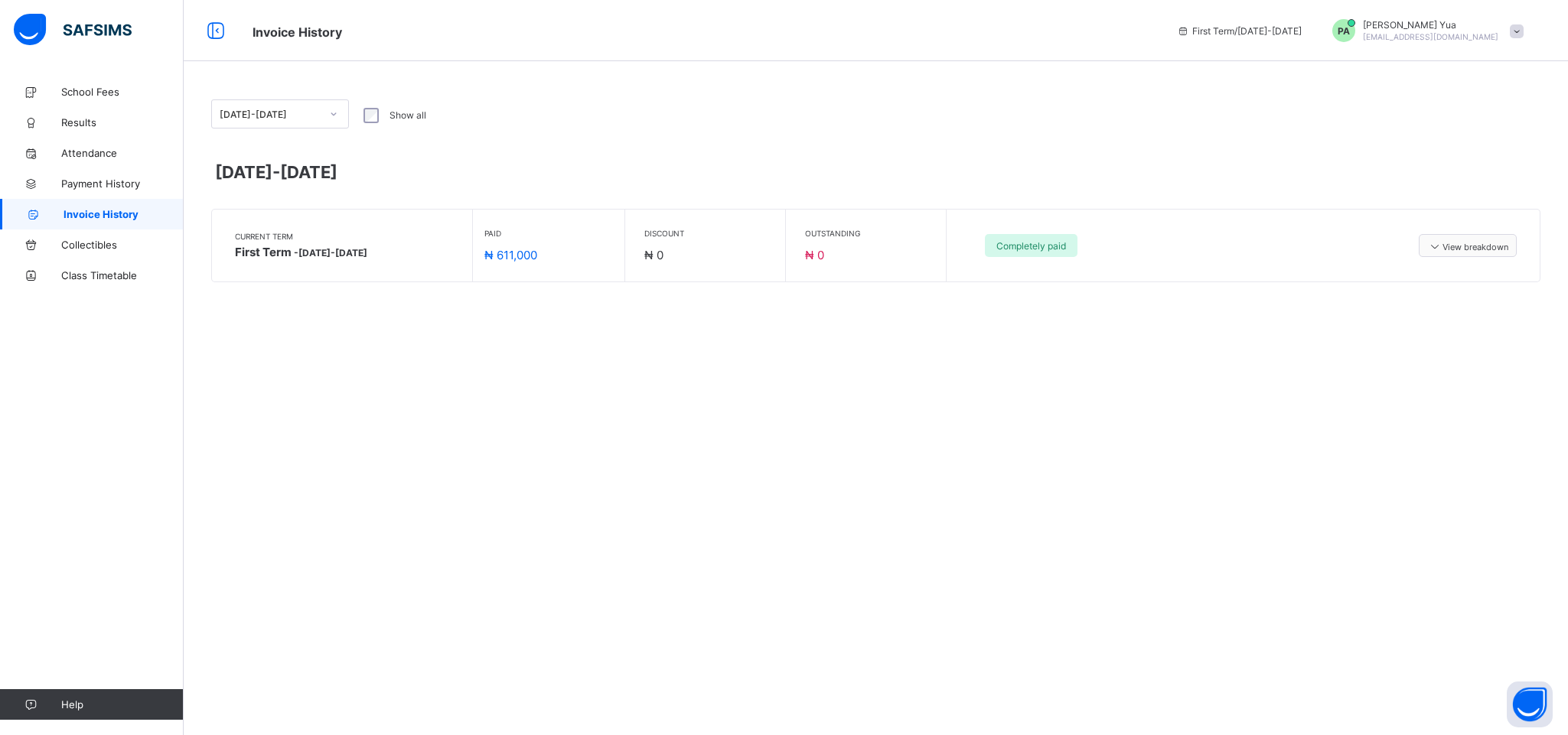
click at [1473, 237] on div "View breakdown" at bounding box center [1467, 245] width 98 height 23
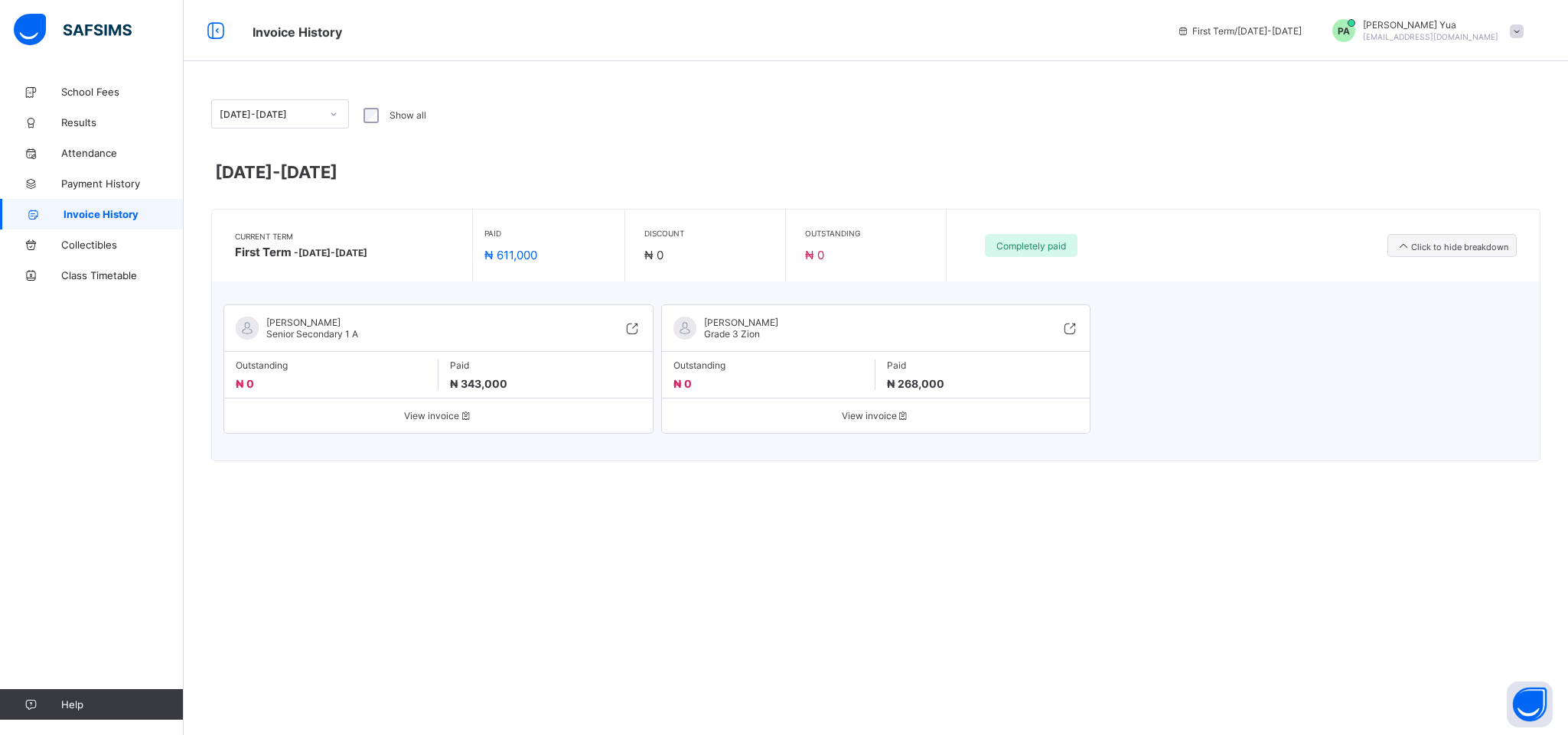
click at [866, 421] on span "View invoice" at bounding box center [876, 416] width 406 height 12
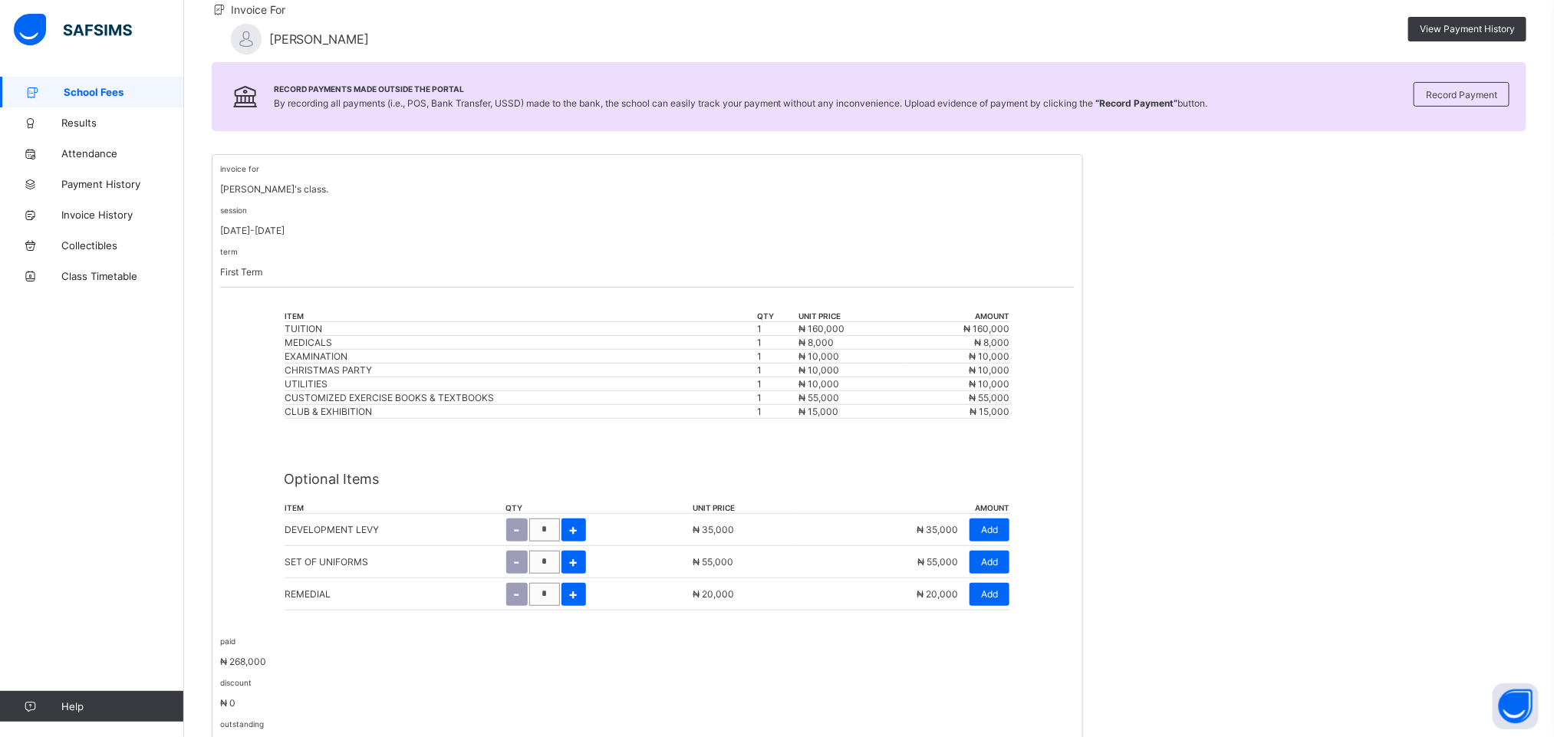
scroll to position [155, 0]
click at [525, 603] on div "-" at bounding box center [516, 593] width 21 height 23
click at [998, 599] on span "Add" at bounding box center [989, 594] width 17 height 12
click at [1002, 599] on div "Add" at bounding box center [990, 593] width 40 height 23
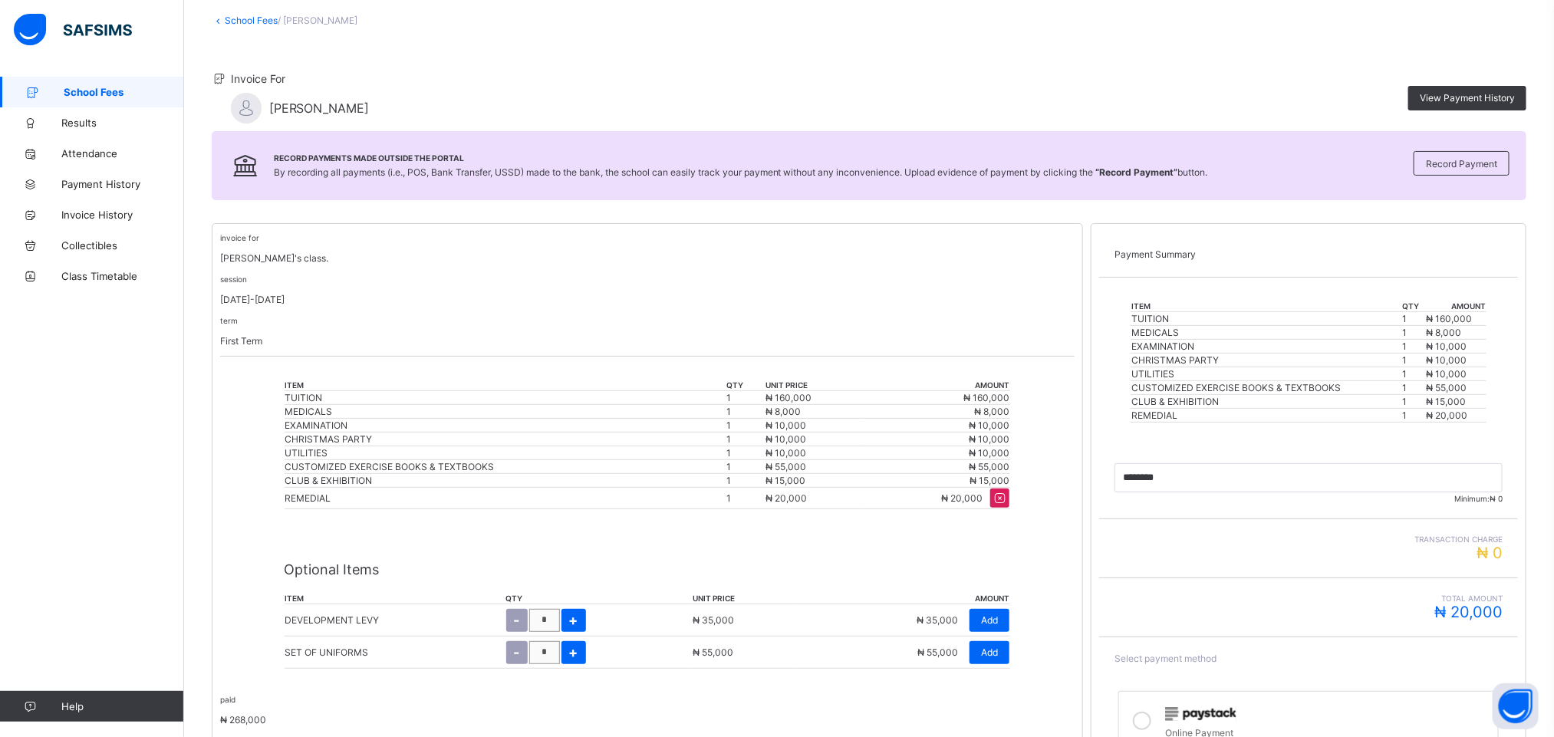
scroll to position [0, 0]
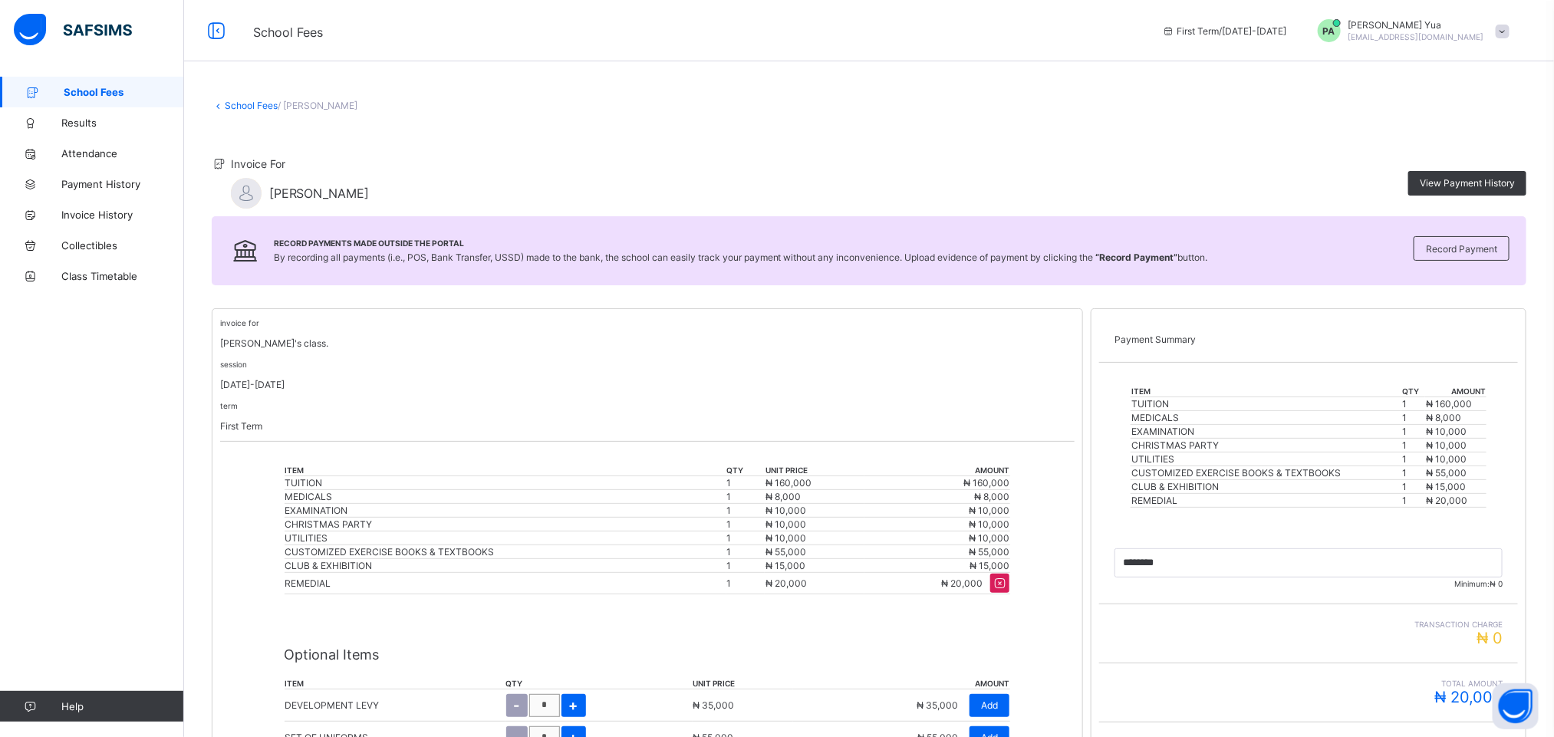
click at [97, 86] on span "School Fees" at bounding box center [124, 92] width 120 height 12
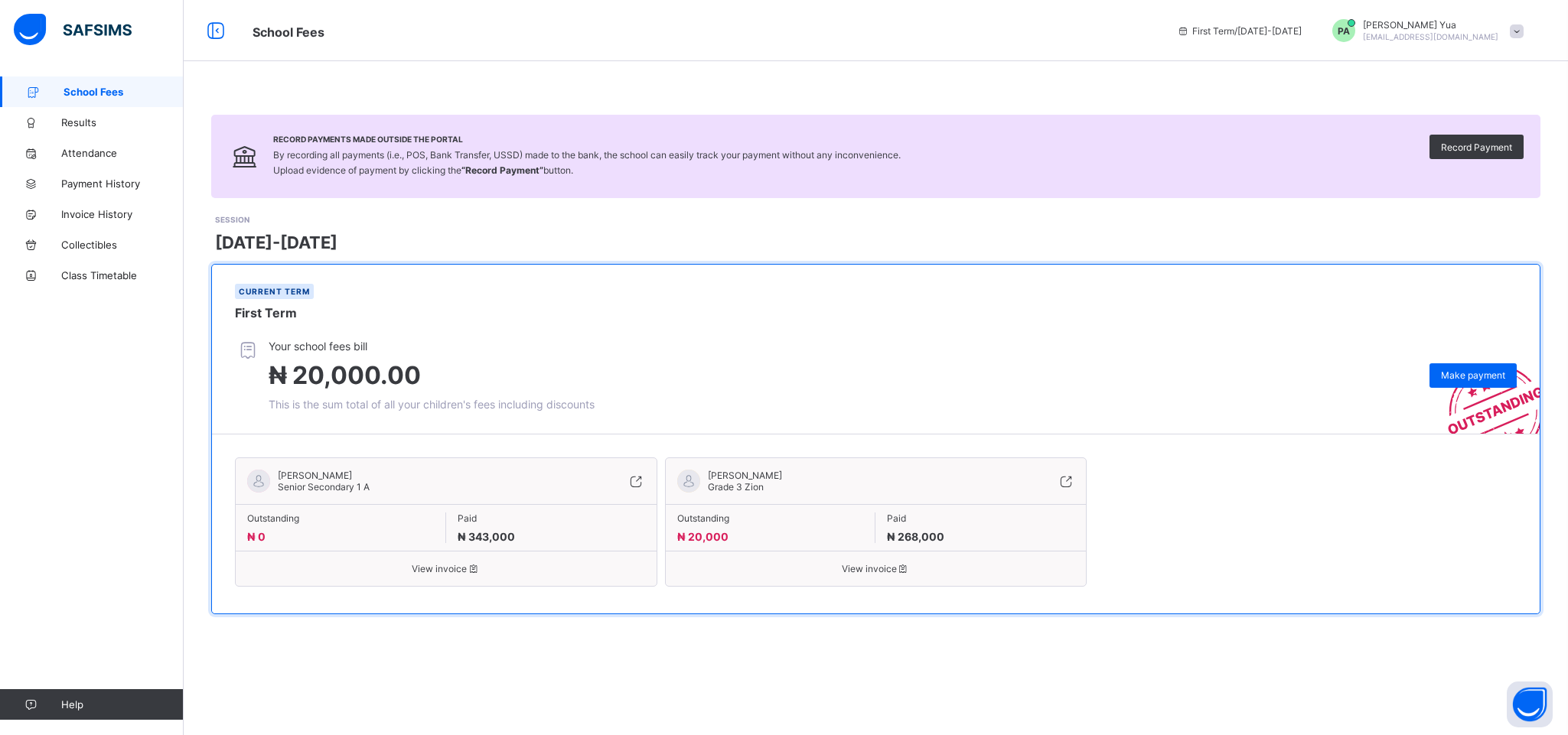
click at [468, 572] on icon at bounding box center [473, 569] width 13 height 12
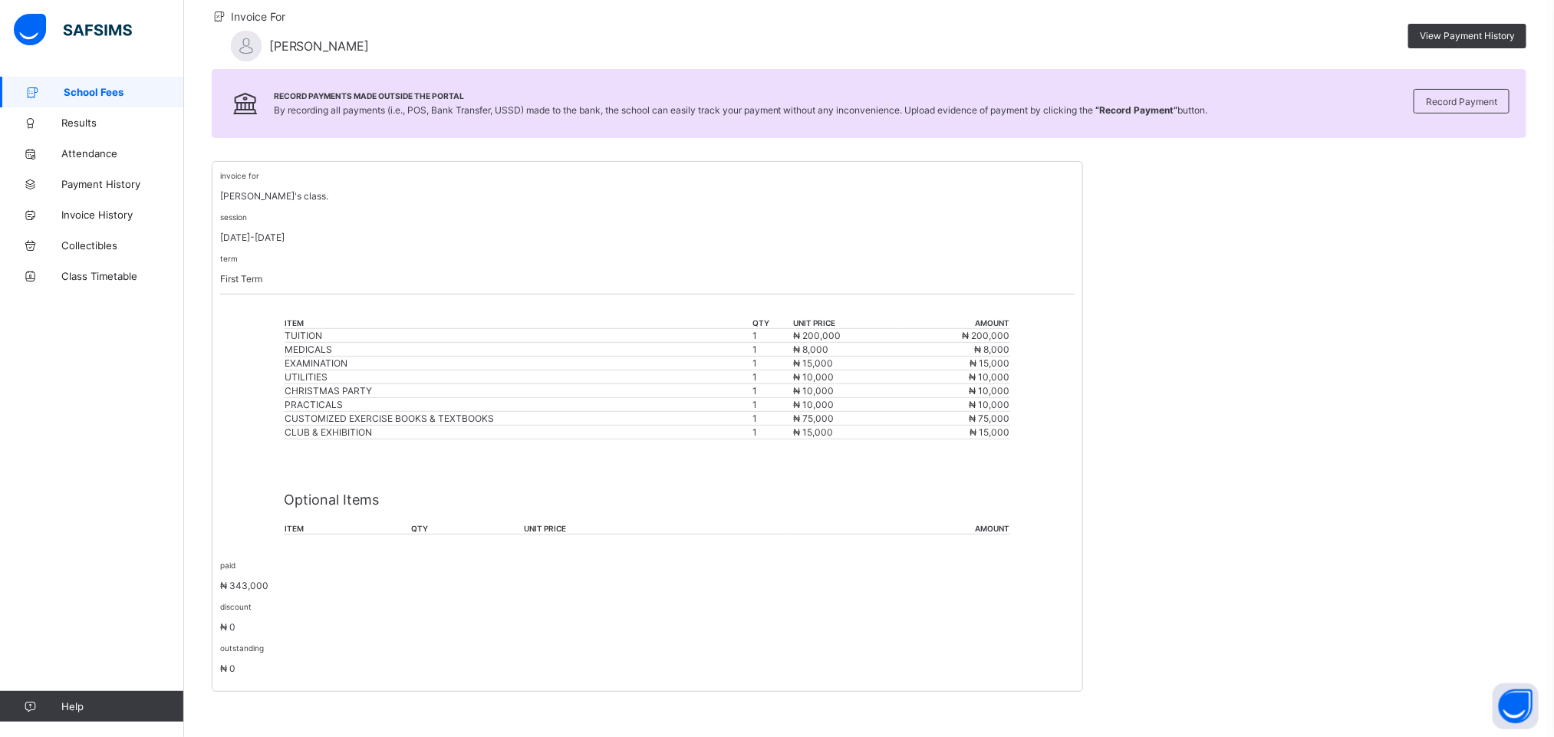
scroll to position [153, 0]
click at [316, 525] on th "item" at bounding box center [348, 528] width 127 height 12
drag, startPoint x: 316, startPoint y: 525, endPoint x: 493, endPoint y: 513, distance: 177.6
click at [493, 513] on div "Optional Items item qty unit price amount" at bounding box center [648, 505] width 726 height 87
click at [555, 530] on th "unit price" at bounding box center [656, 528] width 267 height 12
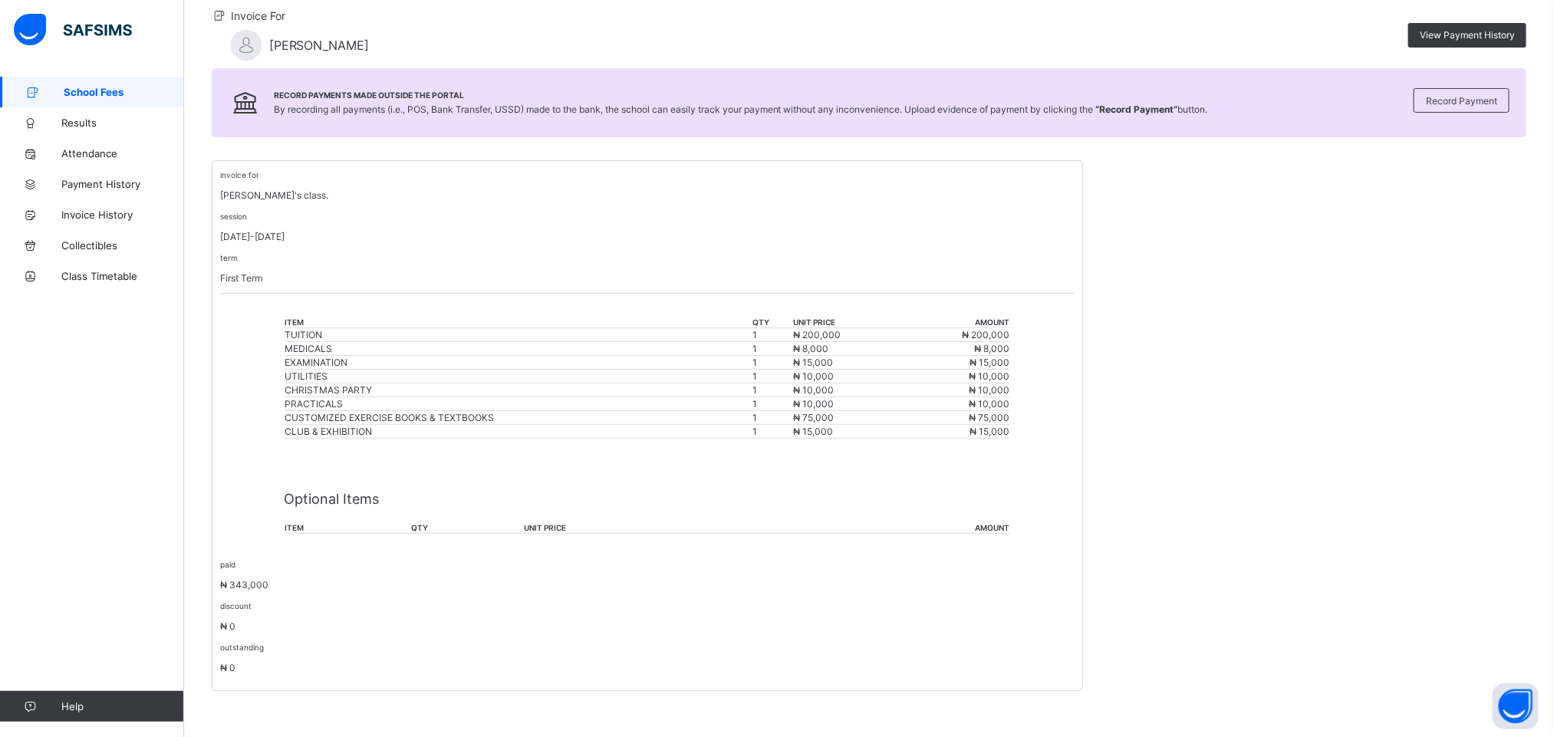
click at [84, 86] on span "School Fees" at bounding box center [124, 92] width 120 height 12
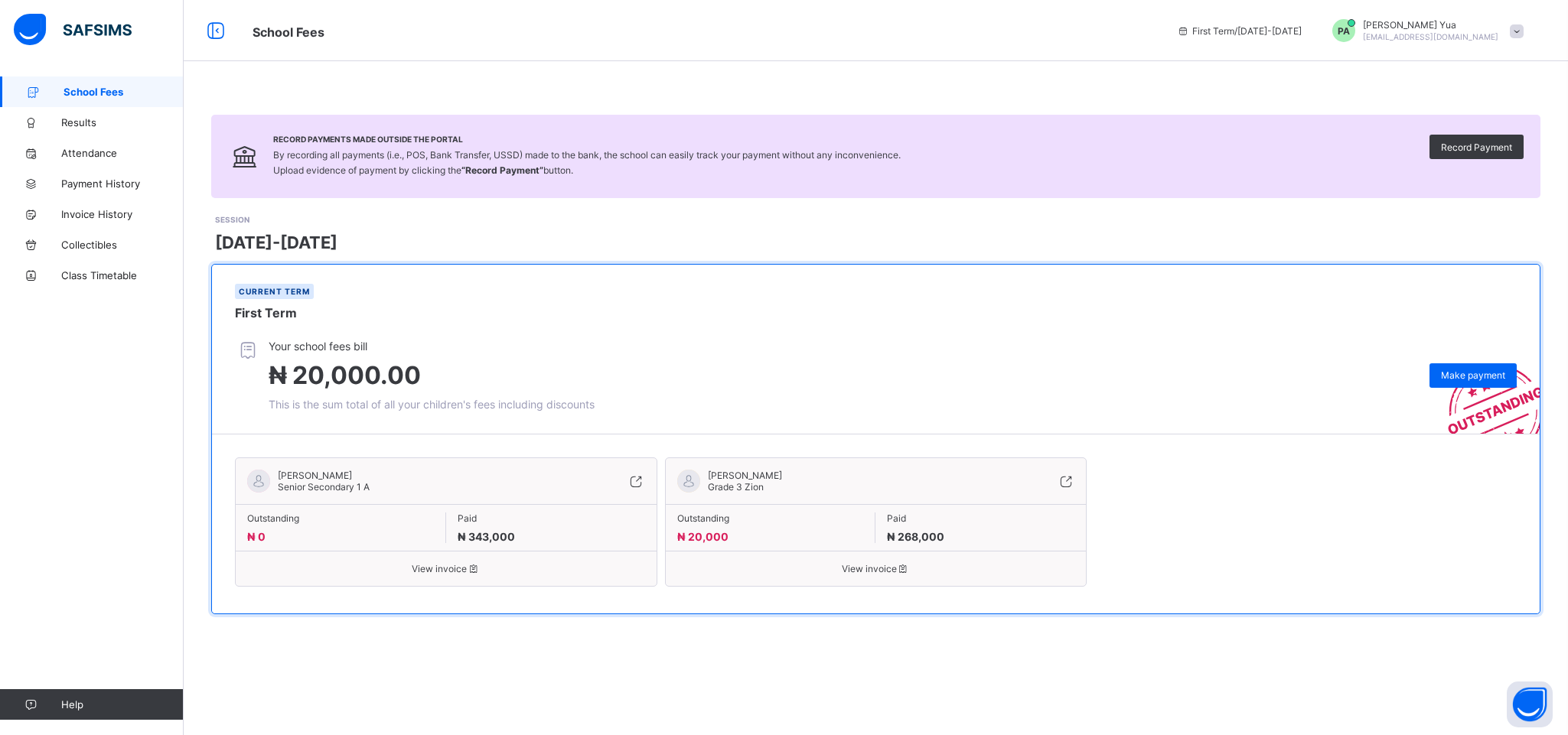
click at [859, 564] on span "View invoice" at bounding box center [876, 569] width 398 height 12
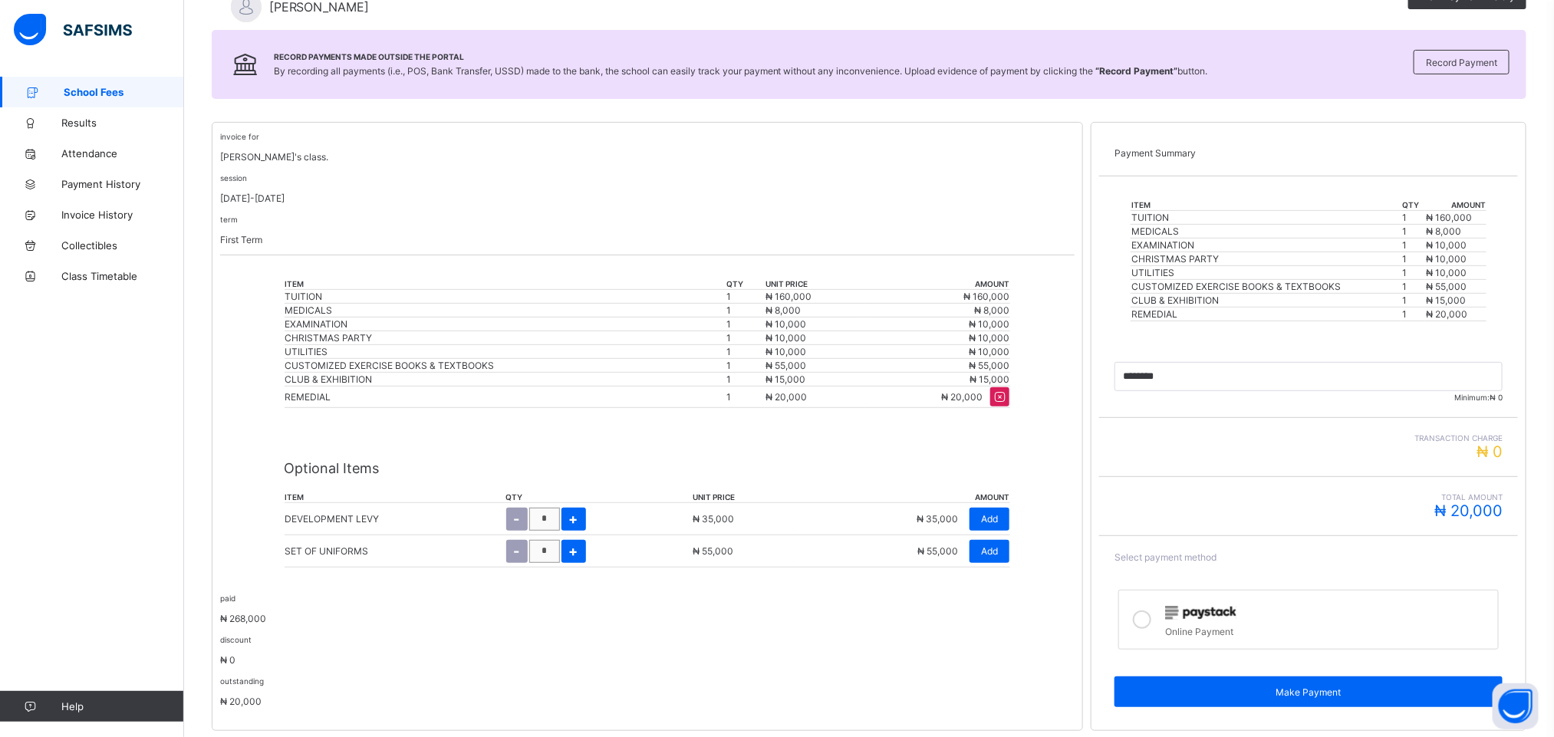
scroll to position [231, 0]
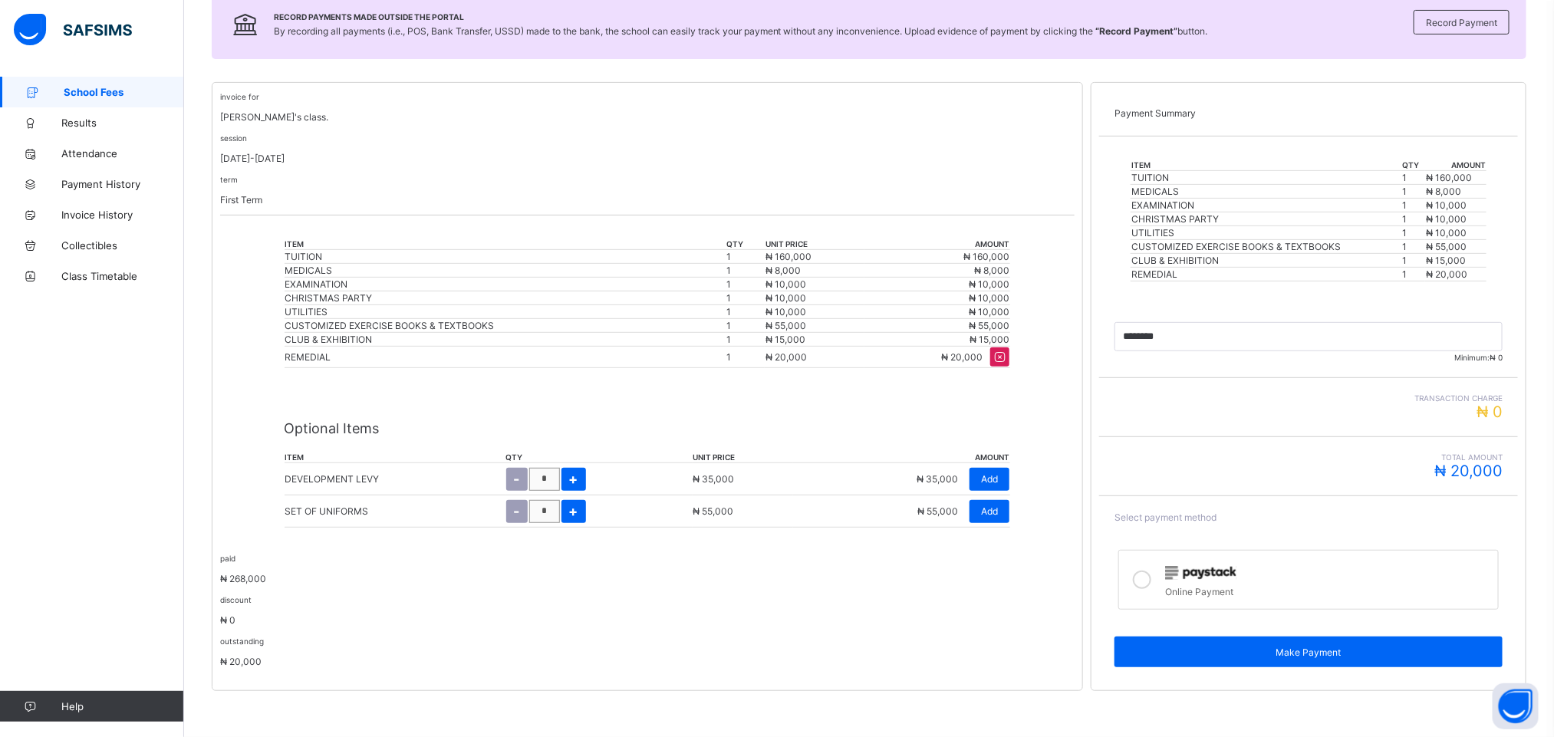
click at [1151, 587] on icon at bounding box center [1142, 580] width 18 height 18
click at [106, 97] on span "School Fees" at bounding box center [124, 92] width 120 height 12
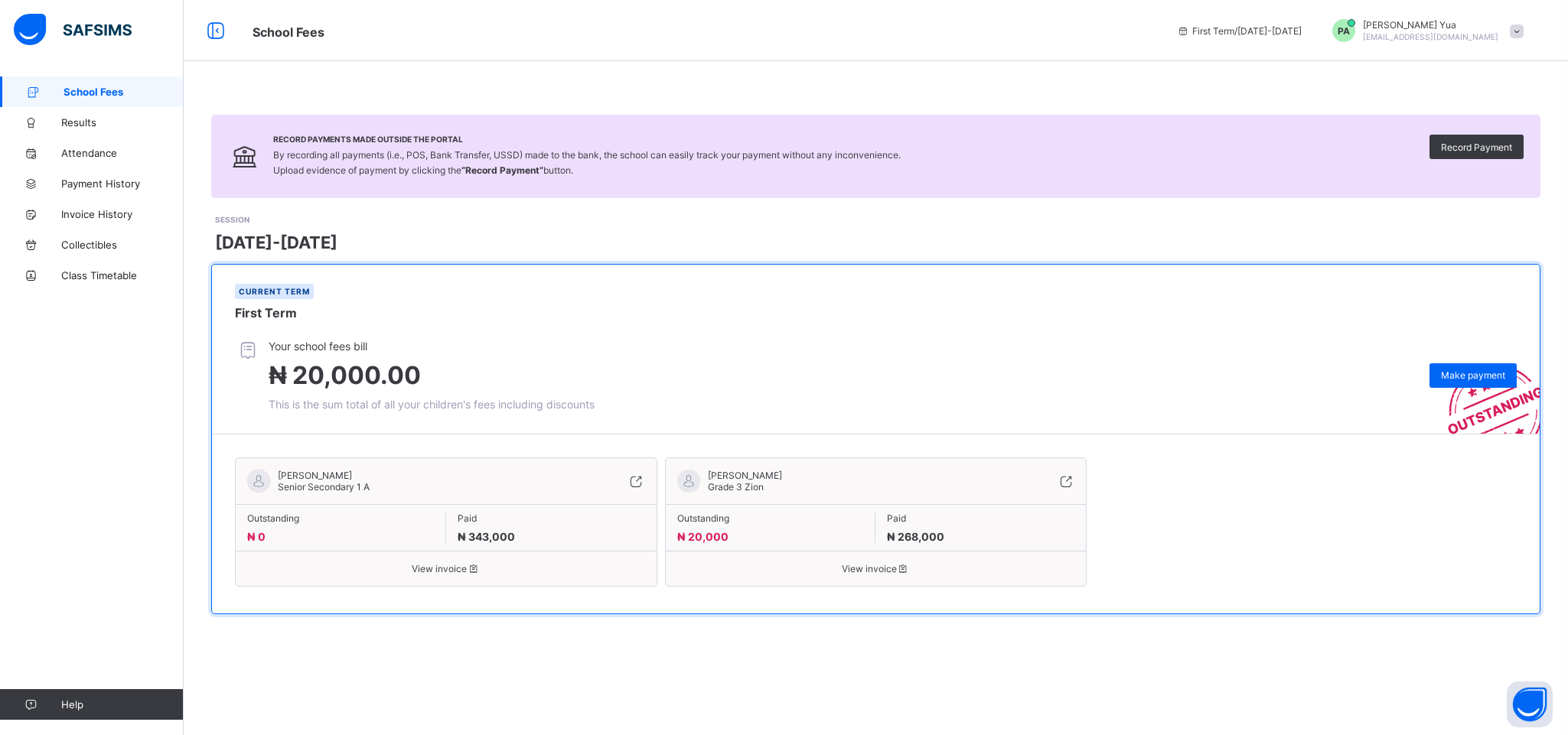
click at [462, 564] on span "View invoice" at bounding box center [446, 569] width 398 height 12
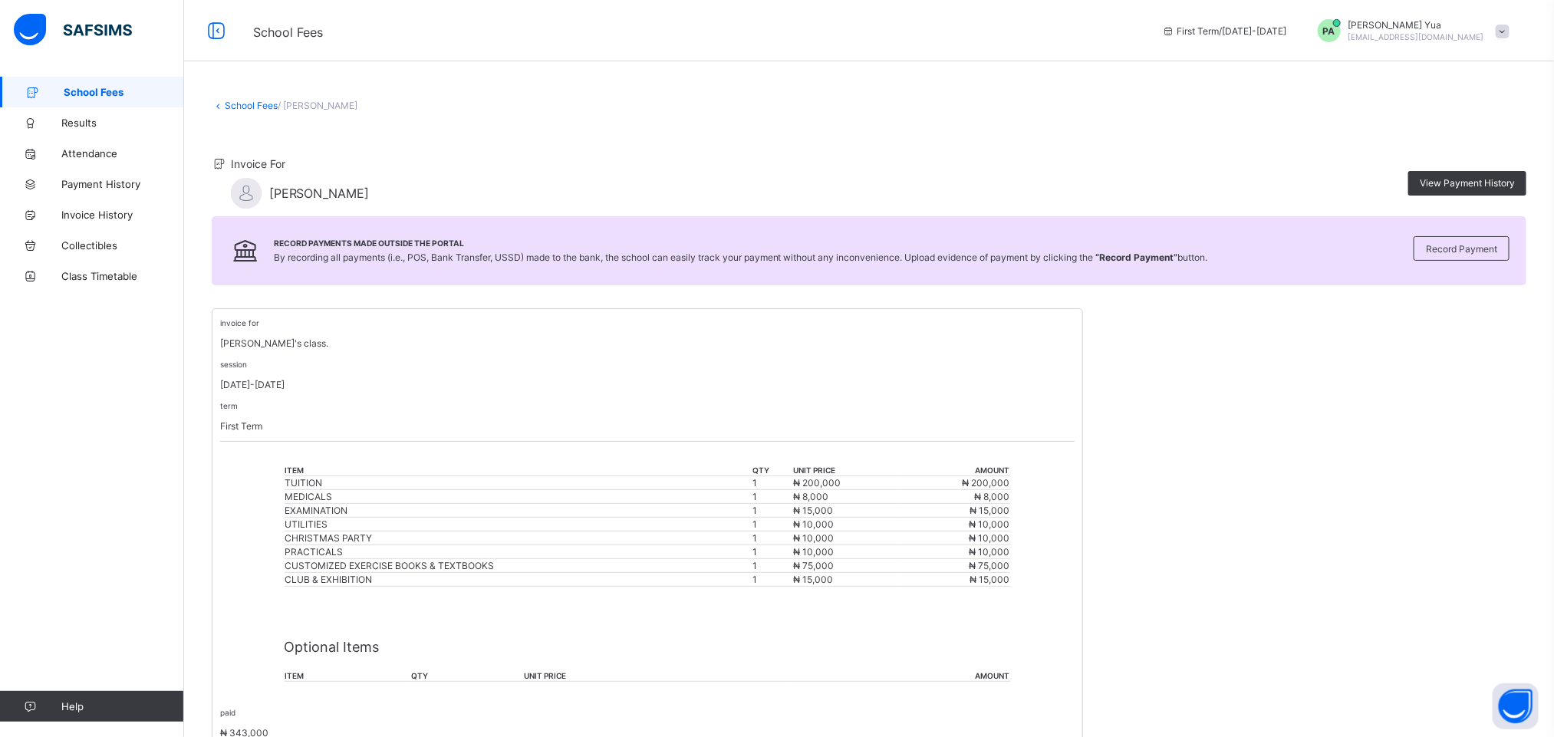
scroll to position [153, 0]
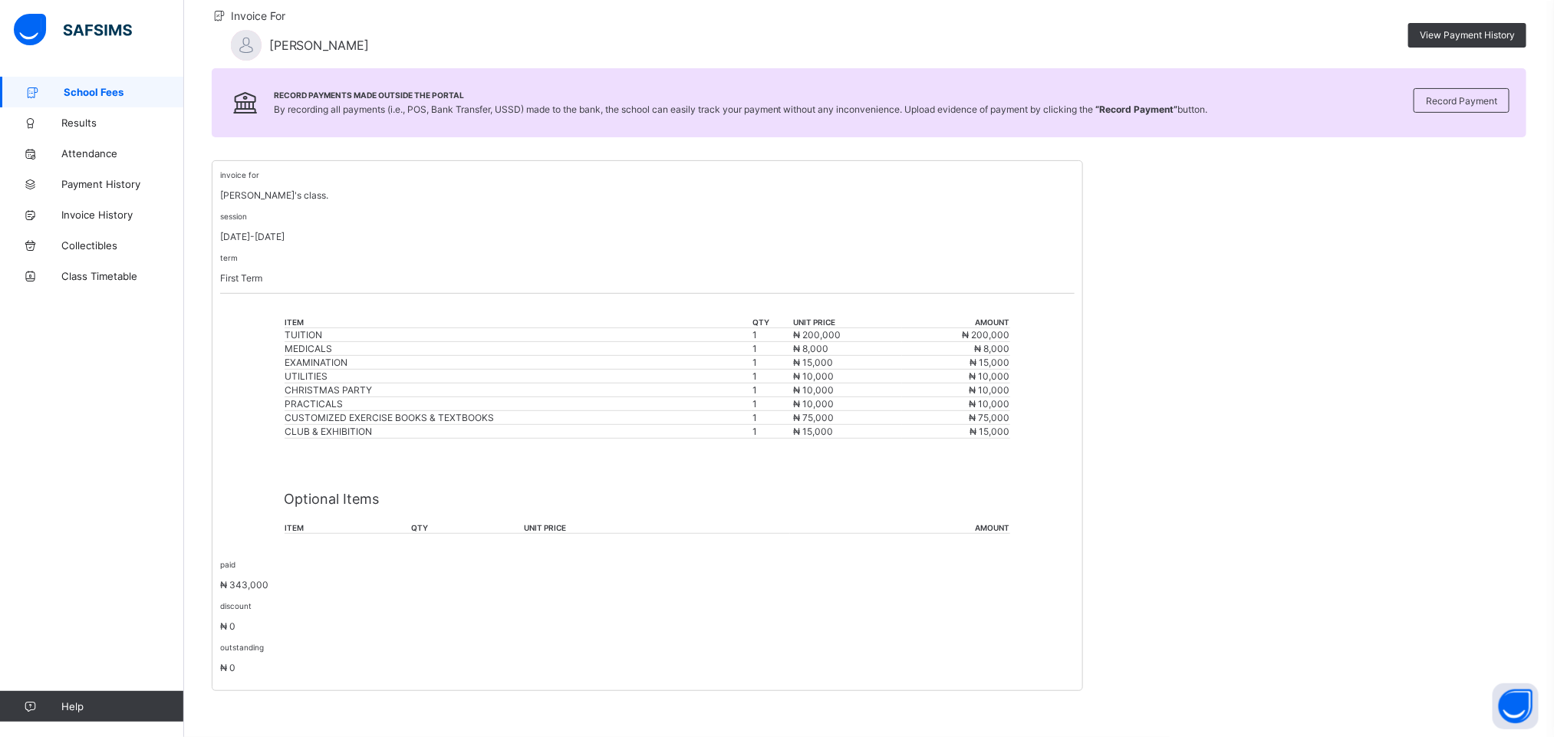
click at [261, 530] on div "invoice for [PERSON_NAME]'s class. session [DATE]-[DATE] term First Term item q…" at bounding box center [647, 425] width 871 height 531
click at [387, 555] on div "invoice for [PERSON_NAME]'s class. session [DATE]-[DATE] term First Term item q…" at bounding box center [647, 425] width 871 height 531
click at [301, 522] on th "item" at bounding box center [348, 528] width 127 height 12
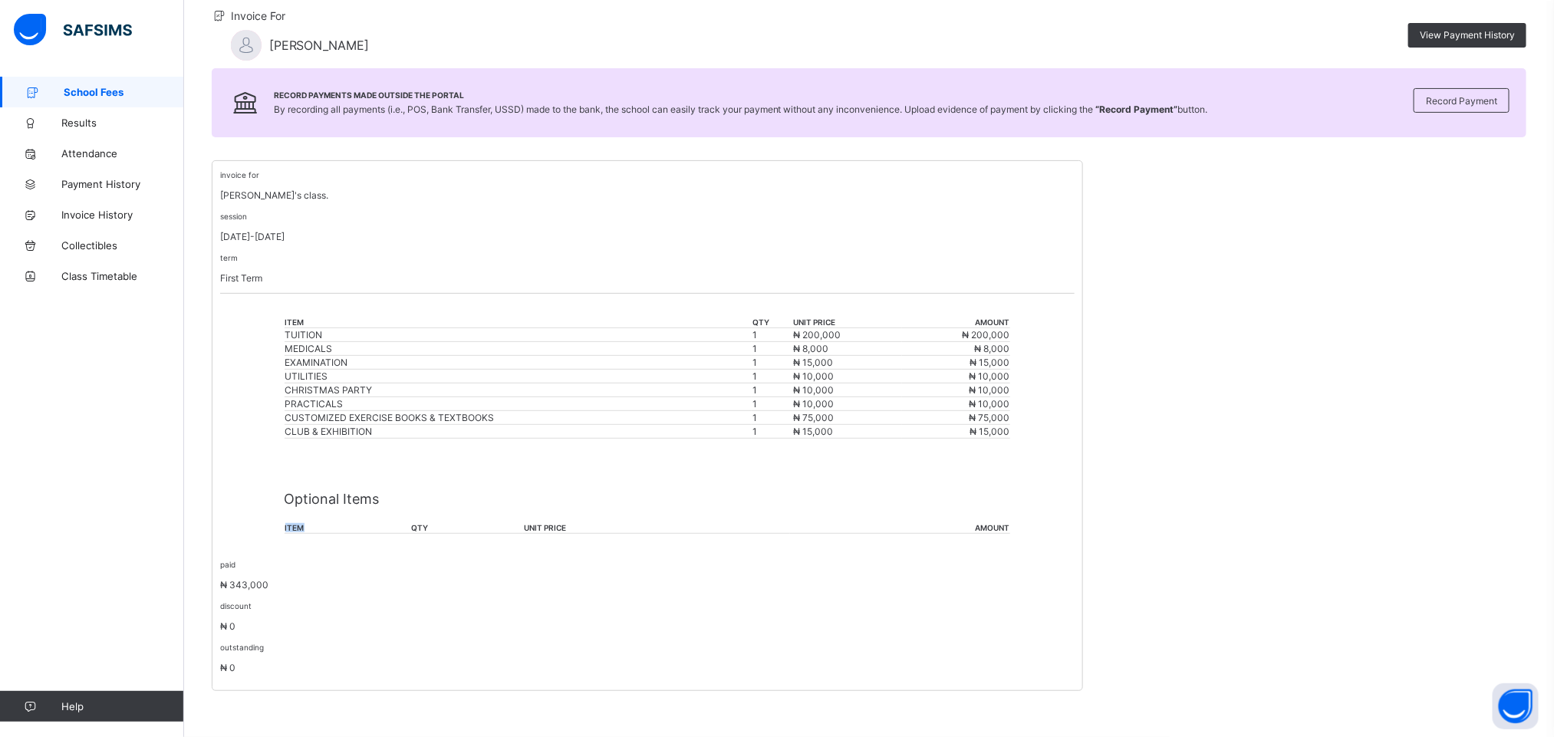
click at [301, 522] on th "item" at bounding box center [348, 528] width 127 height 12
click at [300, 534] on div "Optional Items item qty unit price amount" at bounding box center [648, 505] width 726 height 87
click at [415, 534] on div "Optional Items item qty unit price amount" at bounding box center [648, 505] width 726 height 87
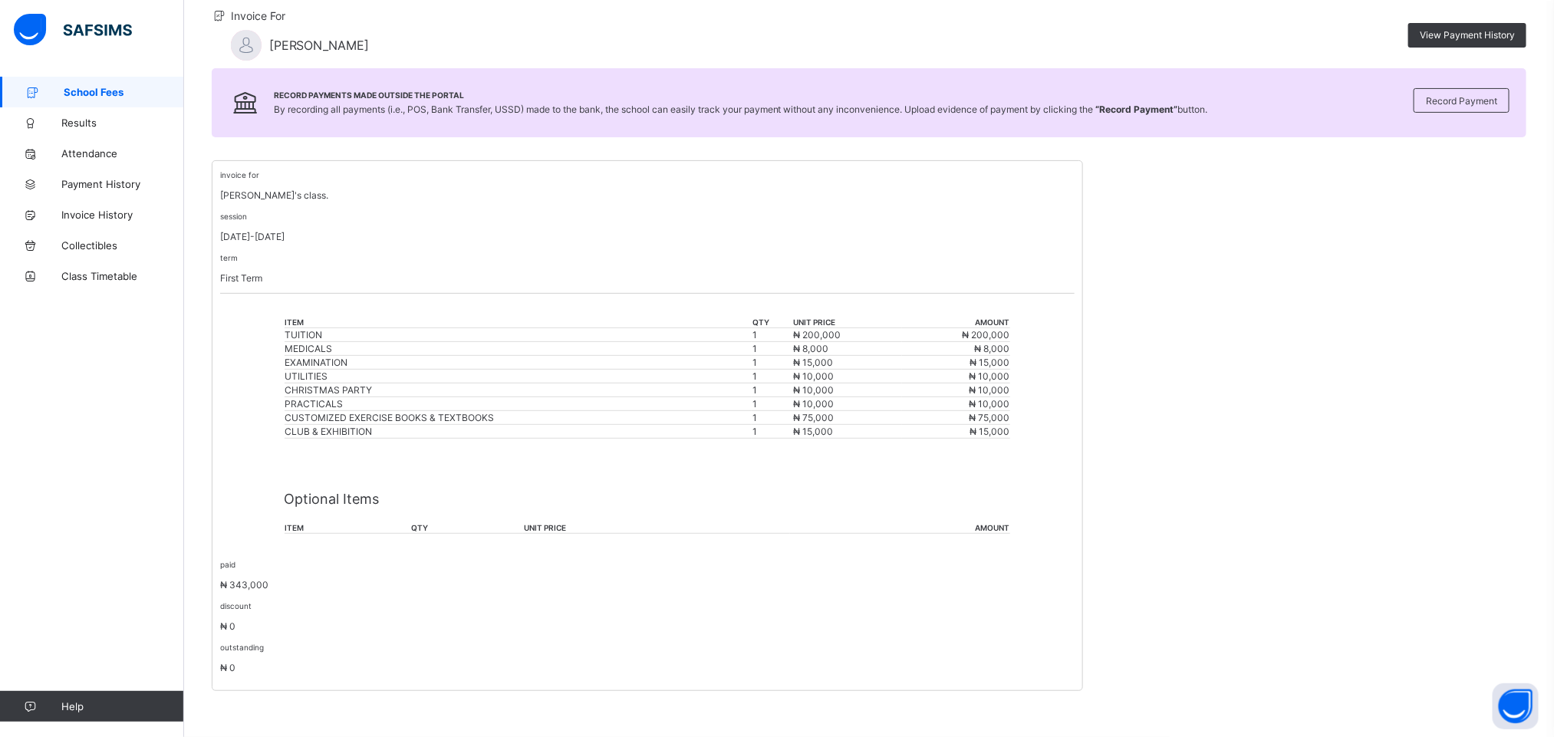
click at [527, 530] on th "unit price" at bounding box center [656, 528] width 267 height 12
click at [1010, 518] on div "Optional Items item qty unit price amount" at bounding box center [648, 505] width 726 height 87
click at [416, 522] on th "qty" at bounding box center [466, 528] width 113 height 12
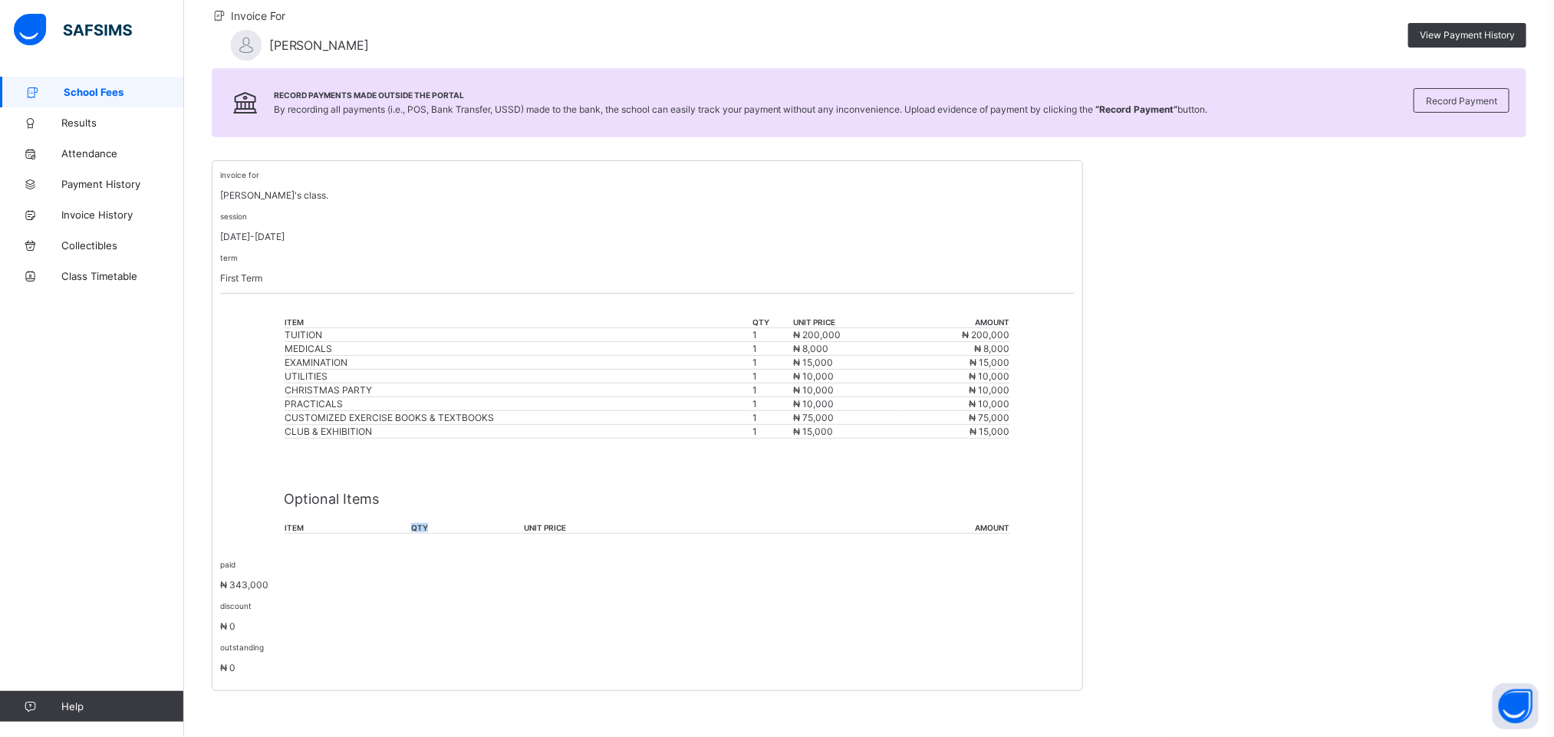
click at [416, 522] on th "qty" at bounding box center [466, 528] width 113 height 12
click at [295, 525] on th "item" at bounding box center [348, 528] width 127 height 12
drag, startPoint x: 500, startPoint y: 601, endPoint x: 337, endPoint y: 486, distance: 199.8
click at [337, 486] on div "invoice for [PERSON_NAME]'s class. session [DATE]-[DATE] term First Term item q…" at bounding box center [647, 425] width 871 height 531
click at [337, 486] on div "Optional Items item qty unit price amount" at bounding box center [648, 505] width 726 height 87
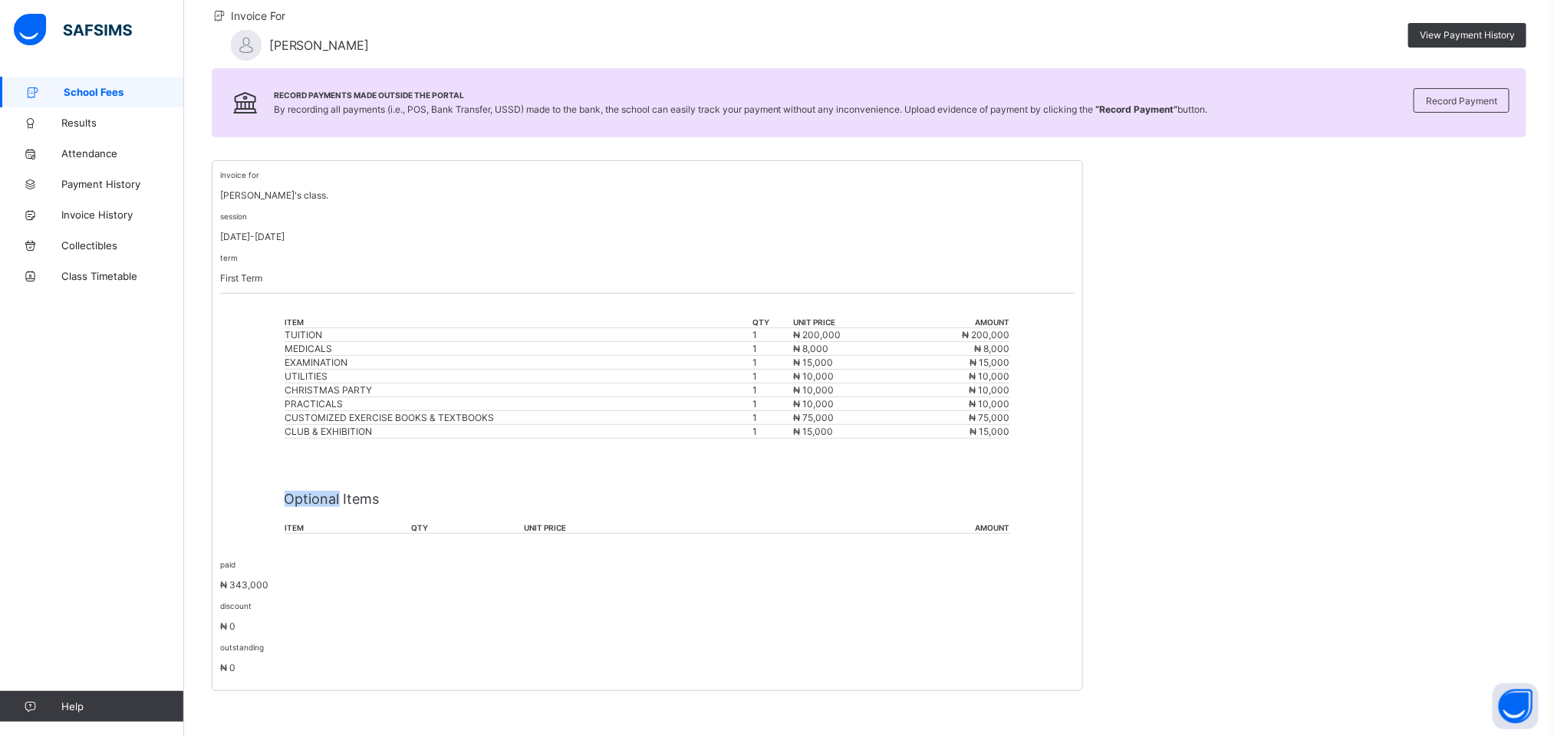
click at [337, 486] on div "Optional Items item qty unit price amount" at bounding box center [648, 505] width 726 height 87
click at [254, 604] on div "discount ₦ 0" at bounding box center [647, 616] width 854 height 32
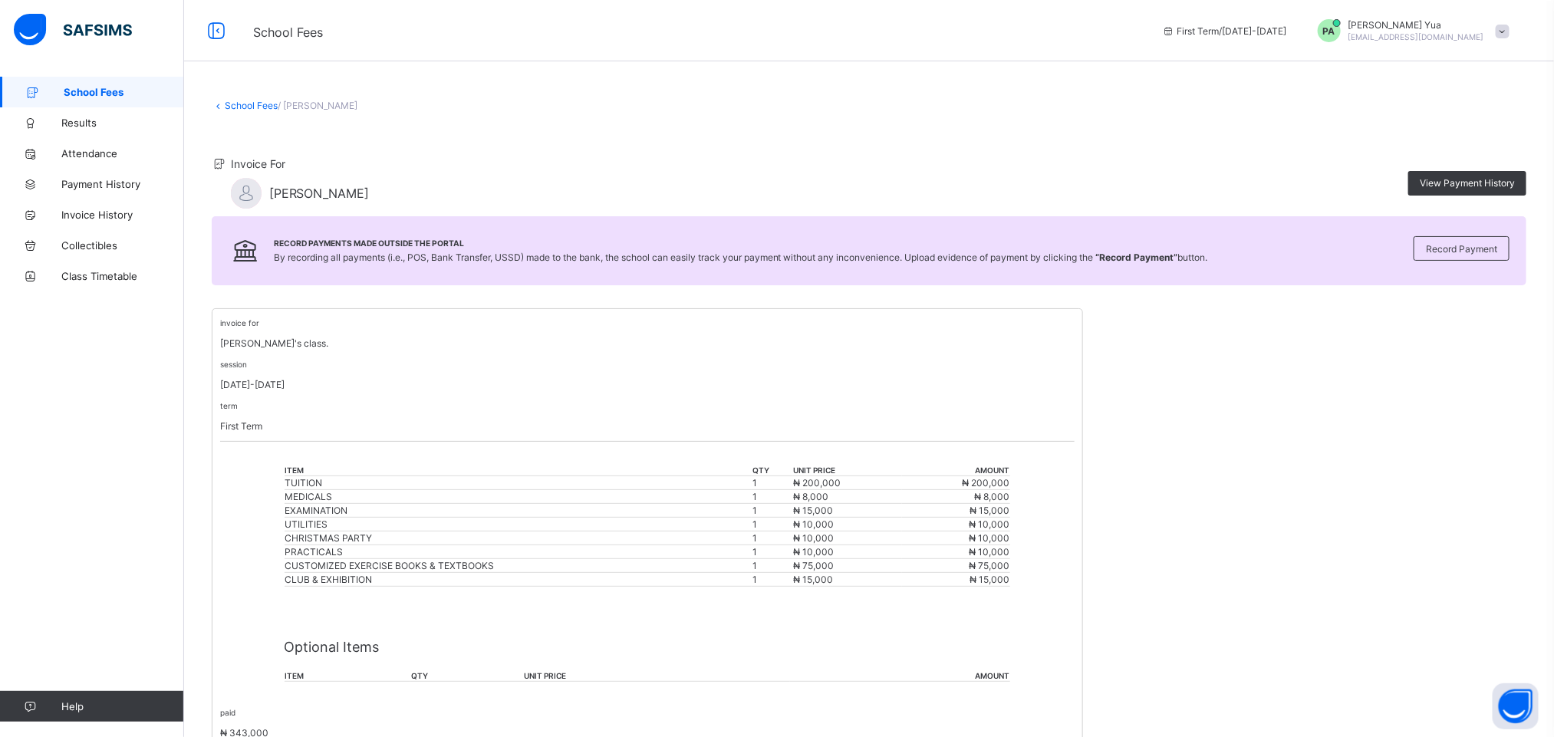
click at [295, 35] on span "School Fees" at bounding box center [288, 32] width 70 height 15
click at [313, 104] on span "/ [PERSON_NAME]" at bounding box center [318, 106] width 80 height 12
click at [216, 26] on icon at bounding box center [216, 31] width 26 height 22
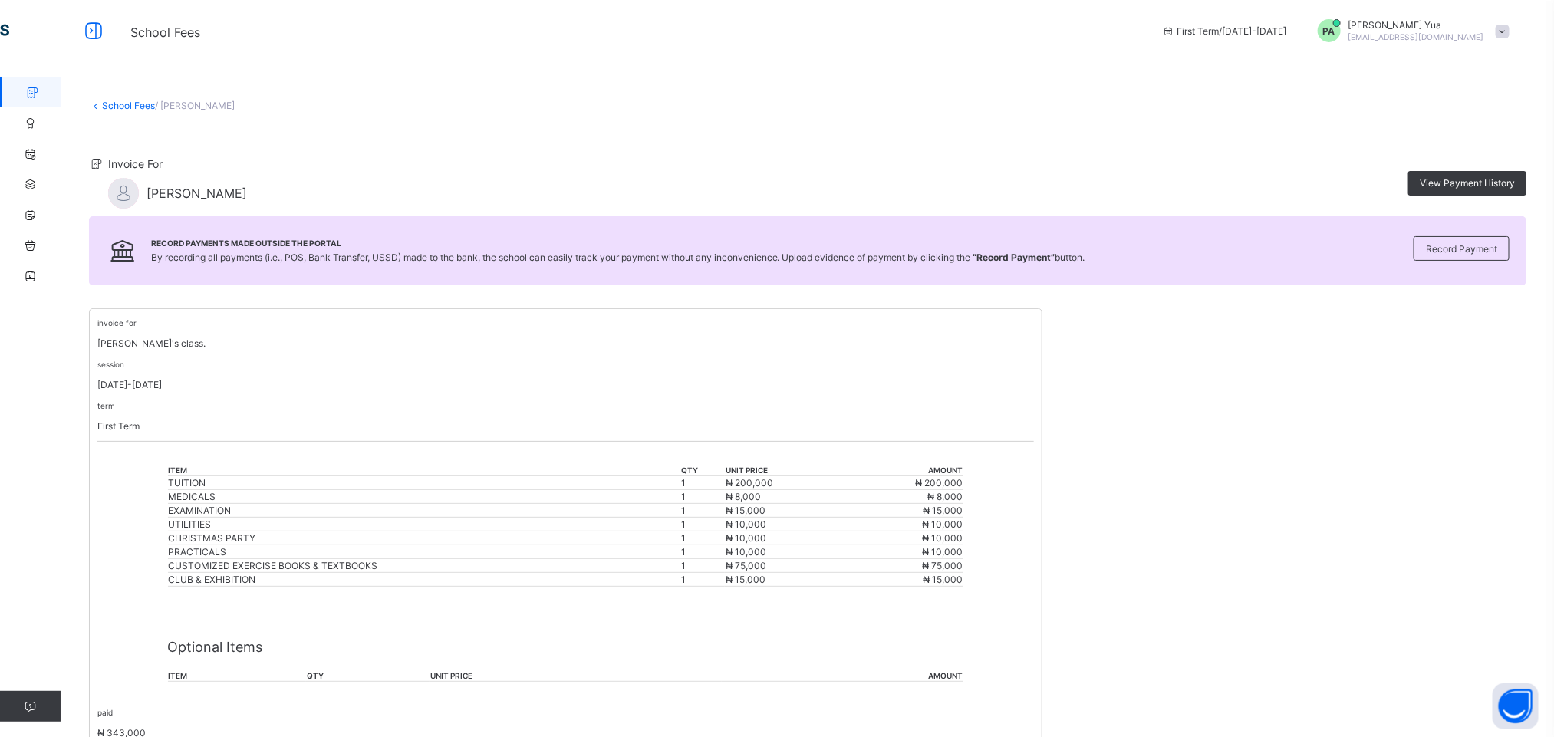
click at [169, 35] on span "School Fees" at bounding box center [165, 32] width 70 height 15
click at [94, 35] on icon at bounding box center [94, 31] width 26 height 22
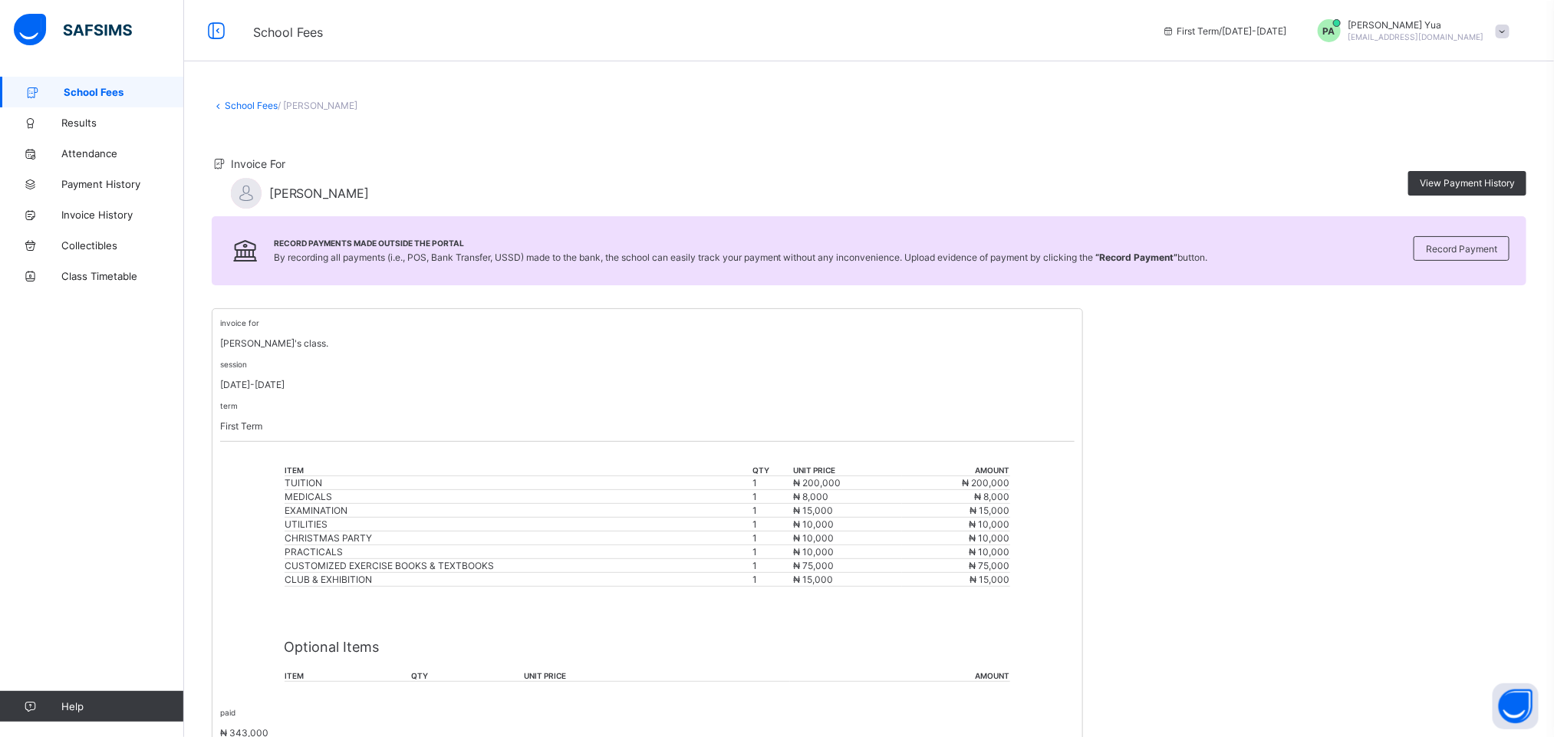
click at [83, 92] on span "School Fees" at bounding box center [124, 92] width 120 height 12
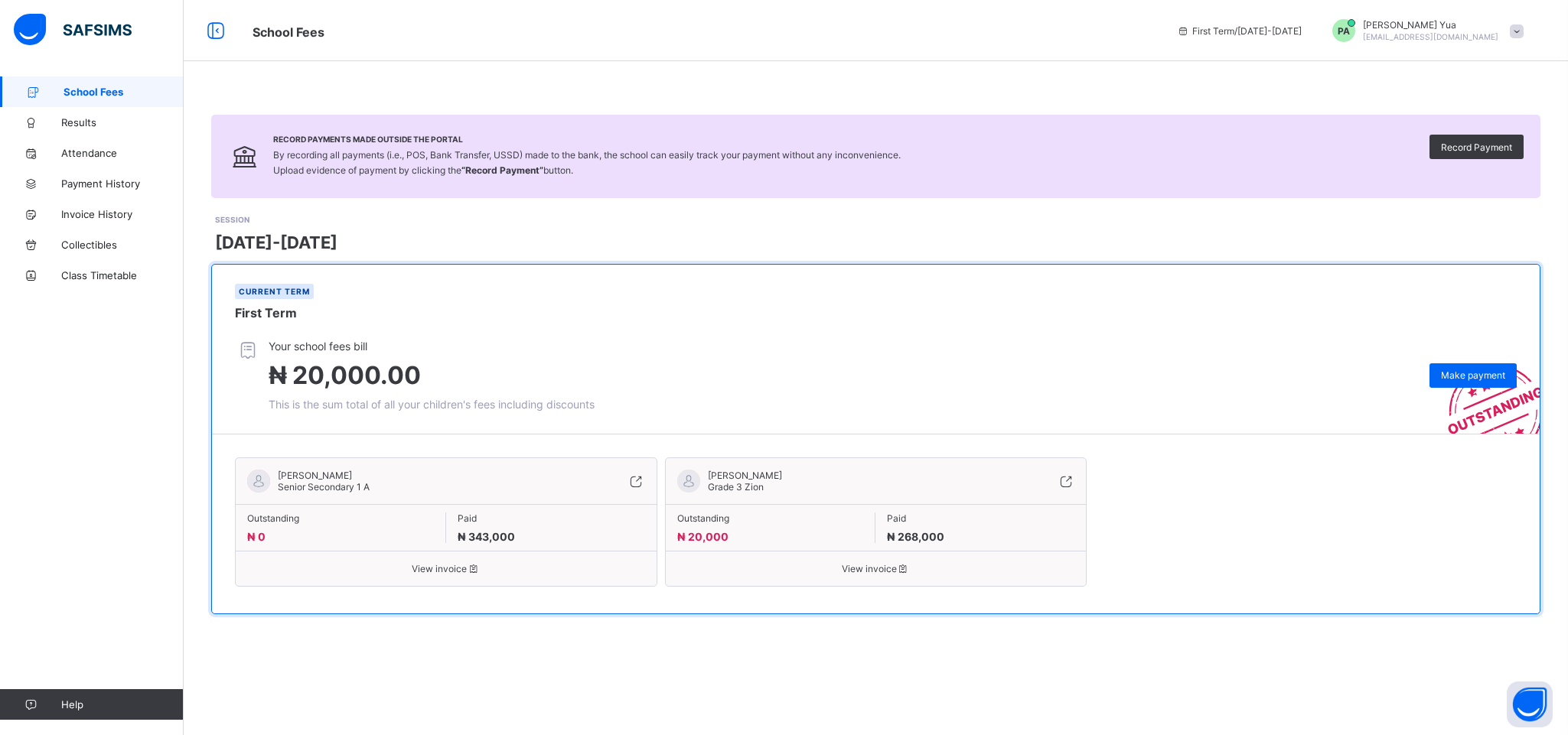
click at [877, 576] on div "[PERSON_NAME] Grade 3 Zion Outstanding ₦ 20,000 Paid ₦ 268,000 View invoice" at bounding box center [876, 523] width 422 height 130
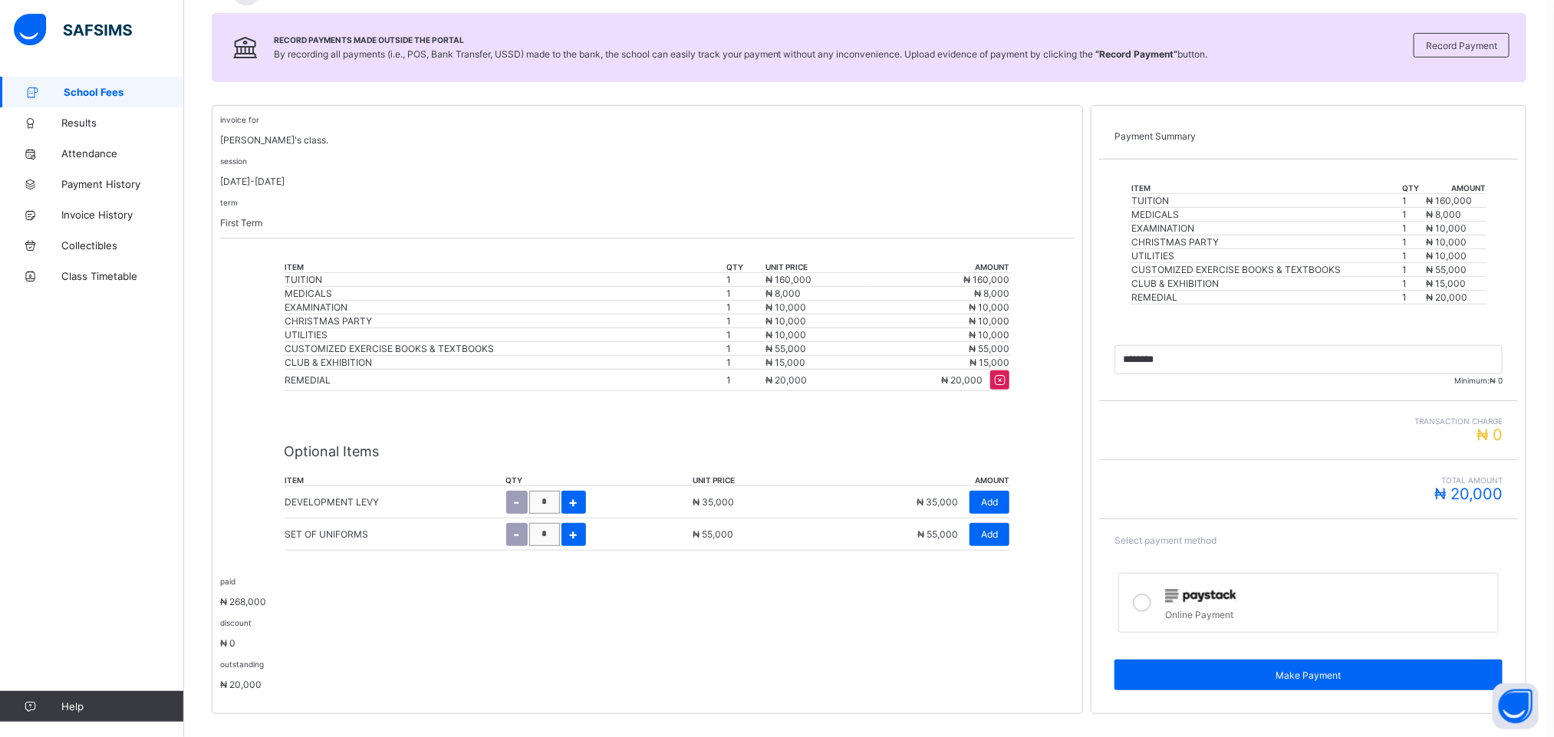
scroll to position [231, 0]
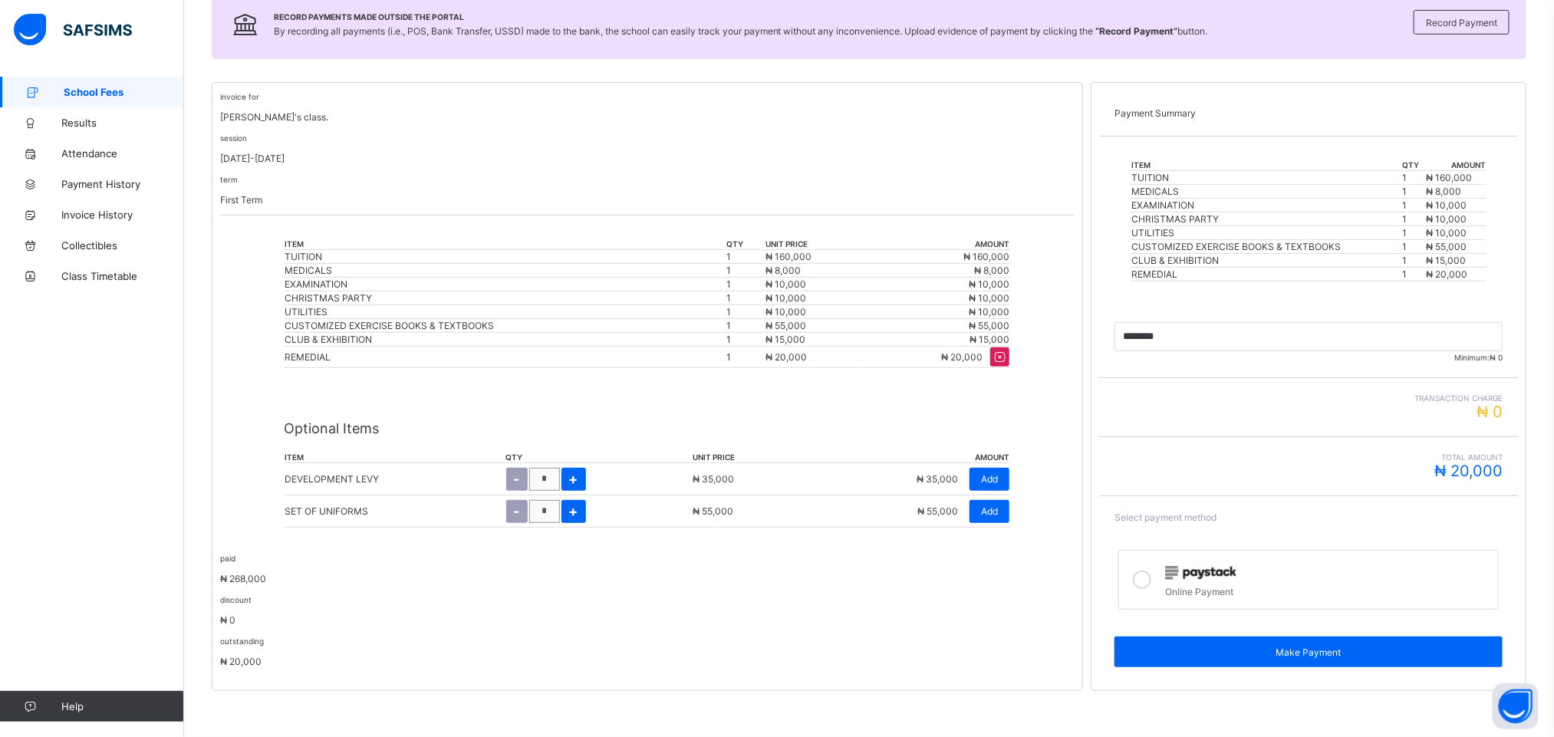
click at [1154, 589] on div at bounding box center [1142, 579] width 31 height 35
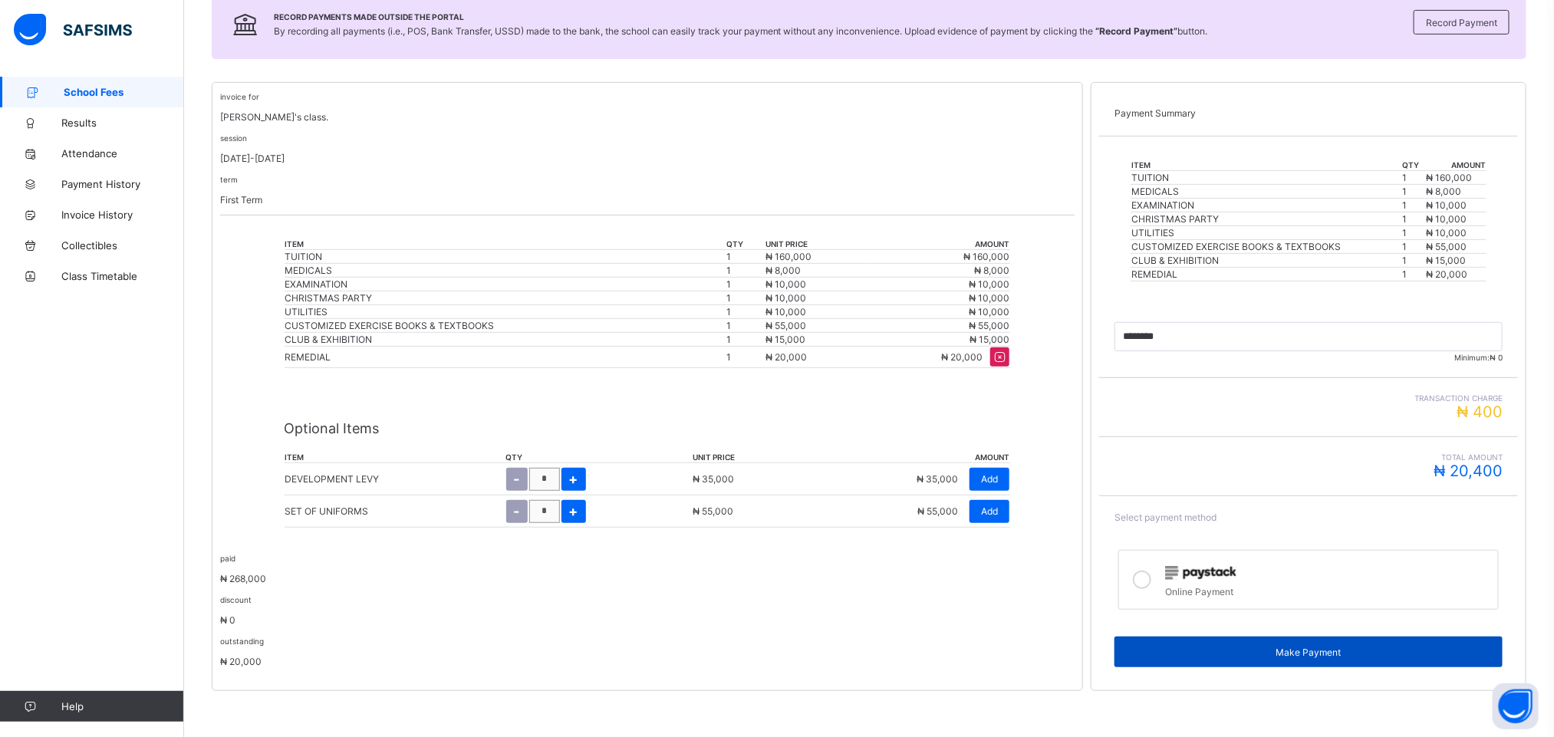
click at [1254, 647] on span "Make Payment" at bounding box center [1308, 653] width 365 height 12
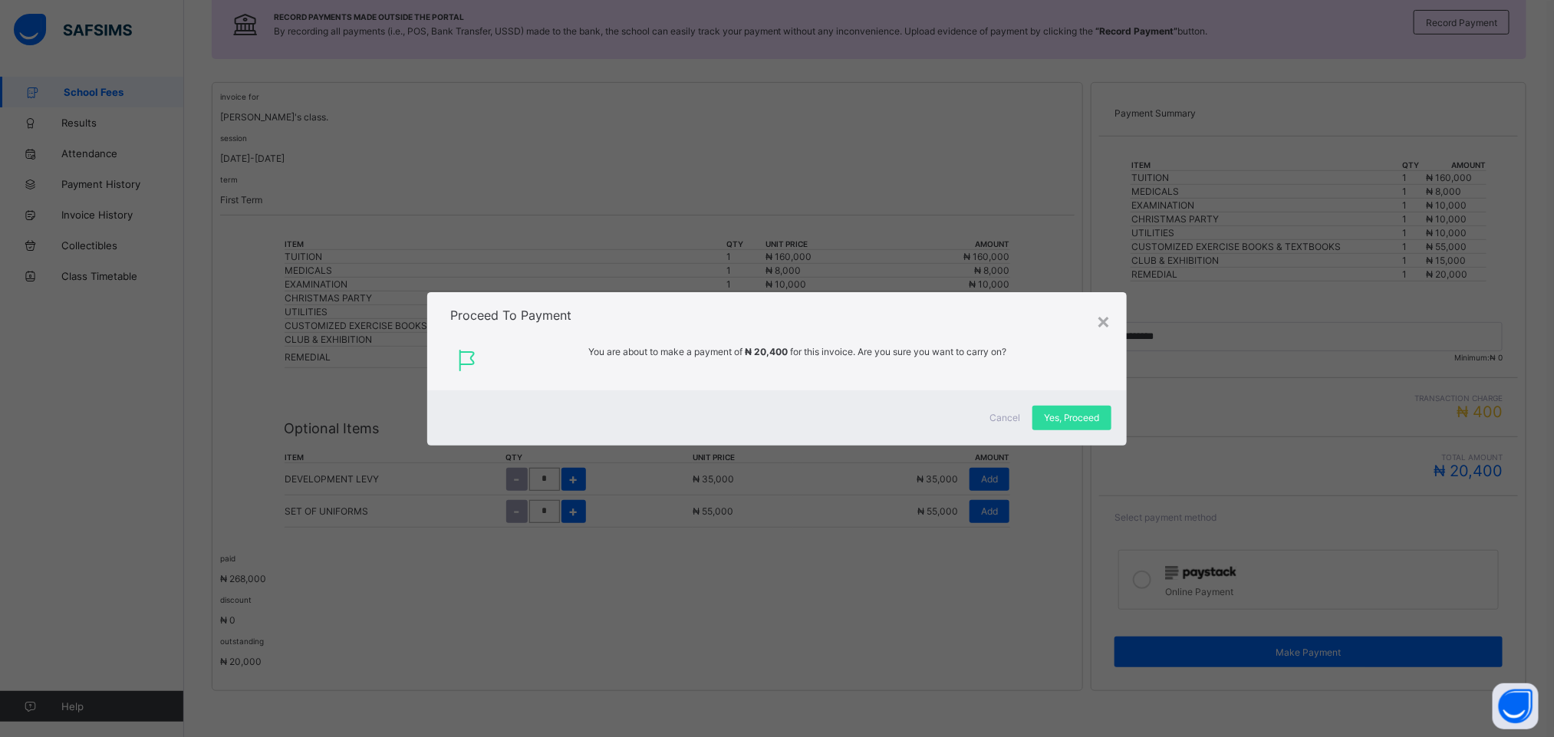
drag, startPoint x: 1254, startPoint y: 645, endPoint x: 1156, endPoint y: 495, distance: 179.6
click at [1156, 495] on div "× Proceed To Payment You are about to make a payment of ₦ 20,400 for this invoi…" at bounding box center [777, 368] width 1554 height 737
click at [1089, 415] on span "Yes, Proceed" at bounding box center [1072, 418] width 56 height 12
click at [1089, 415] on div "Yes, Proceed" at bounding box center [1071, 418] width 79 height 25
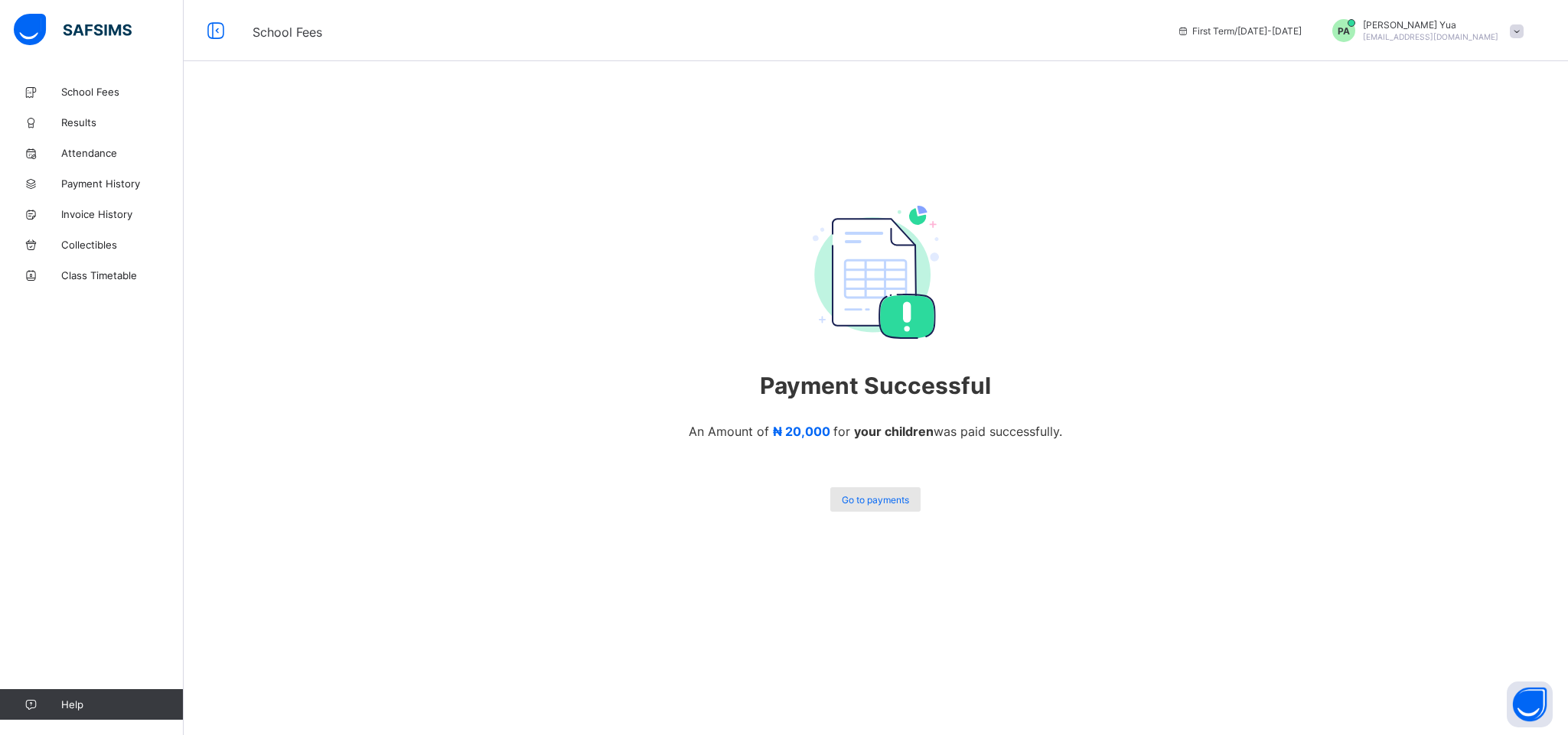
click at [866, 501] on span "Go to payments" at bounding box center [875, 501] width 67 height 12
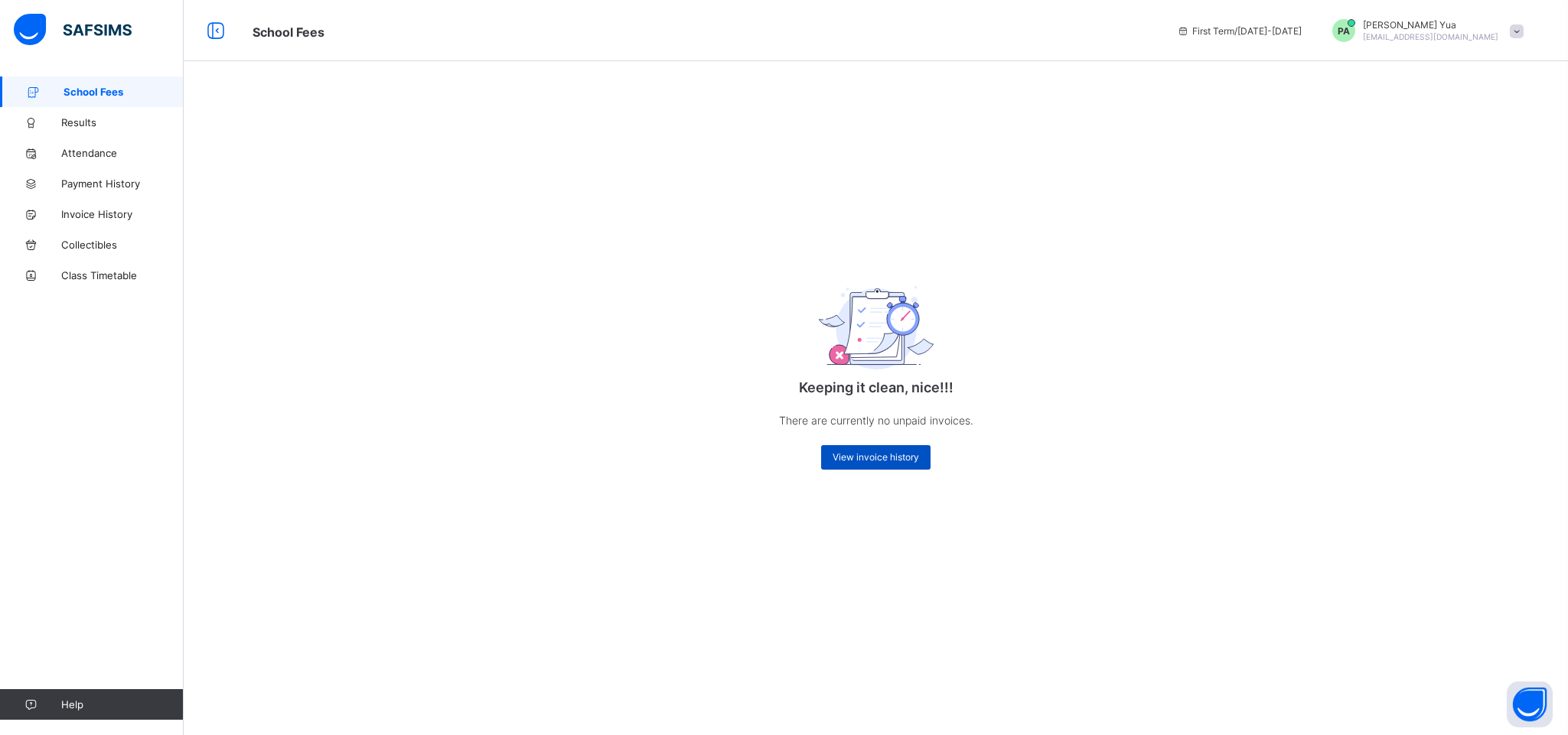
click at [870, 462] on span "View invoice history" at bounding box center [876, 458] width 87 height 12
click at [846, 536] on div "Keeping it clean, nice!!! There are currently no unpaid invoices. View invoice …" at bounding box center [876, 367] width 1384 height 735
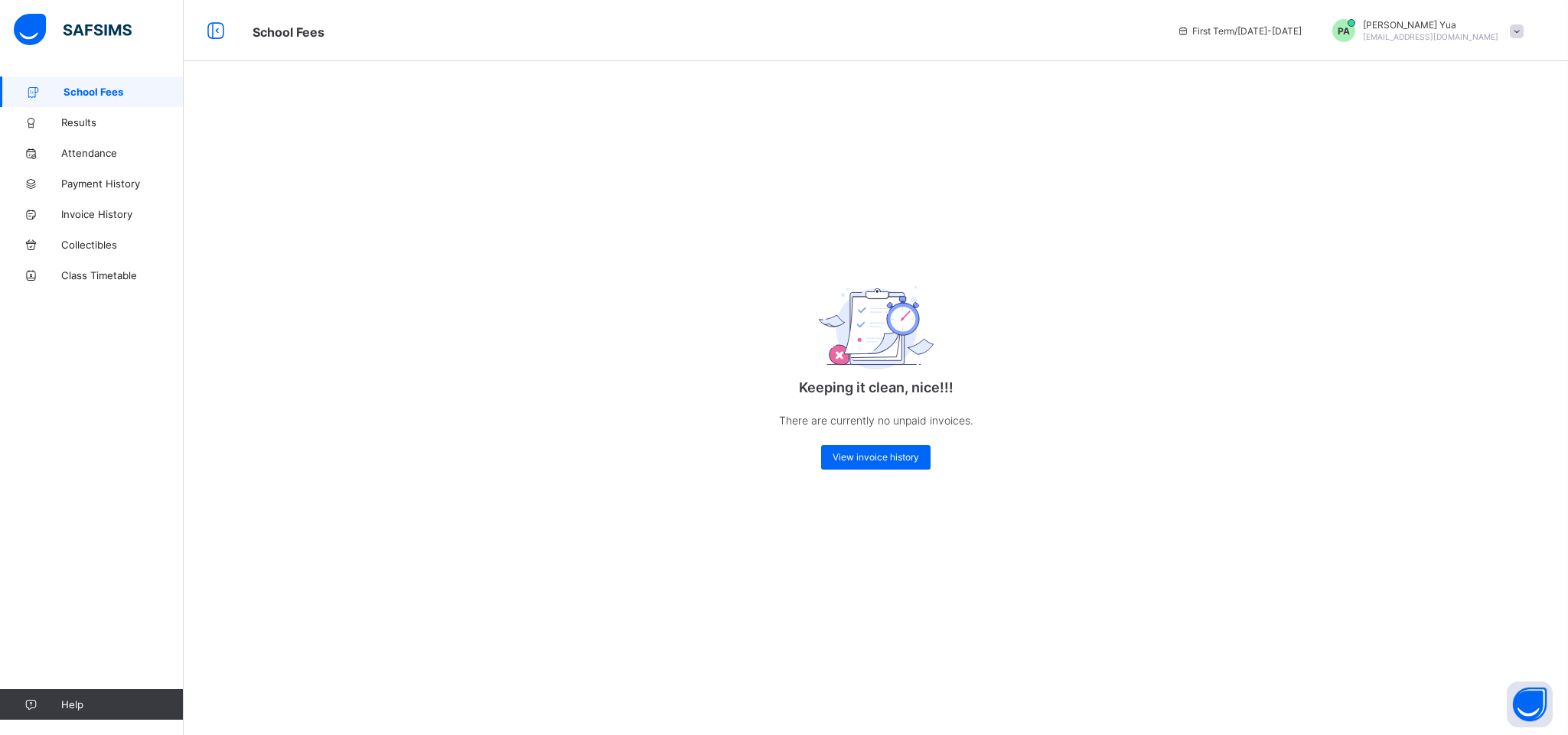
click at [846, 536] on div "Keeping it clean, nice!!! There are currently no unpaid invoices. View invoice …" at bounding box center [876, 367] width 1384 height 735
click at [107, 124] on span "Results" at bounding box center [122, 123] width 123 height 12
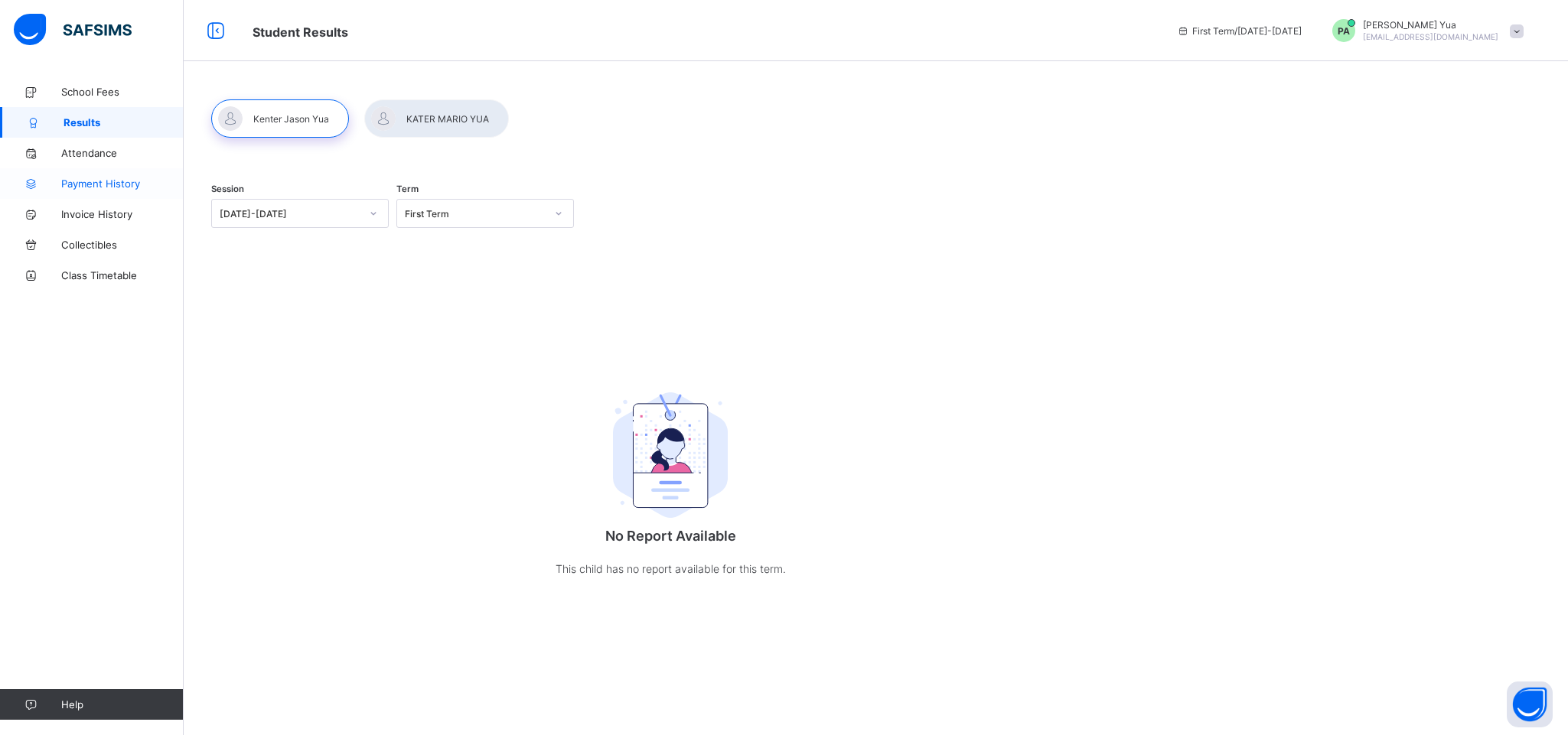
click at [133, 173] on link "Payment History" at bounding box center [92, 184] width 184 height 31
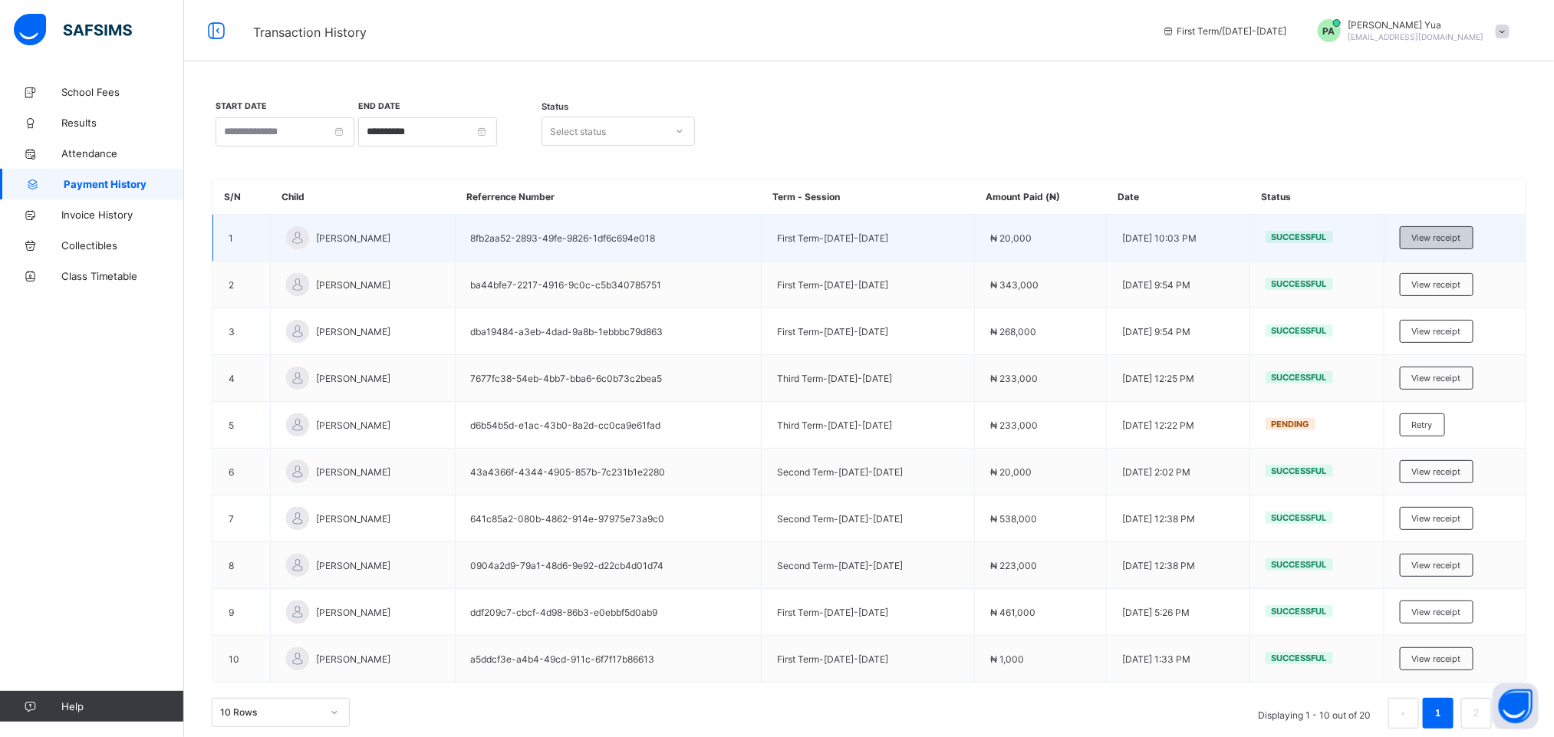
click at [1461, 237] on span "View receipt" at bounding box center [1436, 237] width 49 height 11
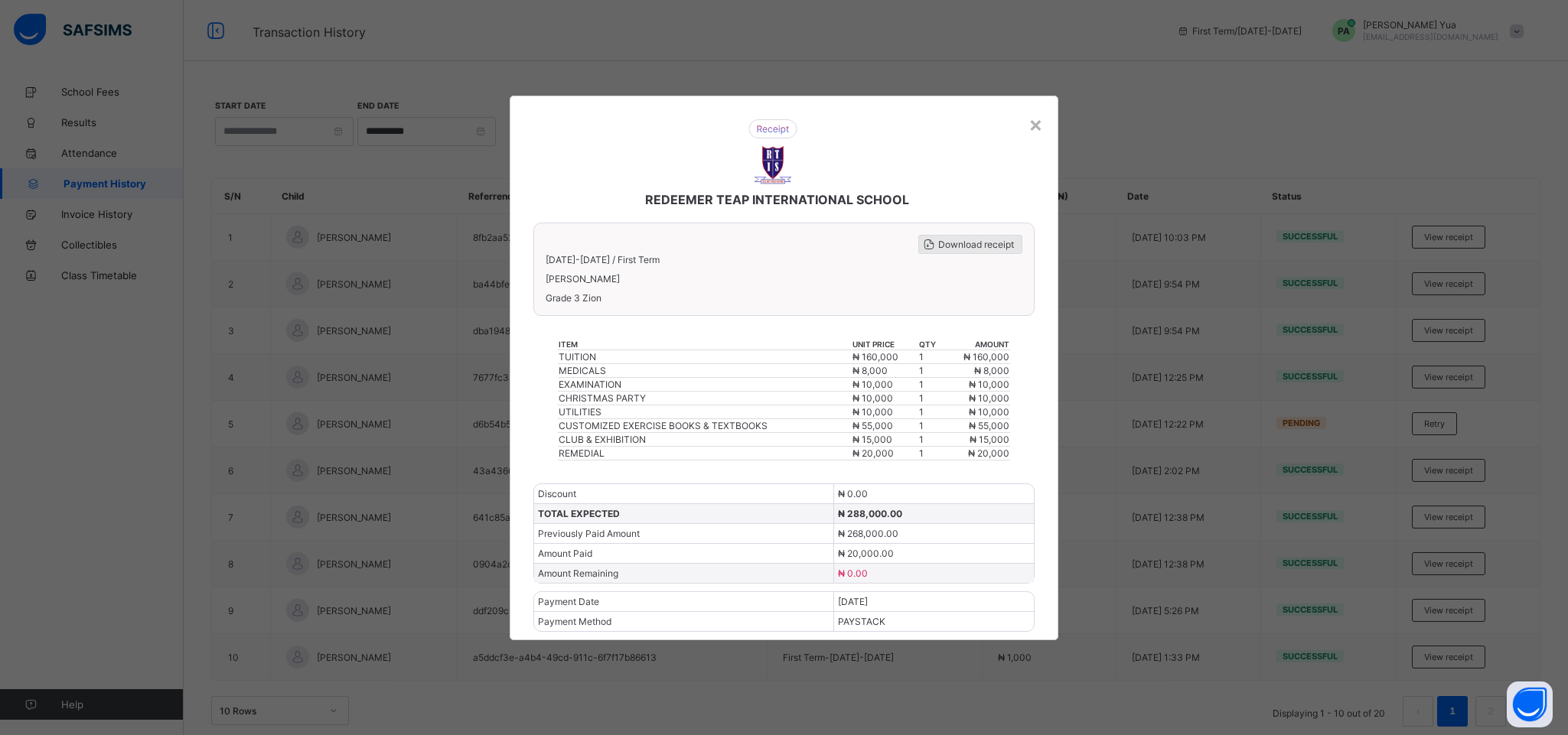
click at [987, 239] on span "Download receipt" at bounding box center [976, 244] width 76 height 12
